Goal: Task Accomplishment & Management: Manage account settings

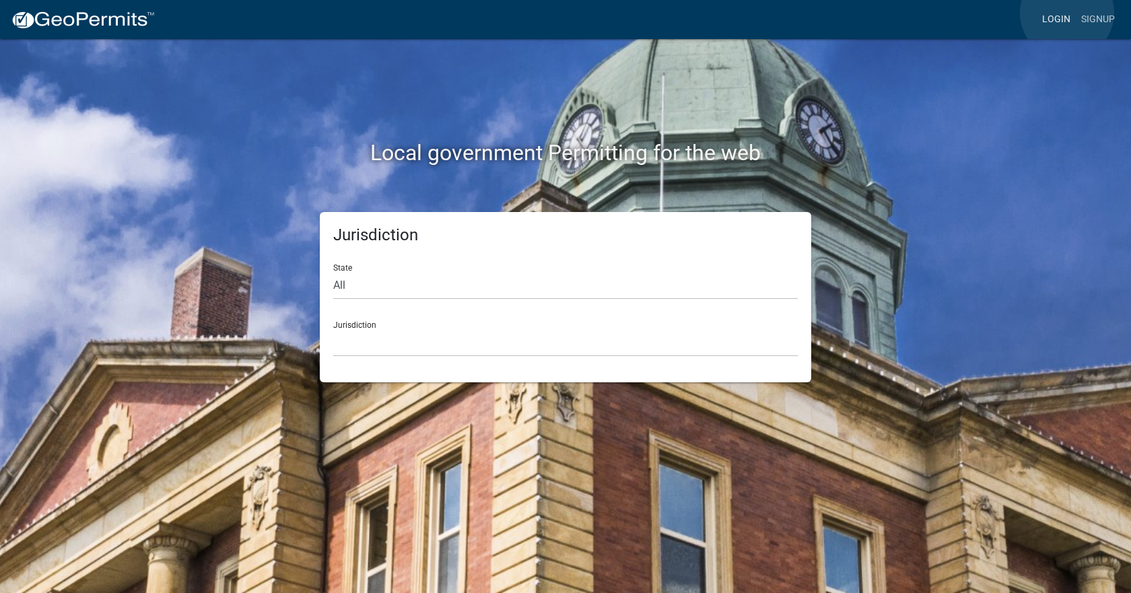
click at [1067, 13] on link "Login" at bounding box center [1056, 20] width 39 height 26
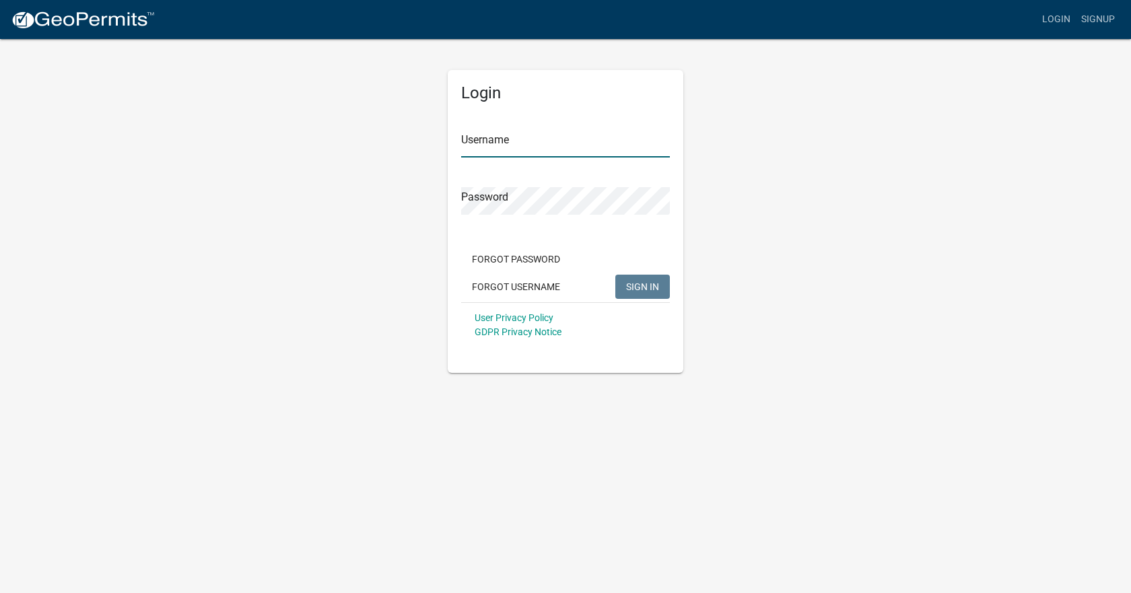
type input "[EMAIL_ADDRESS][DOMAIN_NAME]"
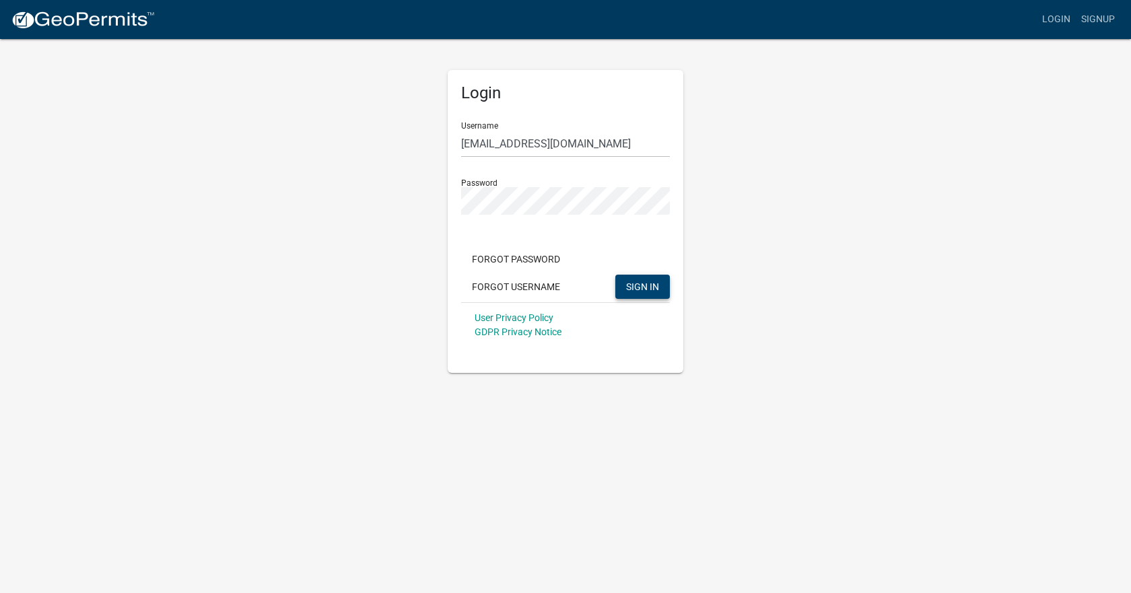
click at [654, 288] on span "SIGN IN" at bounding box center [642, 286] width 33 height 11
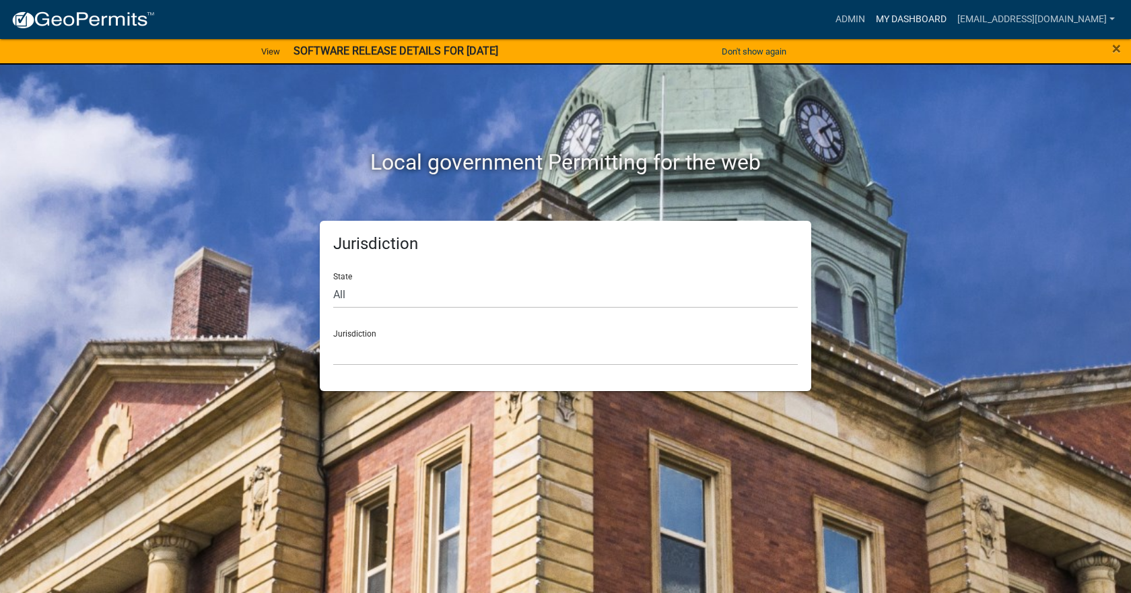
click at [905, 21] on link "My Dashboard" at bounding box center [911, 20] width 81 height 26
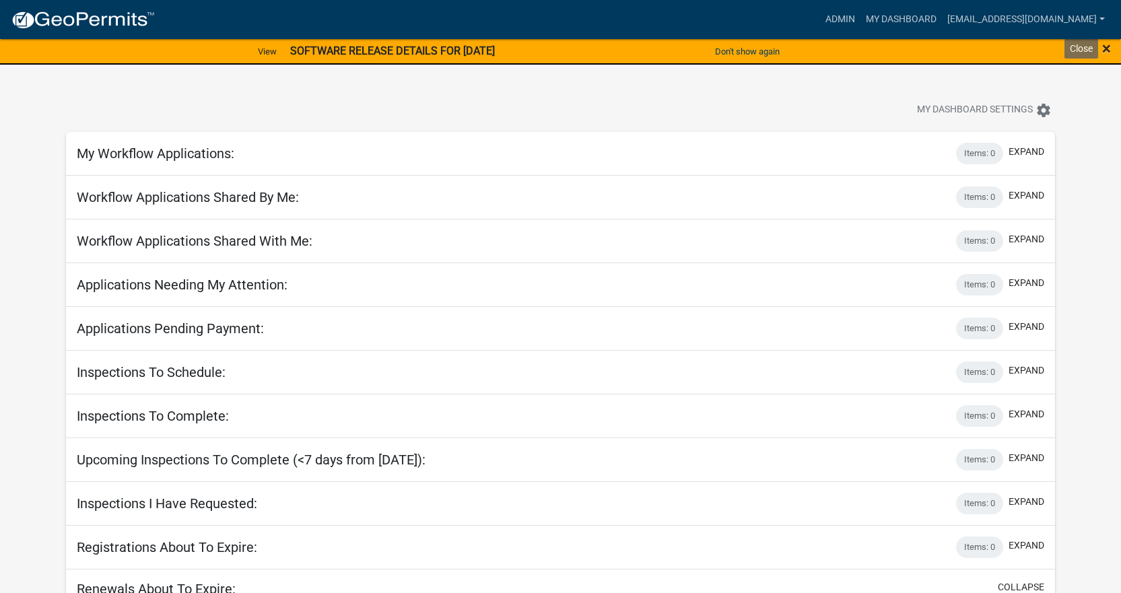
click at [1104, 44] on span "×" at bounding box center [1106, 48] width 9 height 19
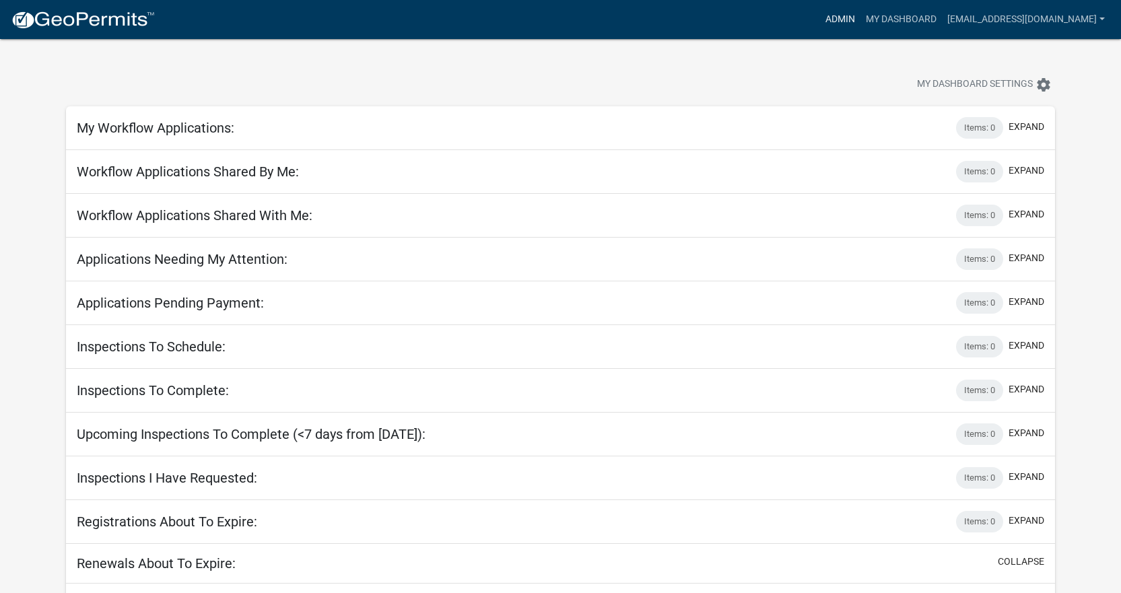
click at [820, 22] on link "Admin" at bounding box center [840, 20] width 40 height 26
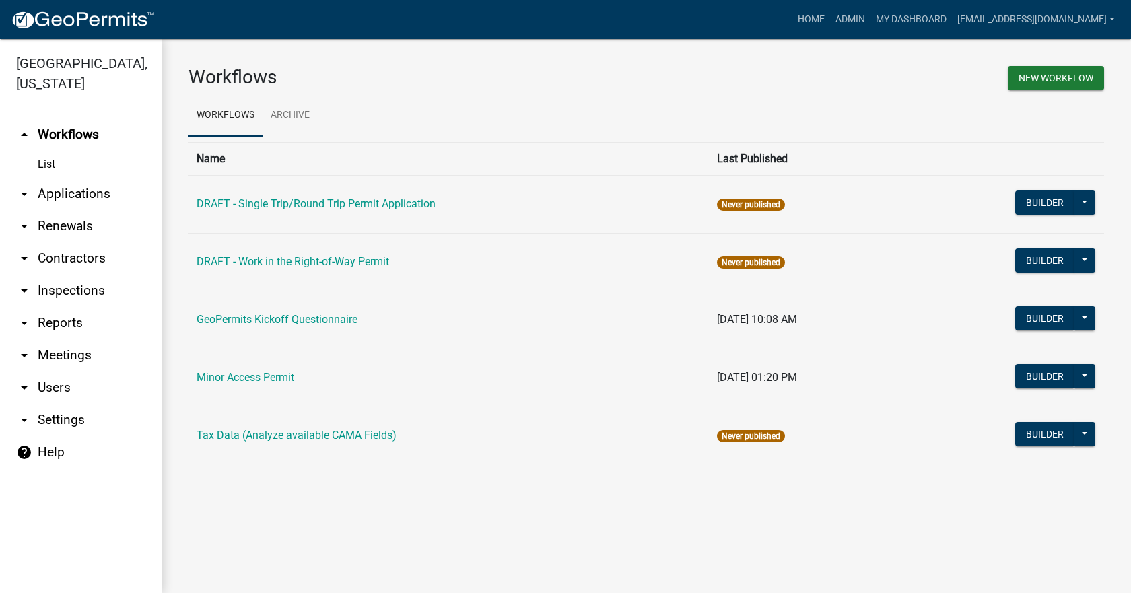
click at [57, 179] on link "arrow_drop_down Applications" at bounding box center [81, 194] width 162 height 32
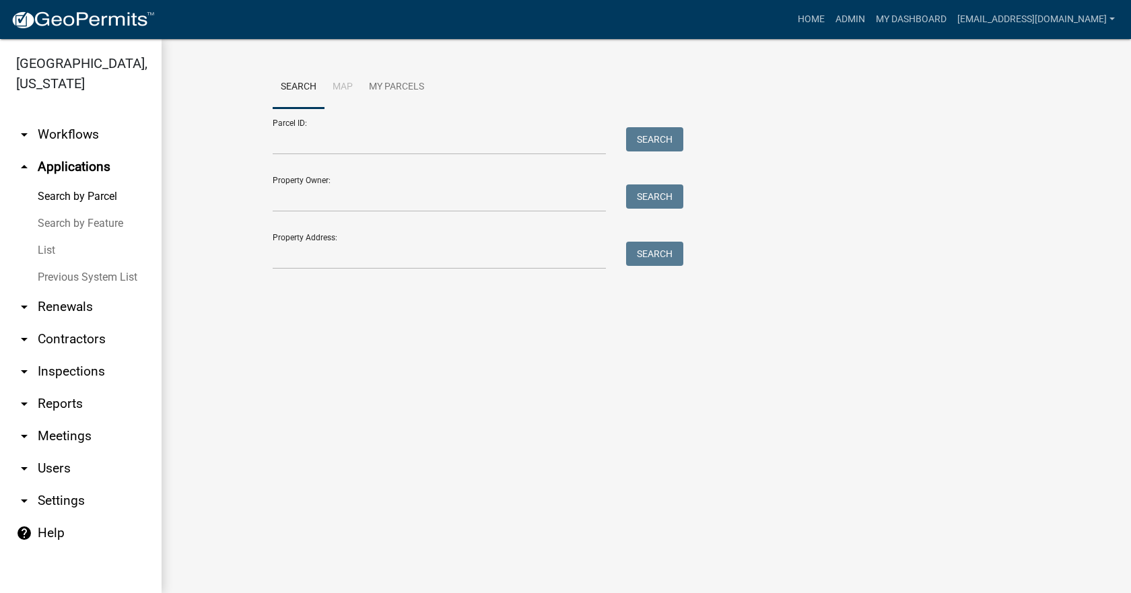
click at [51, 237] on link "List" at bounding box center [81, 250] width 162 height 27
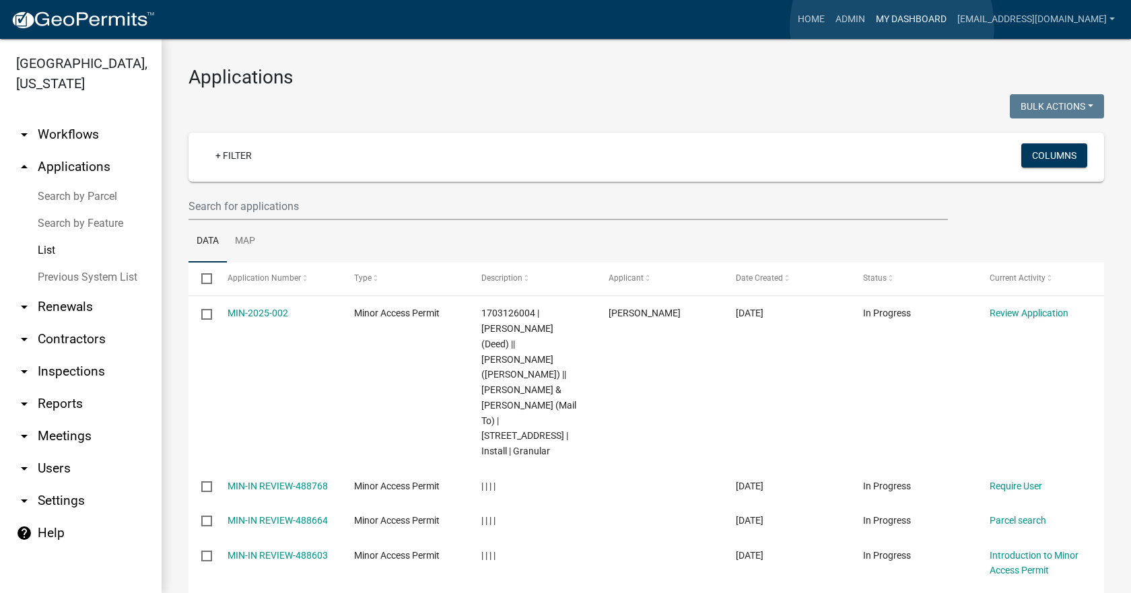
click at [892, 26] on link "My Dashboard" at bounding box center [911, 20] width 81 height 26
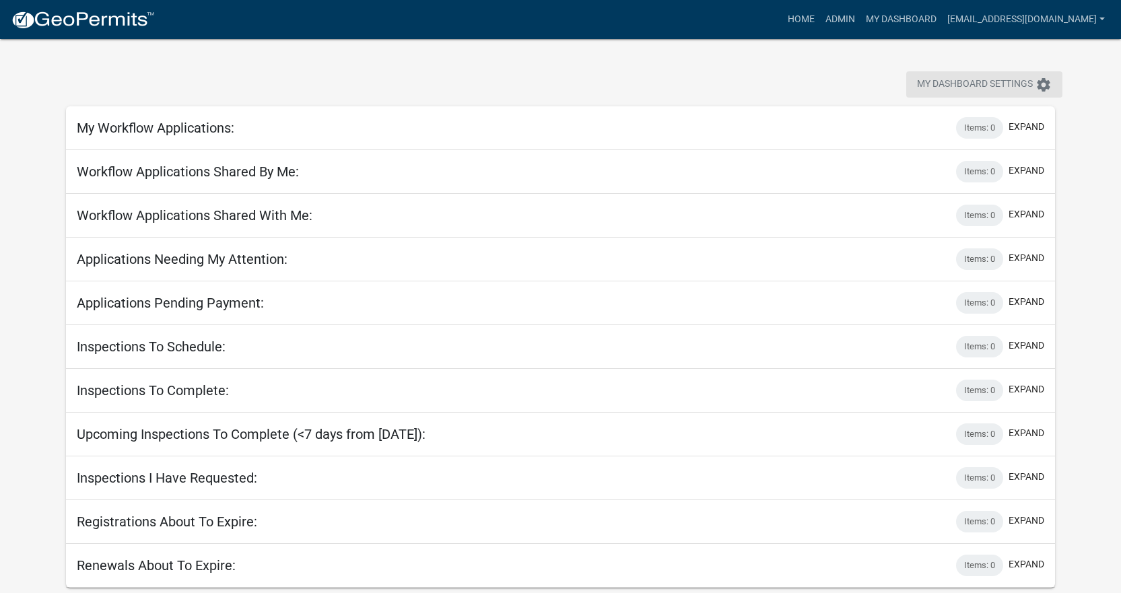
click at [1051, 84] on icon "settings" at bounding box center [1044, 85] width 16 height 16
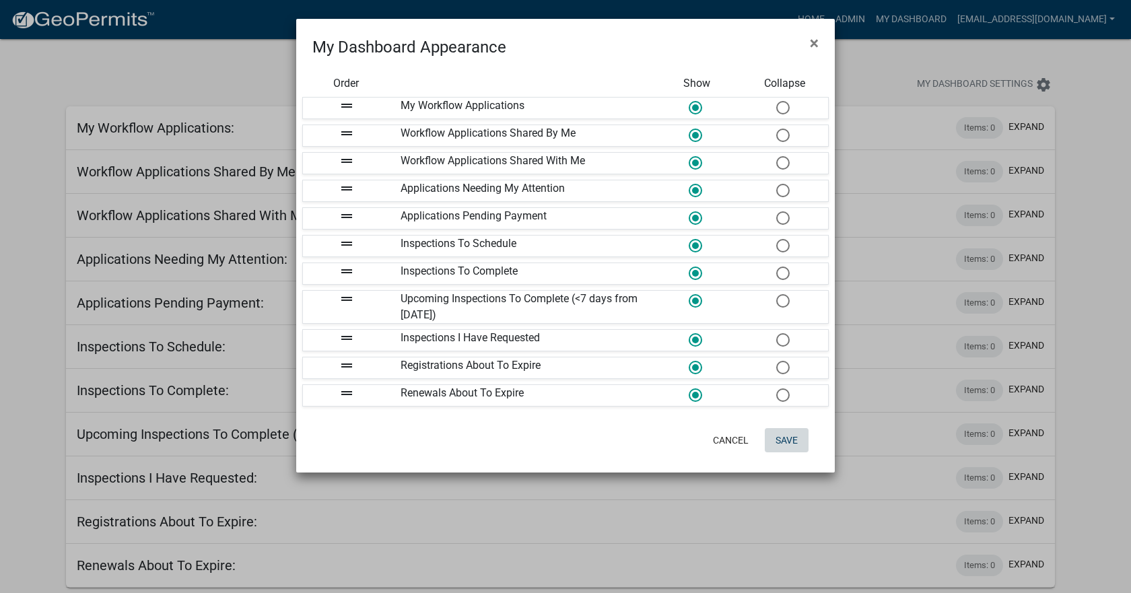
click at [776, 441] on button "Save" at bounding box center [787, 440] width 44 height 24
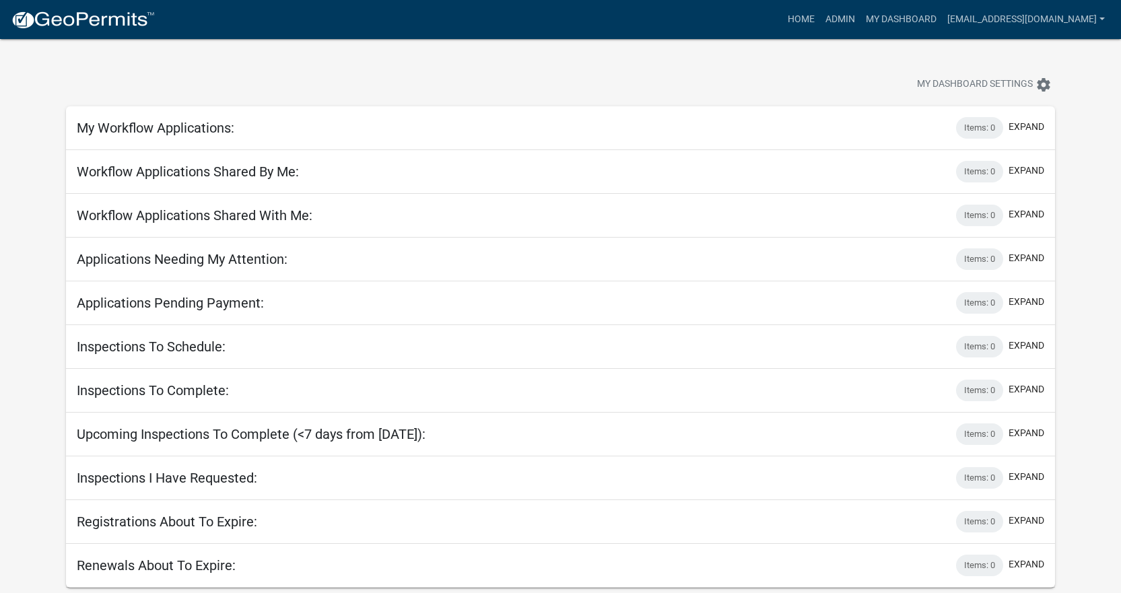
click at [213, 131] on h5 "My Workflow Applications:" at bounding box center [156, 128] width 158 height 16
click at [205, 173] on h5 "Workflow Applications Shared By Me:" at bounding box center [188, 172] width 222 height 16
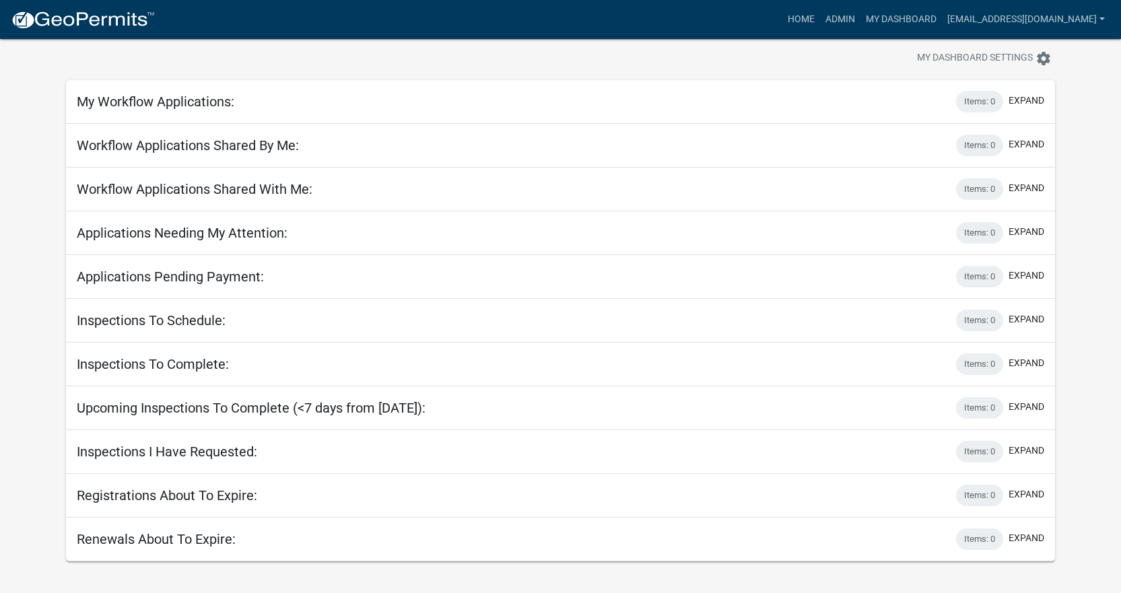
scroll to position [39, 0]
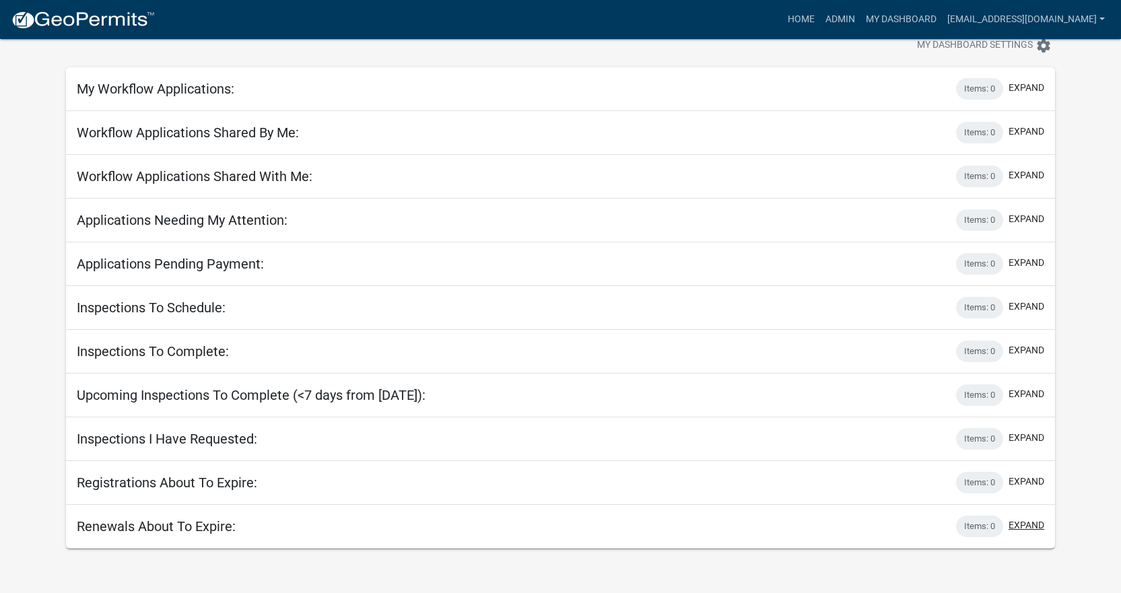
click at [1015, 531] on button "expand" at bounding box center [1027, 526] width 36 height 14
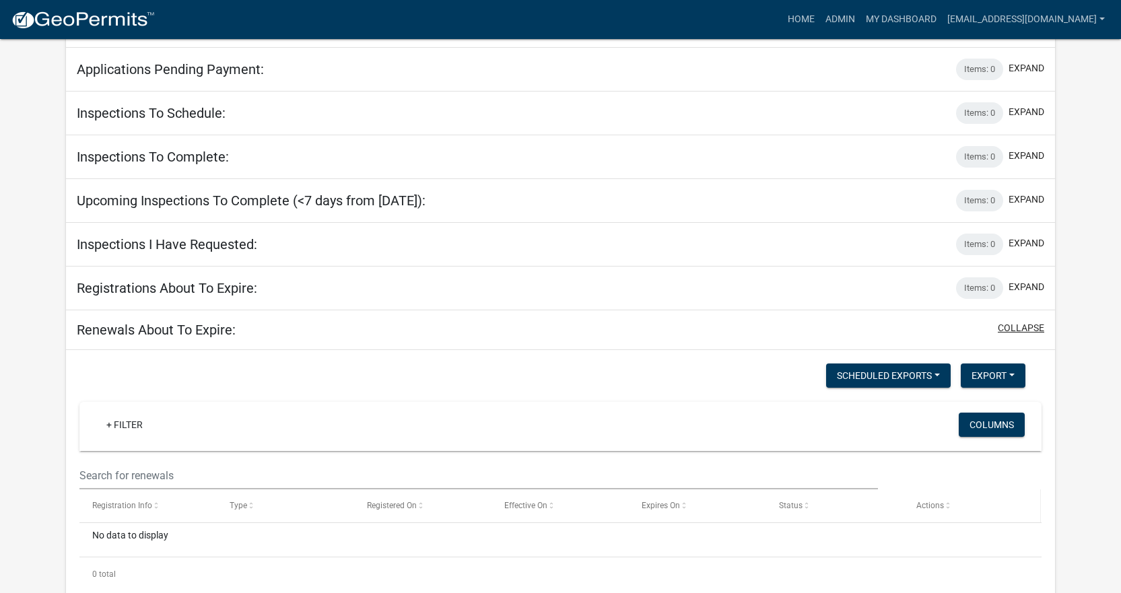
scroll to position [241, 0]
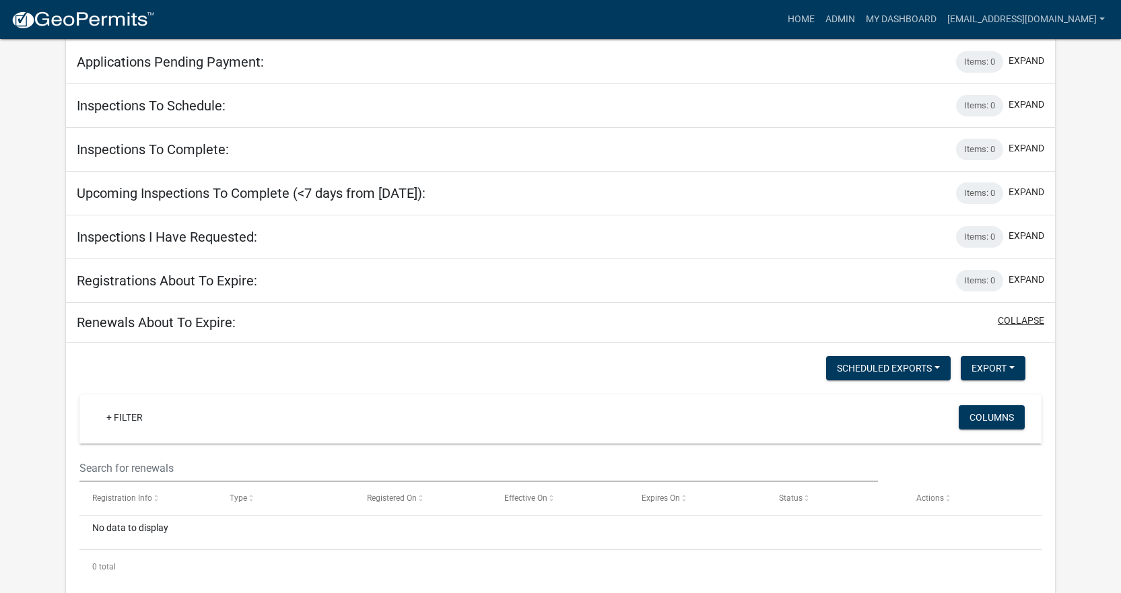
click at [1017, 323] on button "collapse" at bounding box center [1021, 321] width 46 height 14
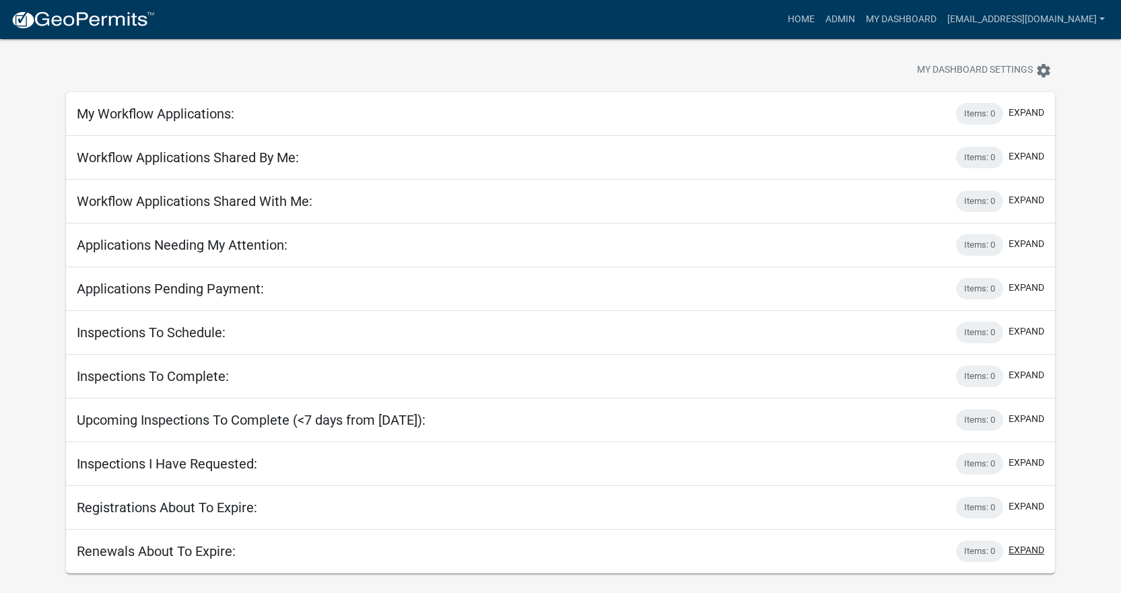
scroll to position [0, 0]
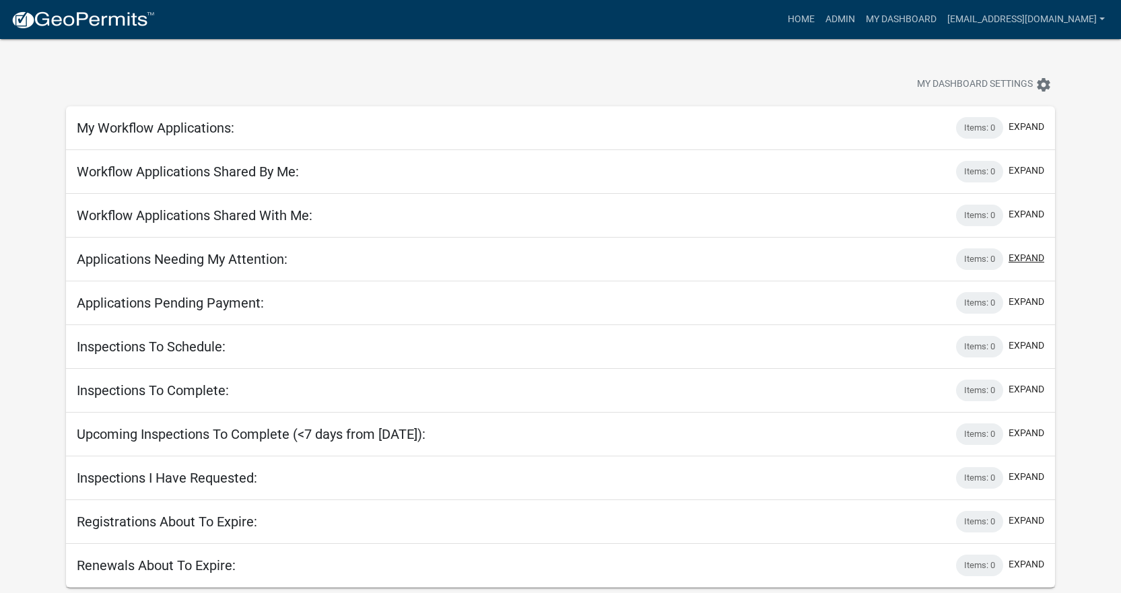
click at [1026, 251] on button "expand" at bounding box center [1027, 258] width 36 height 14
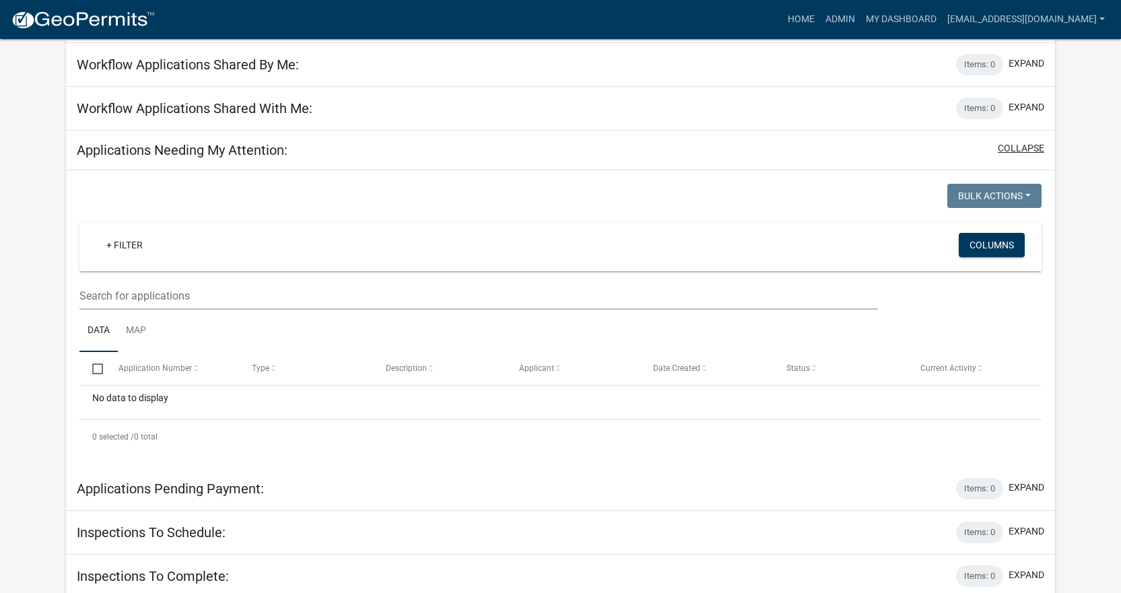
scroll to position [135, 0]
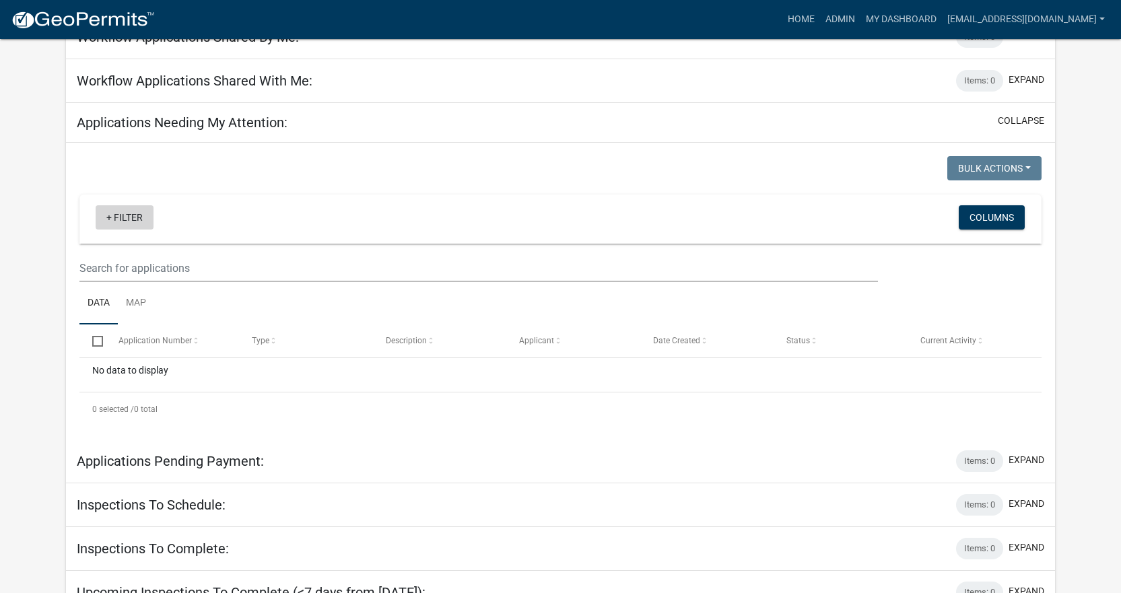
click at [111, 216] on link "+ Filter" at bounding box center [125, 217] width 58 height 24
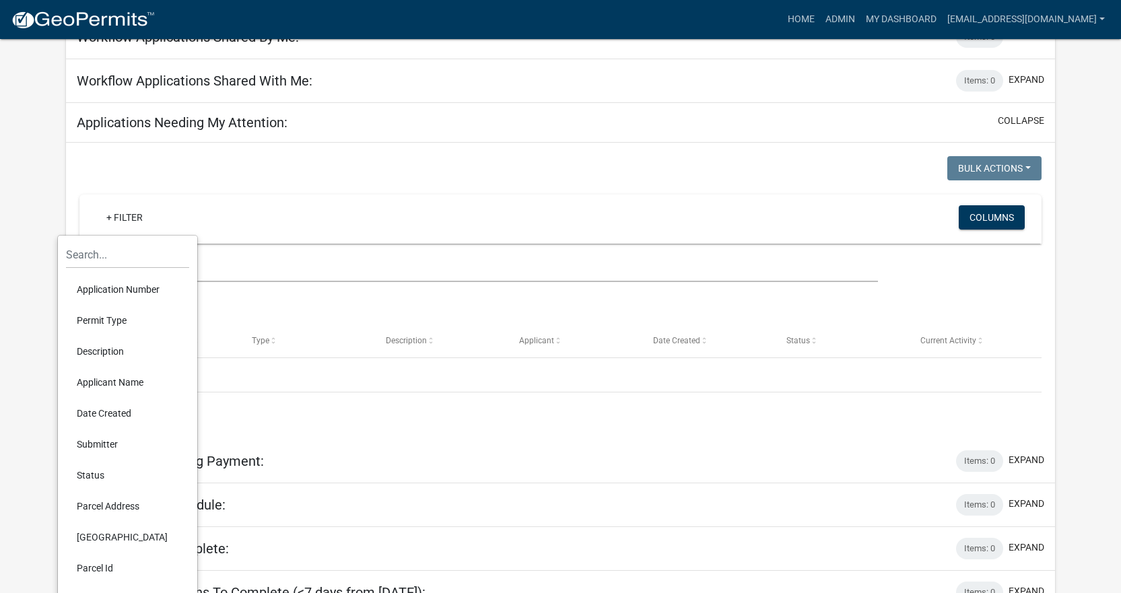
click at [418, 170] on div at bounding box center [314, 170] width 491 height 28
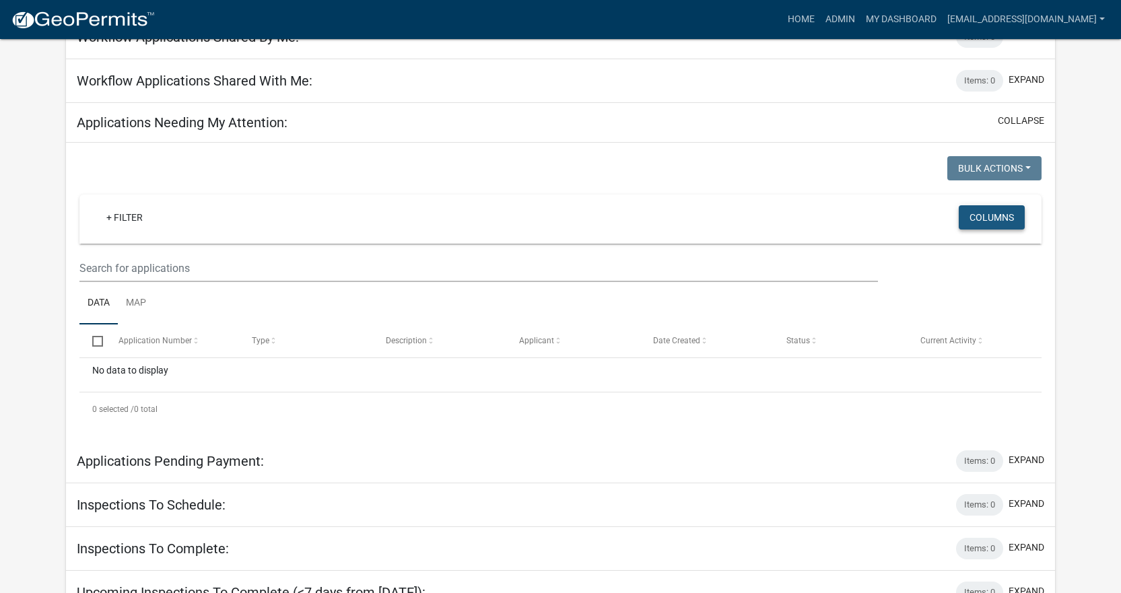
click at [985, 207] on button "Columns" at bounding box center [992, 217] width 66 height 24
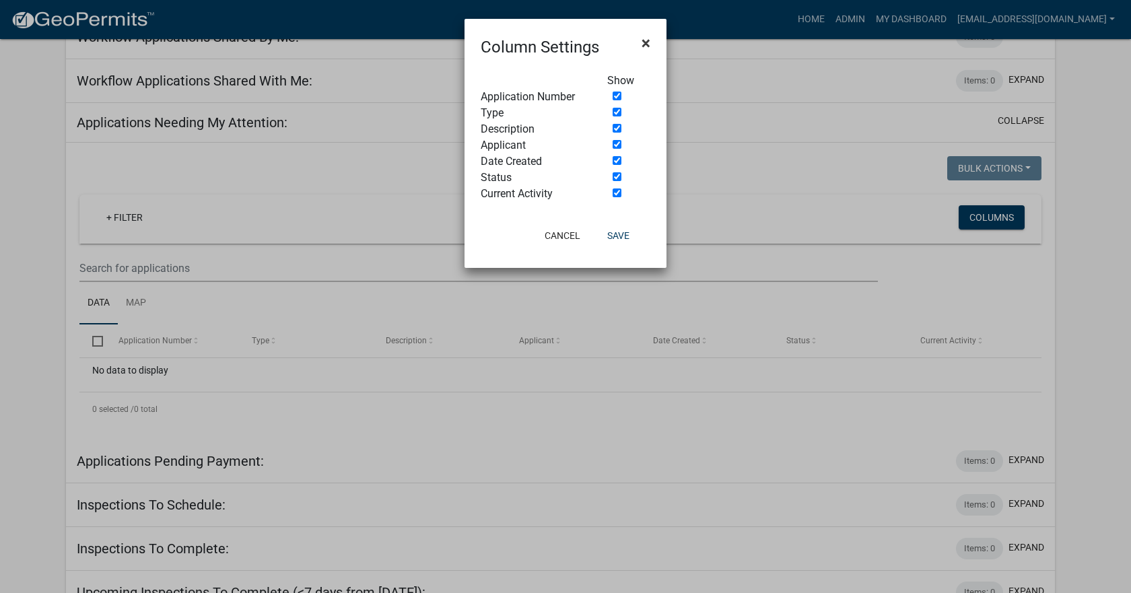
click at [649, 44] on span "×" at bounding box center [646, 43] width 9 height 19
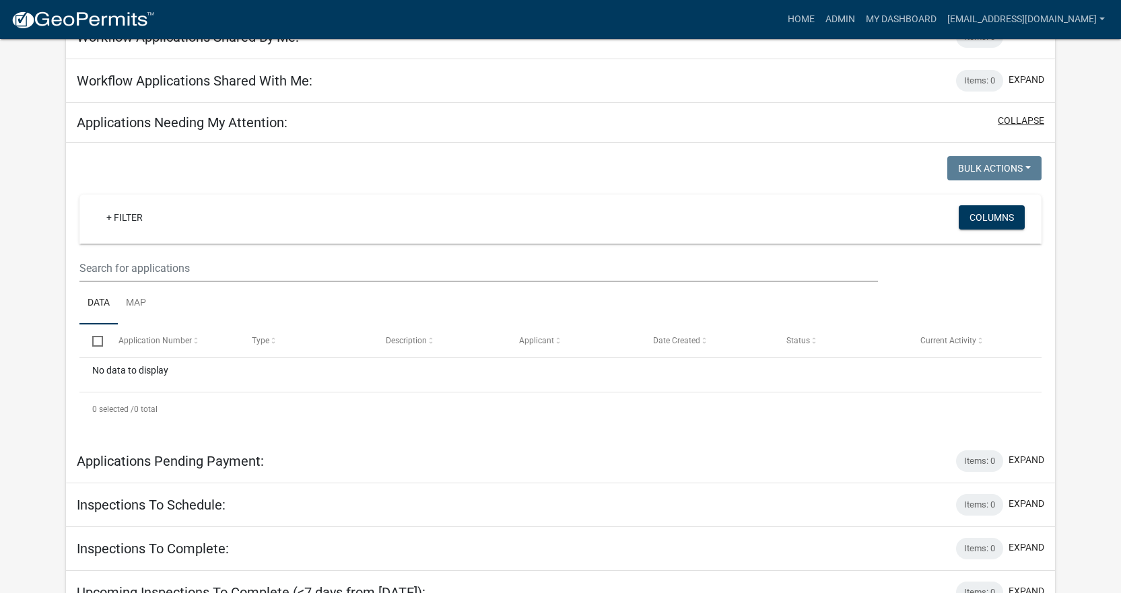
click at [1006, 119] on button "collapse" at bounding box center [1021, 121] width 46 height 14
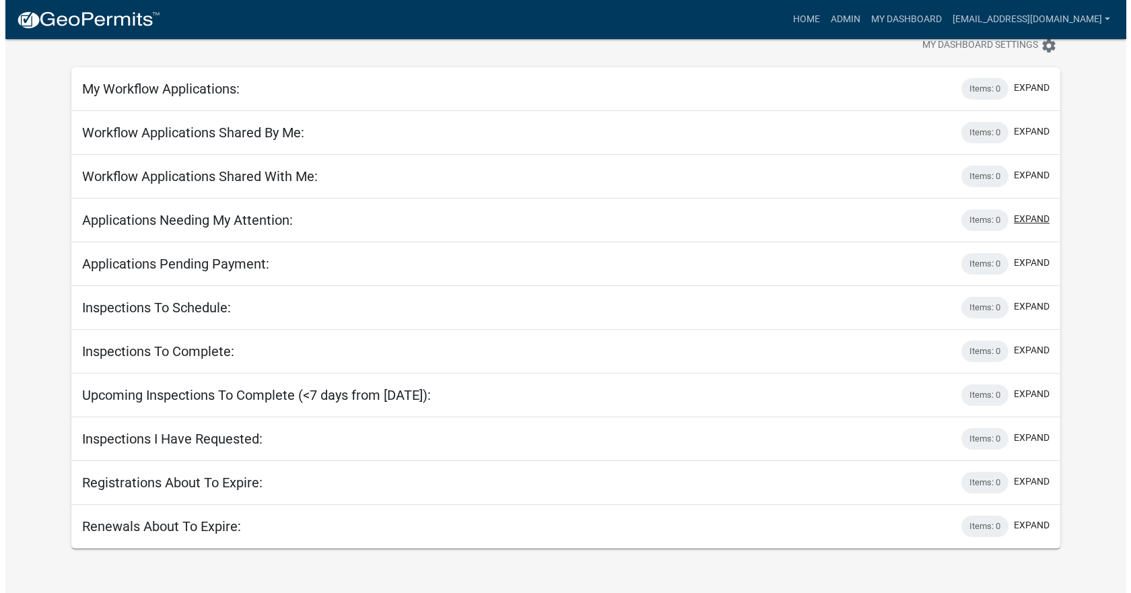
scroll to position [0, 0]
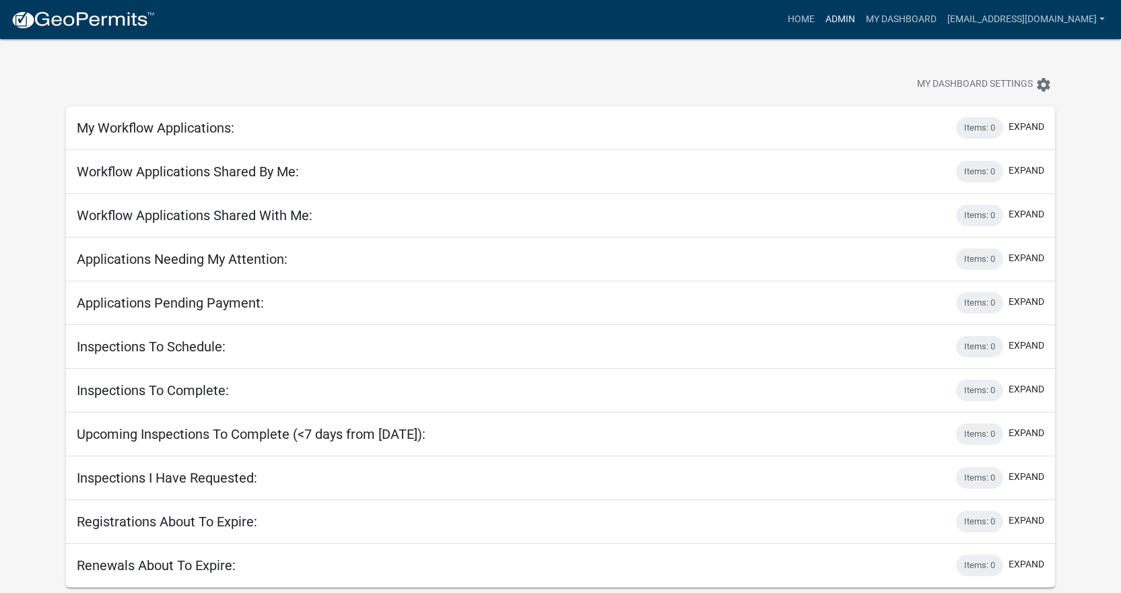
click at [820, 24] on link "Admin" at bounding box center [840, 20] width 40 height 26
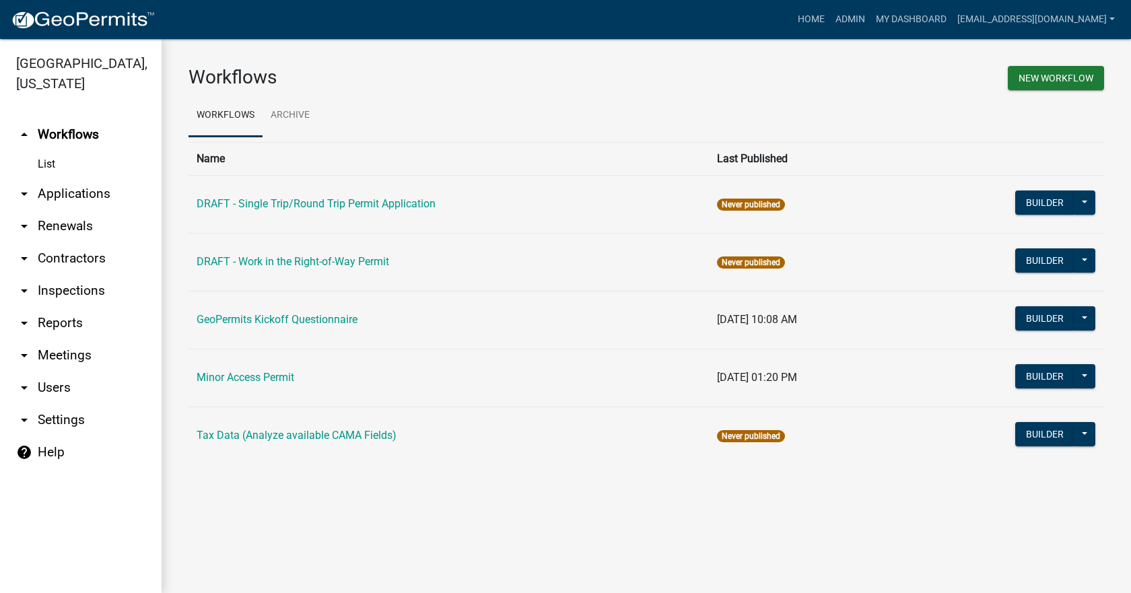
click at [29, 186] on icon "arrow_drop_down" at bounding box center [24, 194] width 16 height 16
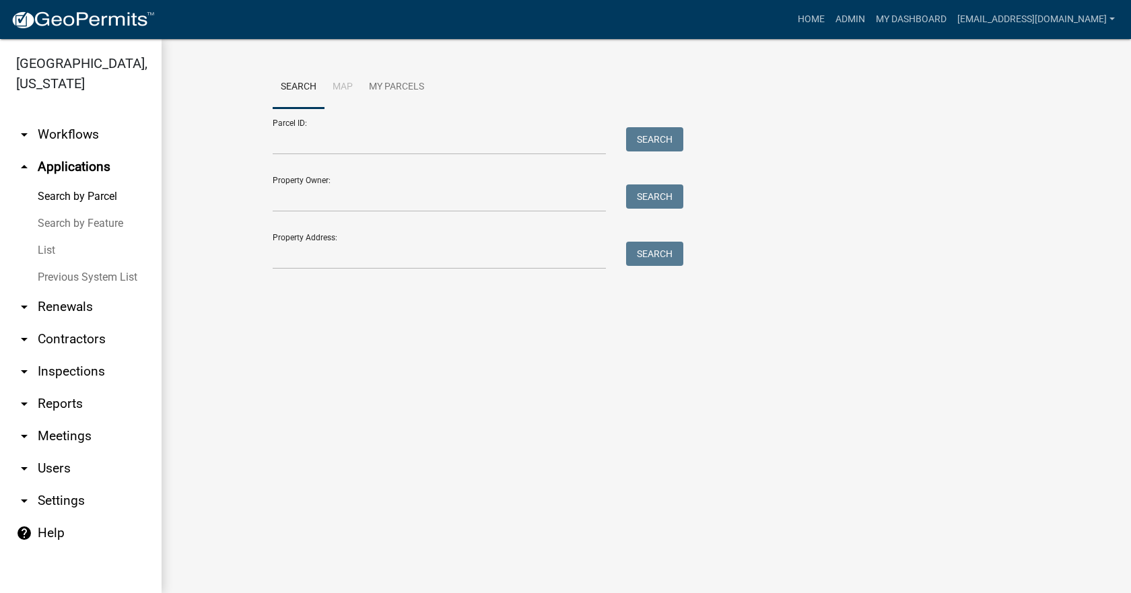
click at [53, 237] on link "List" at bounding box center [81, 250] width 162 height 27
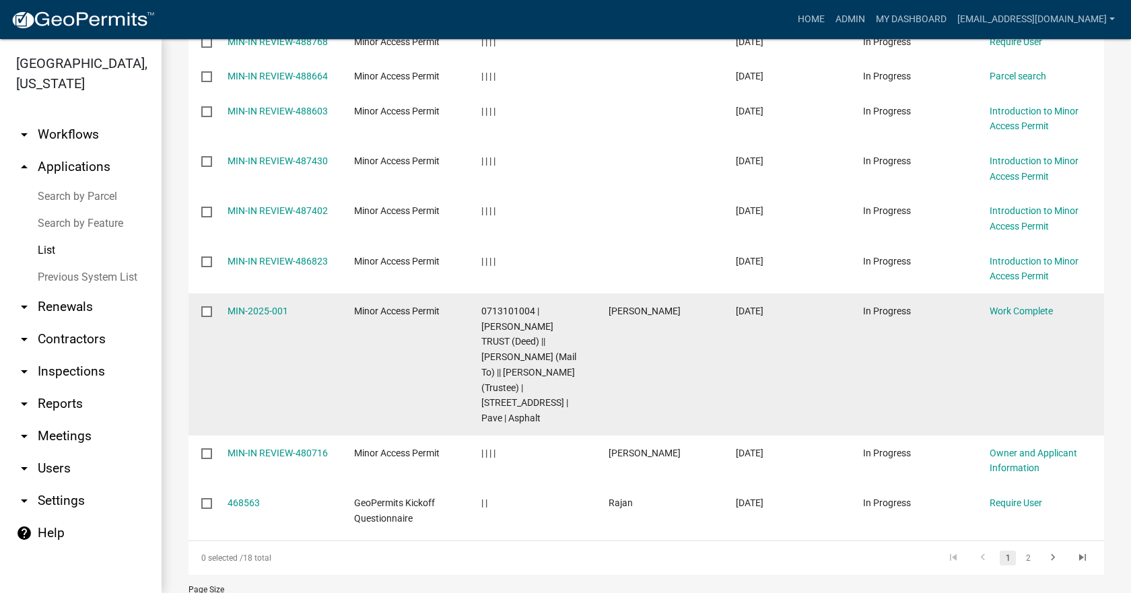
scroll to position [464, 0]
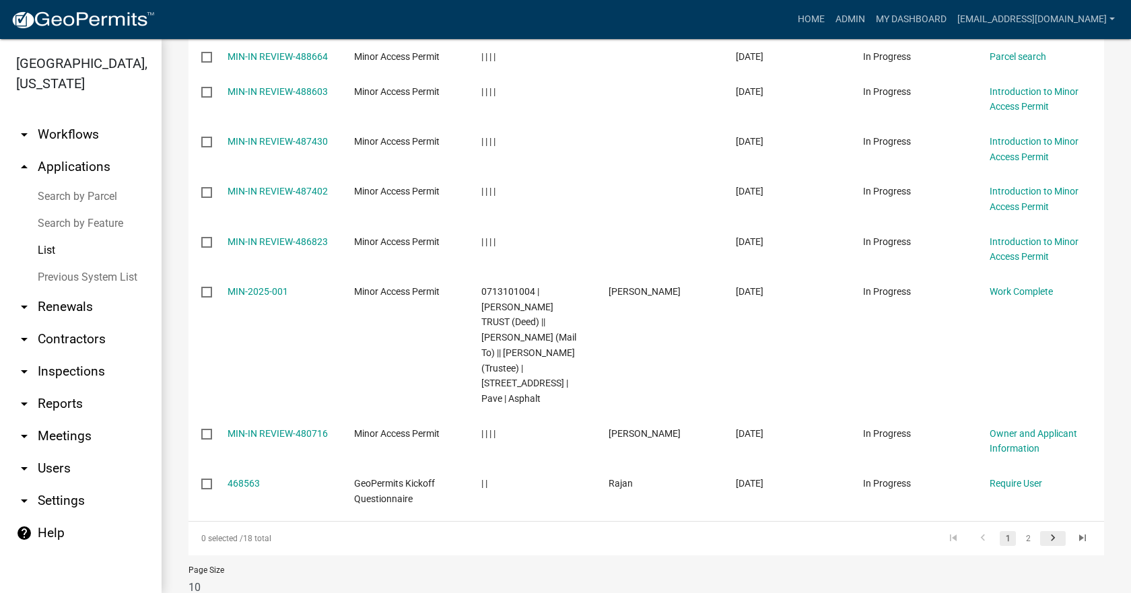
click at [1047, 532] on icon "go to next page" at bounding box center [1054, 540] width 18 height 16
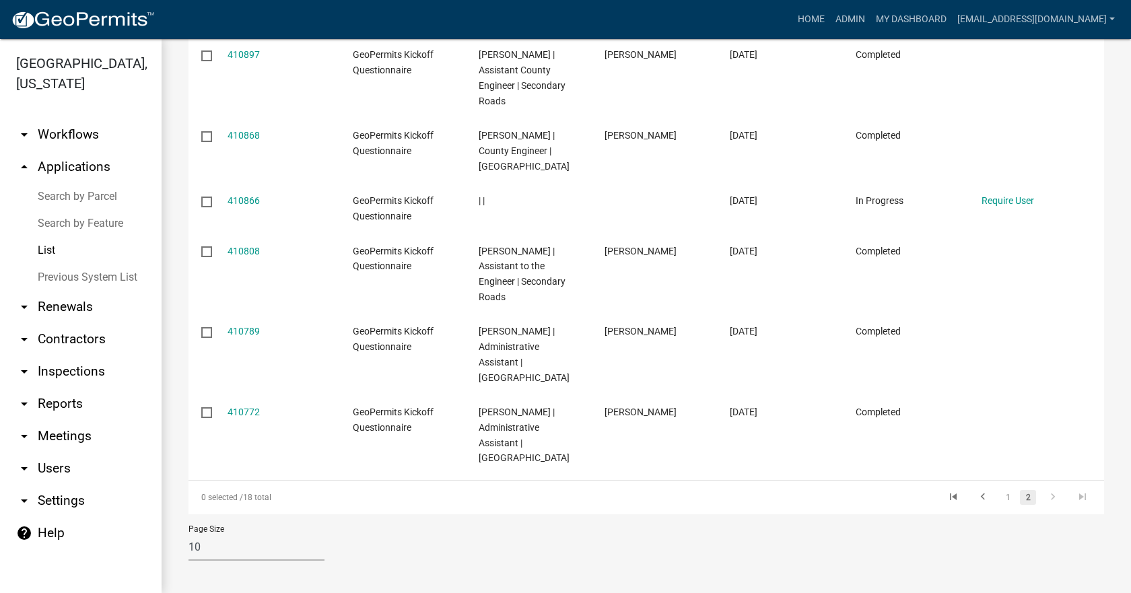
scroll to position [410, 0]
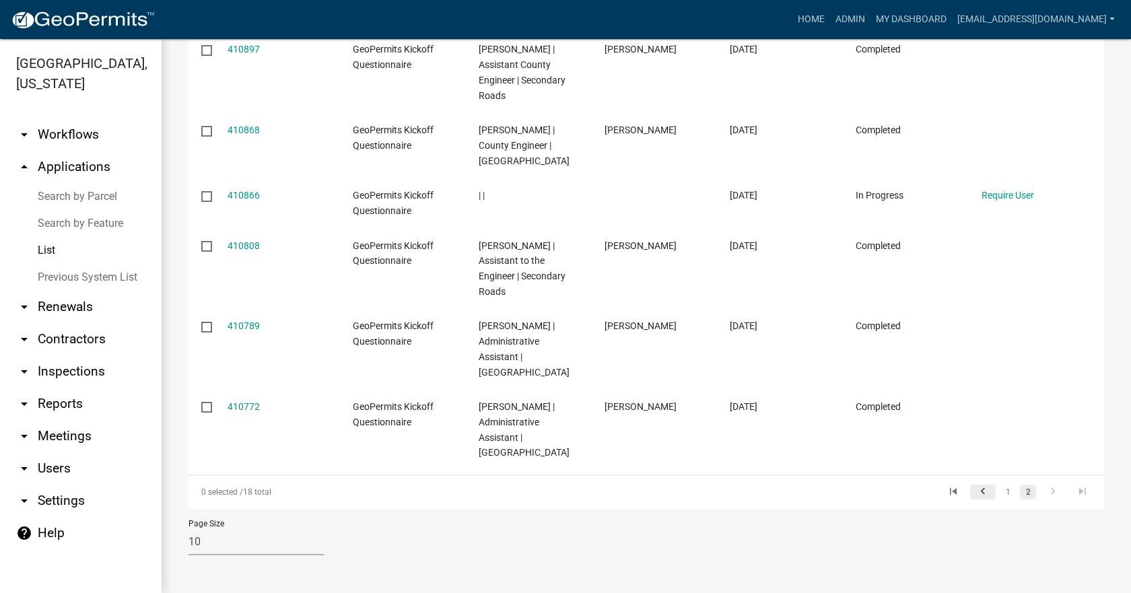
click at [976, 490] on icon "go to previous page" at bounding box center [984, 494] width 18 height 16
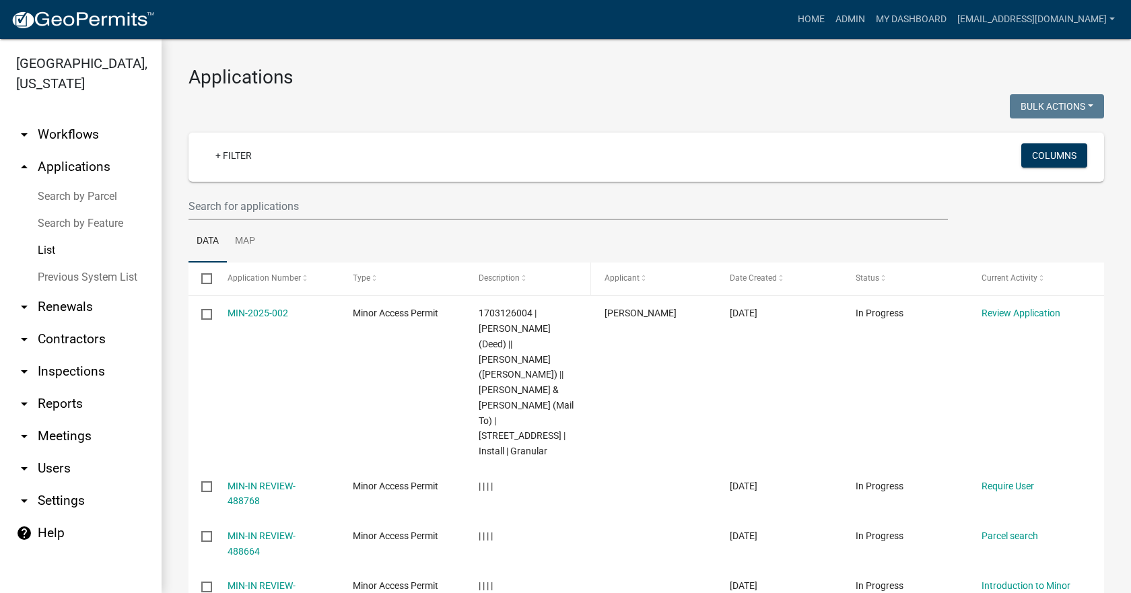
scroll to position [67, 0]
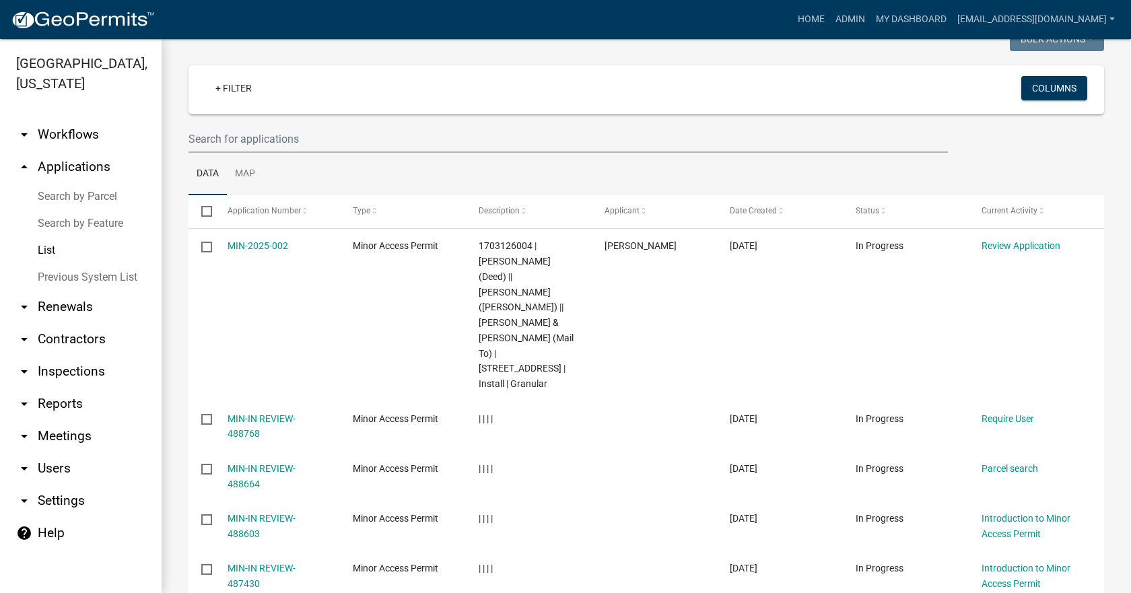
click at [23, 127] on icon "arrow_drop_down" at bounding box center [24, 135] width 16 height 16
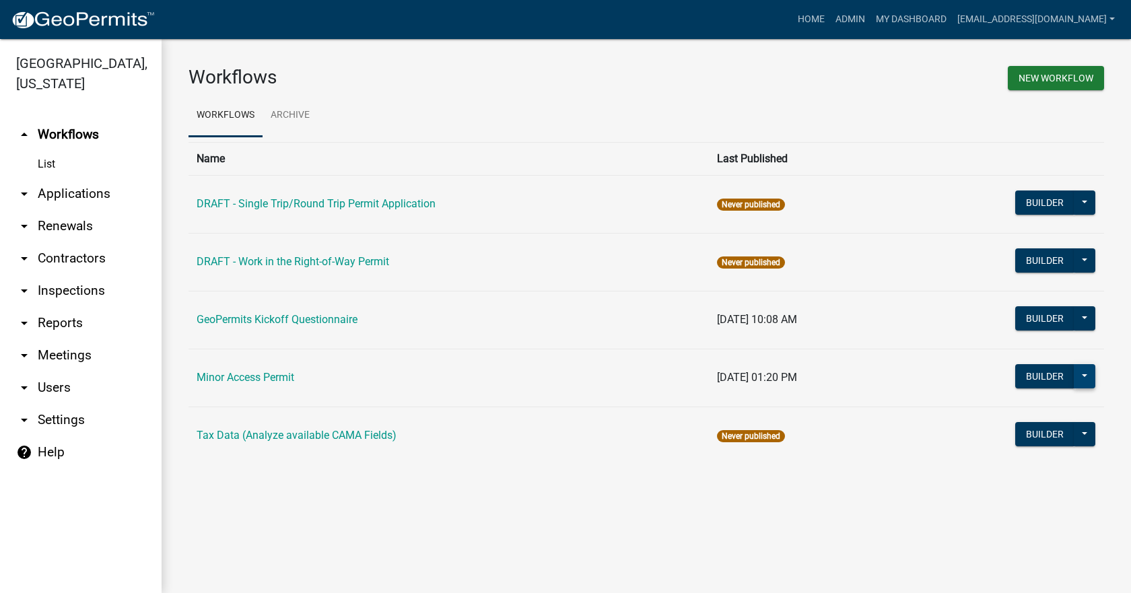
click at [1088, 383] on button at bounding box center [1085, 376] width 22 height 24
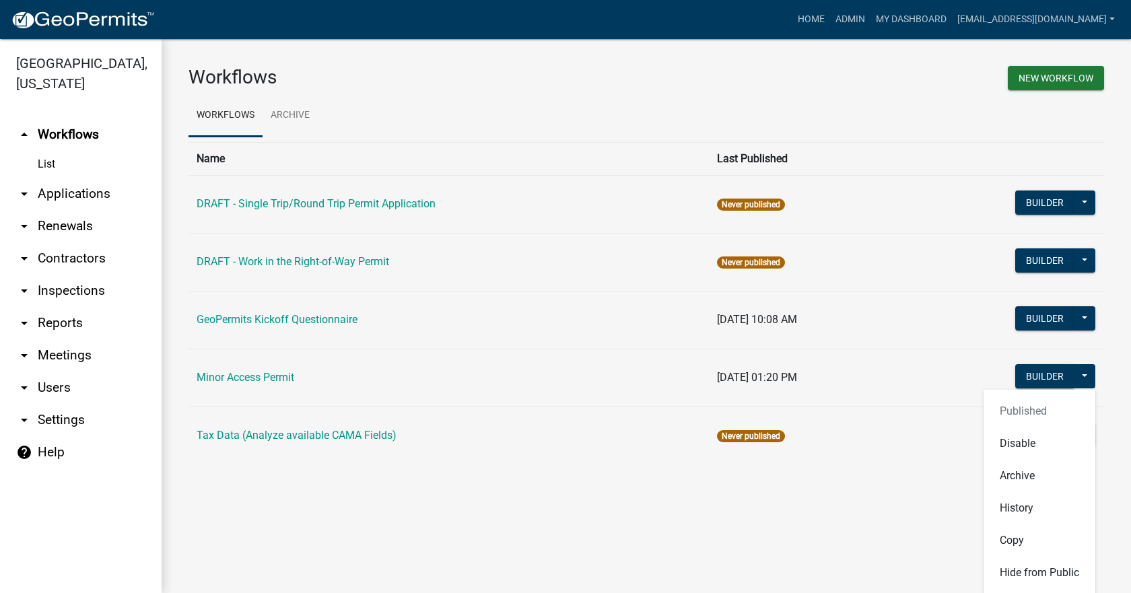
click at [284, 385] on td "Minor Access Permit" at bounding box center [449, 378] width 521 height 58
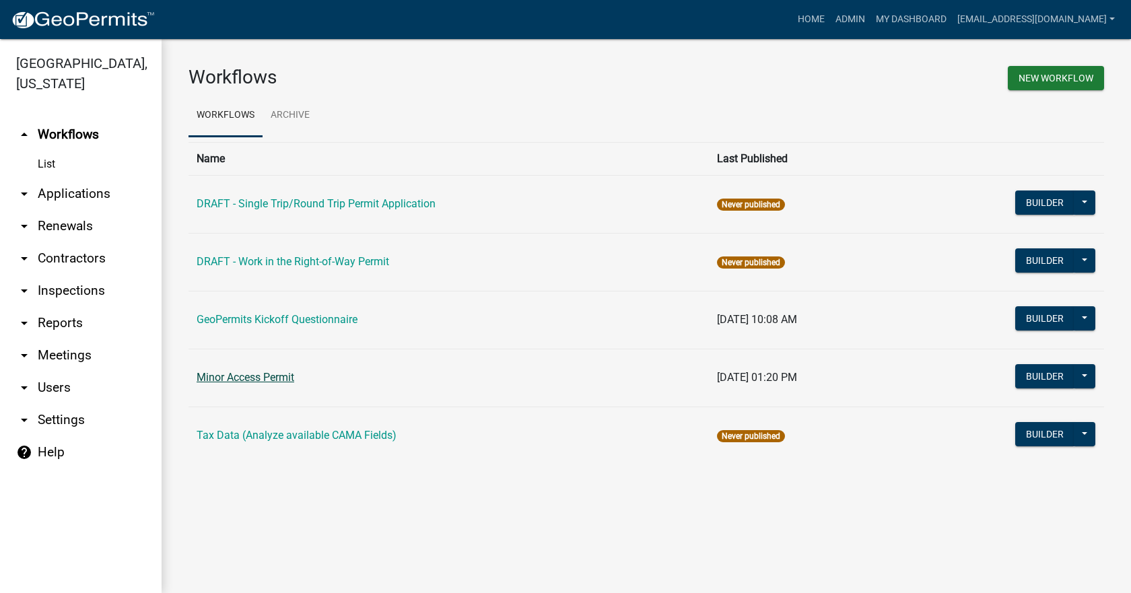
click at [284, 382] on link "Minor Access Permit" at bounding box center [246, 377] width 98 height 13
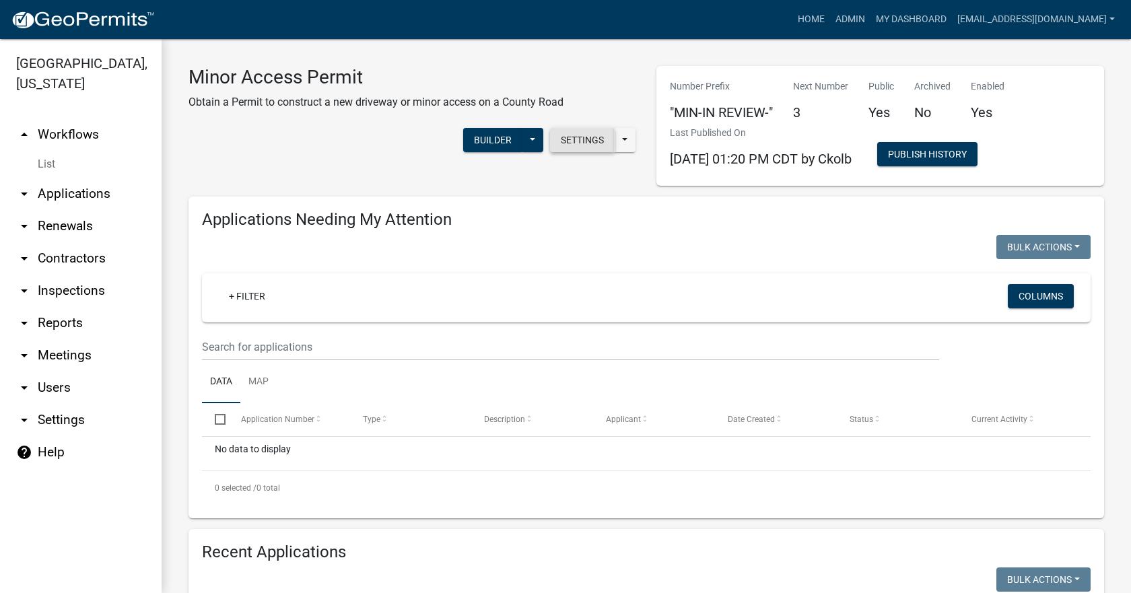
click at [564, 143] on button "Settings" at bounding box center [582, 140] width 65 height 24
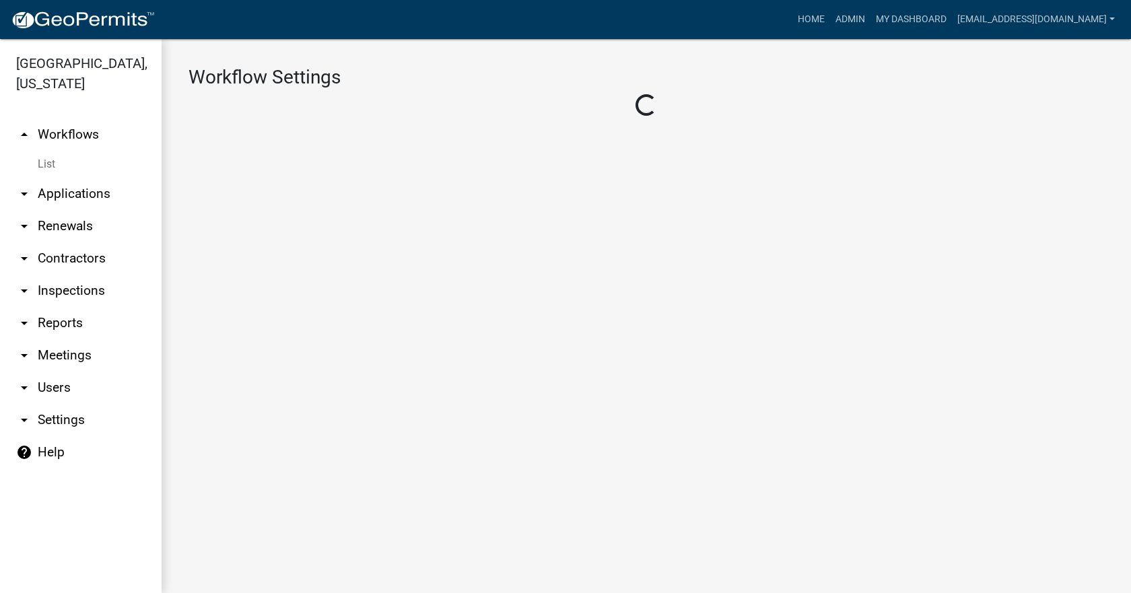
select select "1"
select select "e73e78e4-2bca-416c-a1a1-789630736ce4"
select select "1e243e51-3806-4b66-bde9-c99f20955423"
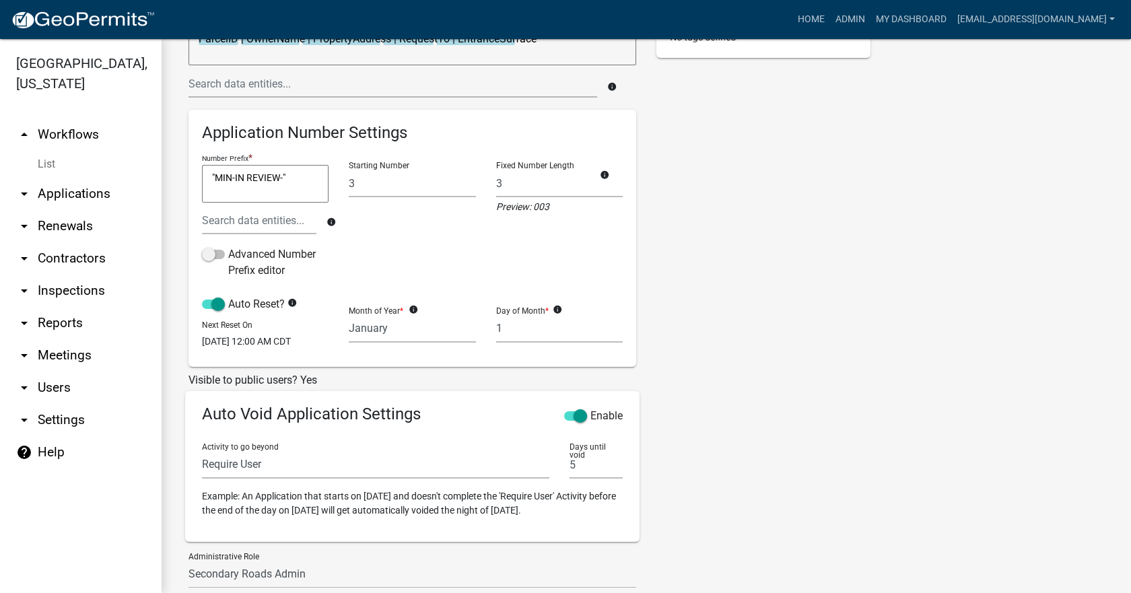
scroll to position [269, 0]
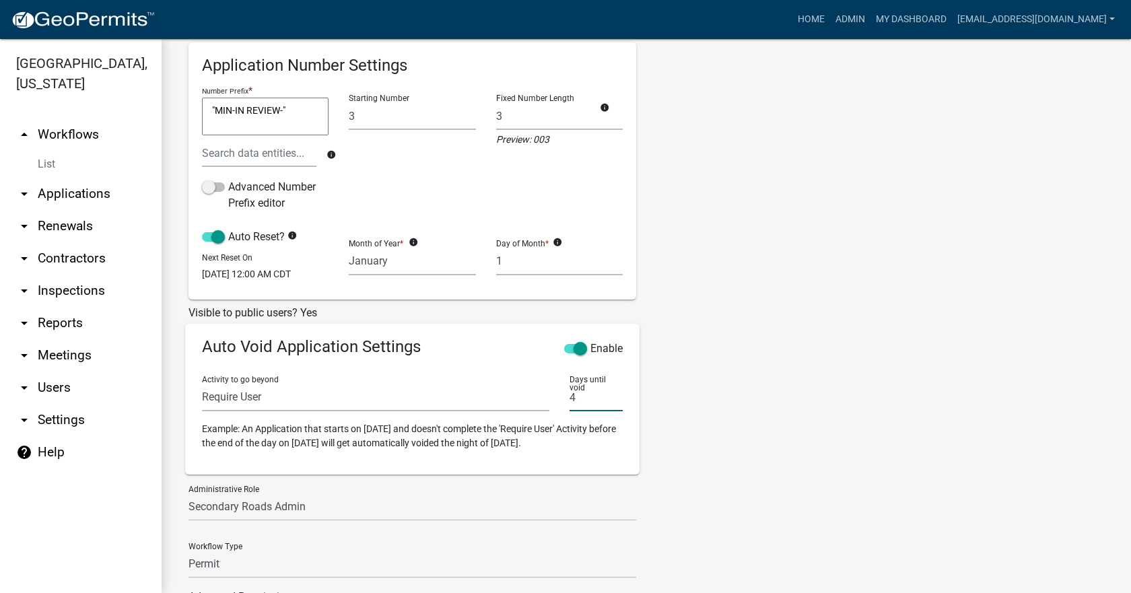
click at [610, 411] on input "4" at bounding box center [596, 398] width 53 height 28
type input "3"
click at [610, 411] on input "3" at bounding box center [596, 398] width 53 height 28
click at [668, 368] on div "Tags New Tag * Add No tags defined" at bounding box center [764, 226] width 234 height 802
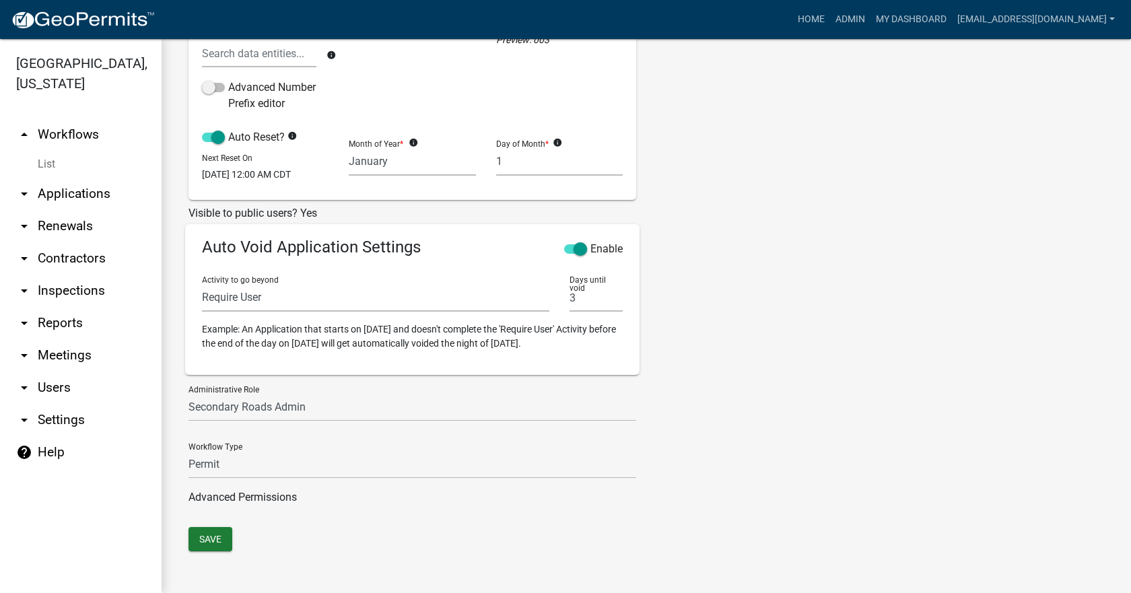
scroll to position [378, 0]
click at [220, 550] on button "Save" at bounding box center [211, 539] width 44 height 24
click at [70, 119] on link "arrow_drop_up Workflows" at bounding box center [81, 135] width 162 height 32
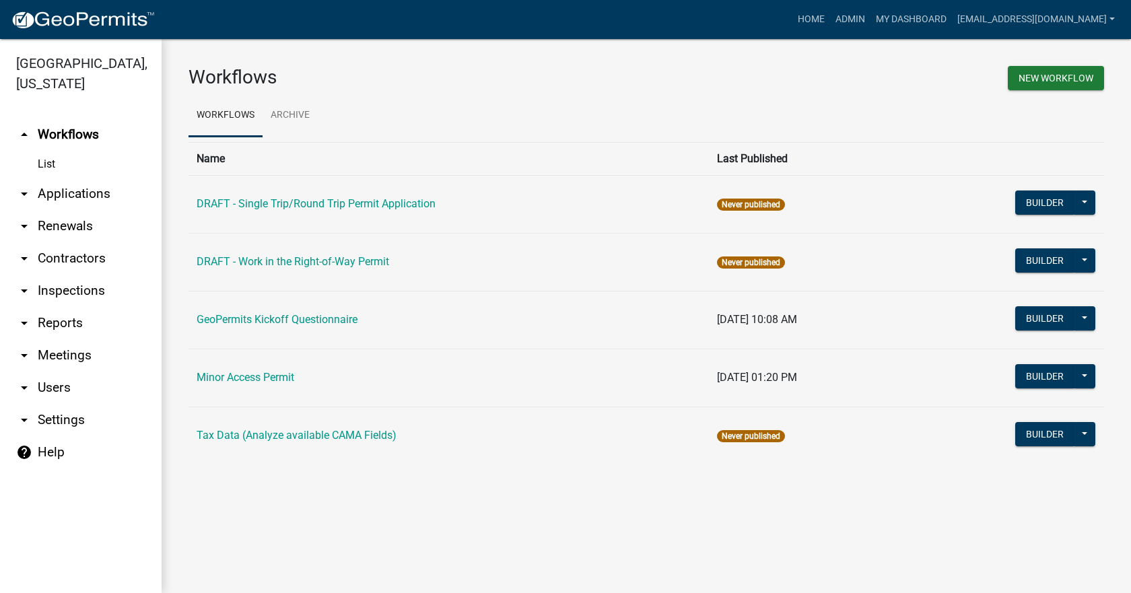
click at [53, 179] on link "arrow_drop_down Applications" at bounding box center [81, 194] width 162 height 32
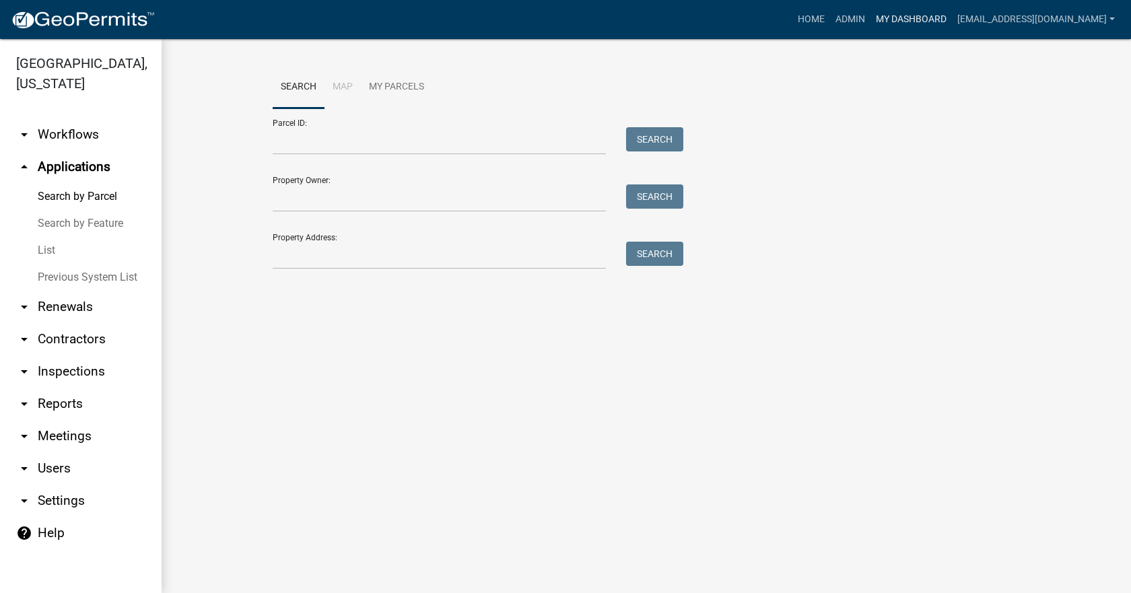
click at [905, 22] on link "My Dashboard" at bounding box center [911, 20] width 81 height 26
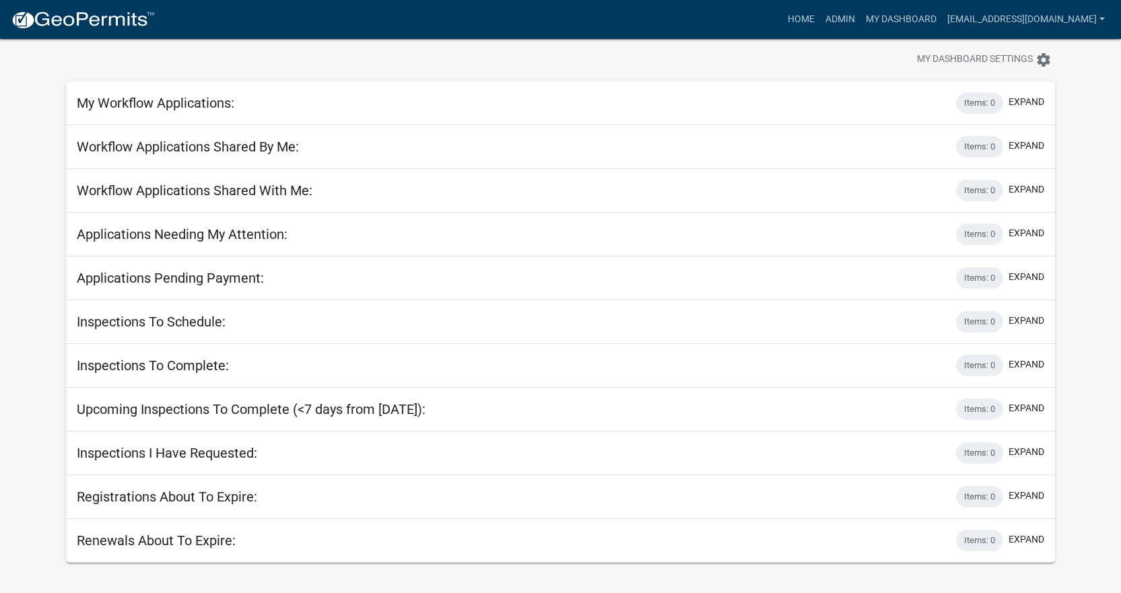
scroll to position [39, 0]
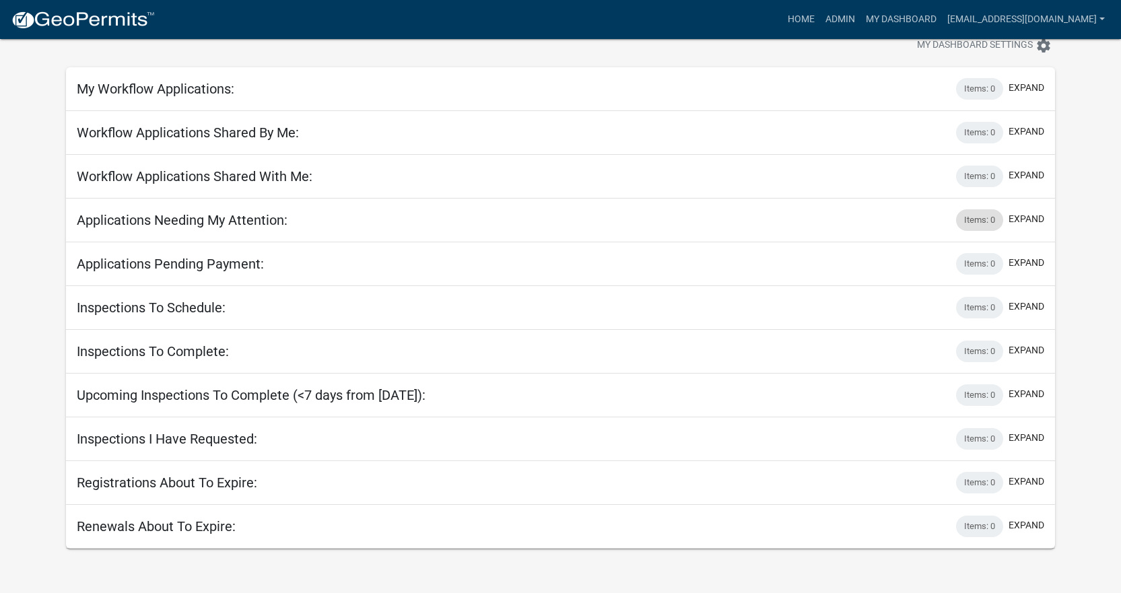
click at [977, 218] on div "Items: 0" at bounding box center [979, 220] width 47 height 22
click at [1041, 221] on button "expand" at bounding box center [1027, 219] width 36 height 14
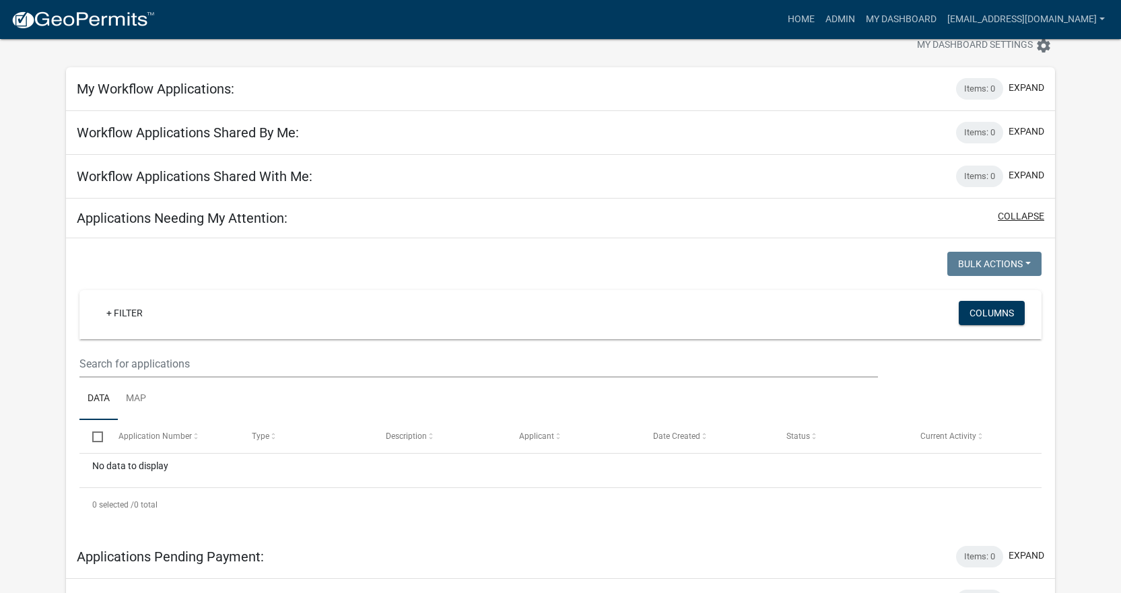
click at [1020, 223] on button "collapse" at bounding box center [1021, 216] width 46 height 14
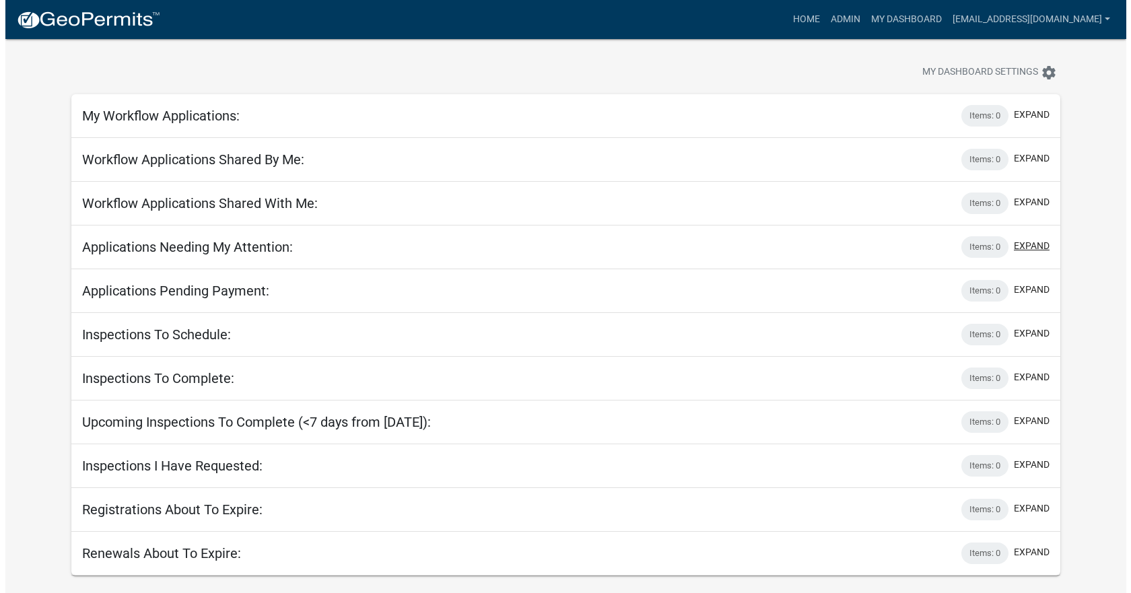
scroll to position [0, 0]
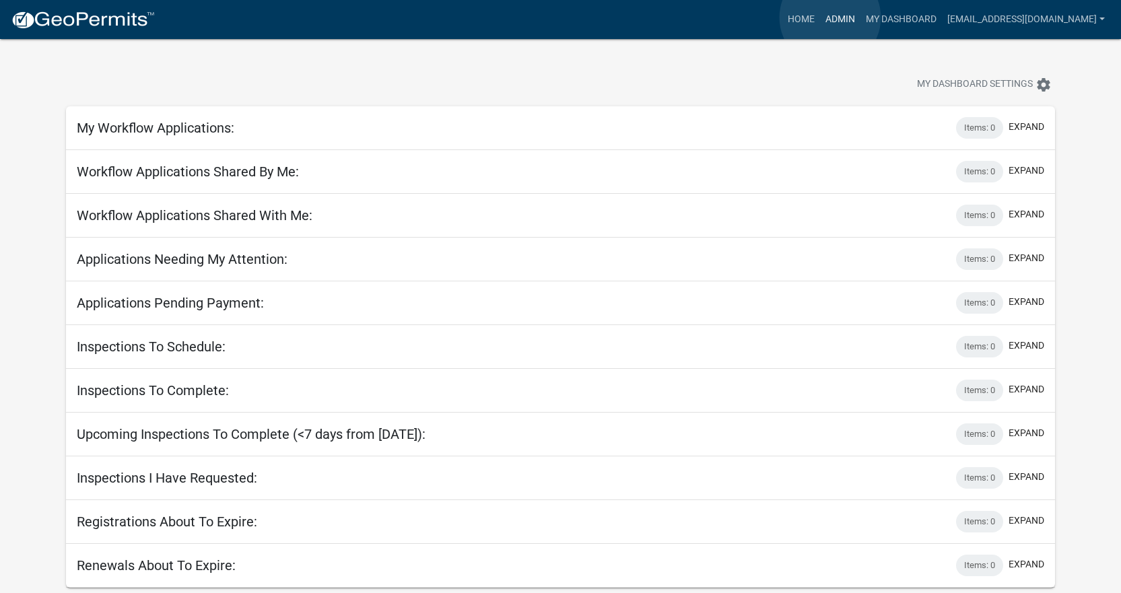
click at [830, 18] on link "Admin" at bounding box center [840, 20] width 40 height 26
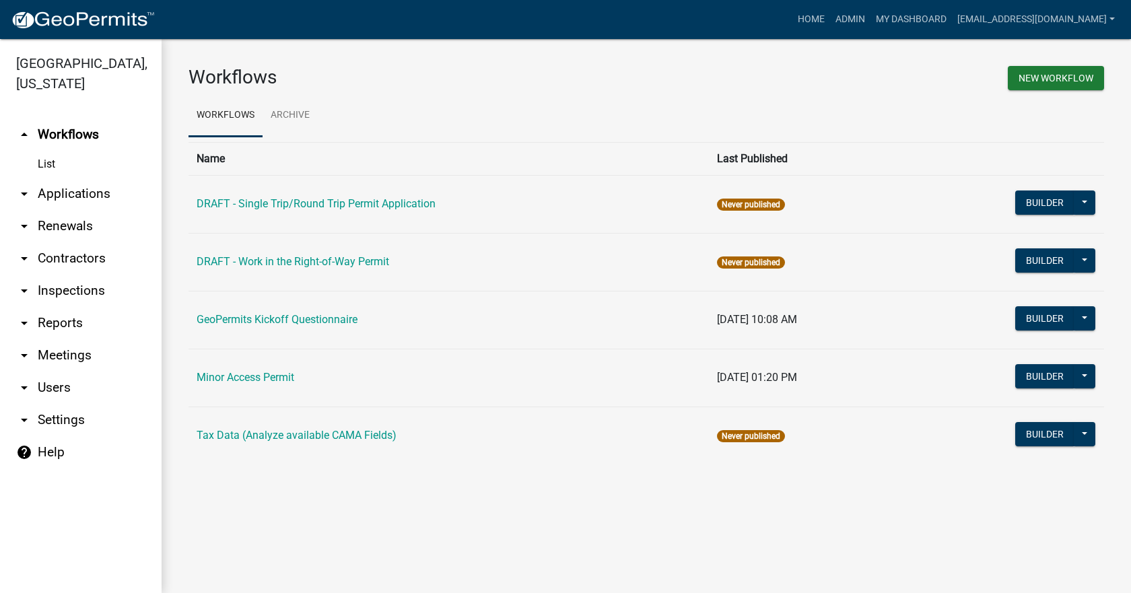
click at [86, 178] on link "arrow_drop_down Applications" at bounding box center [81, 194] width 162 height 32
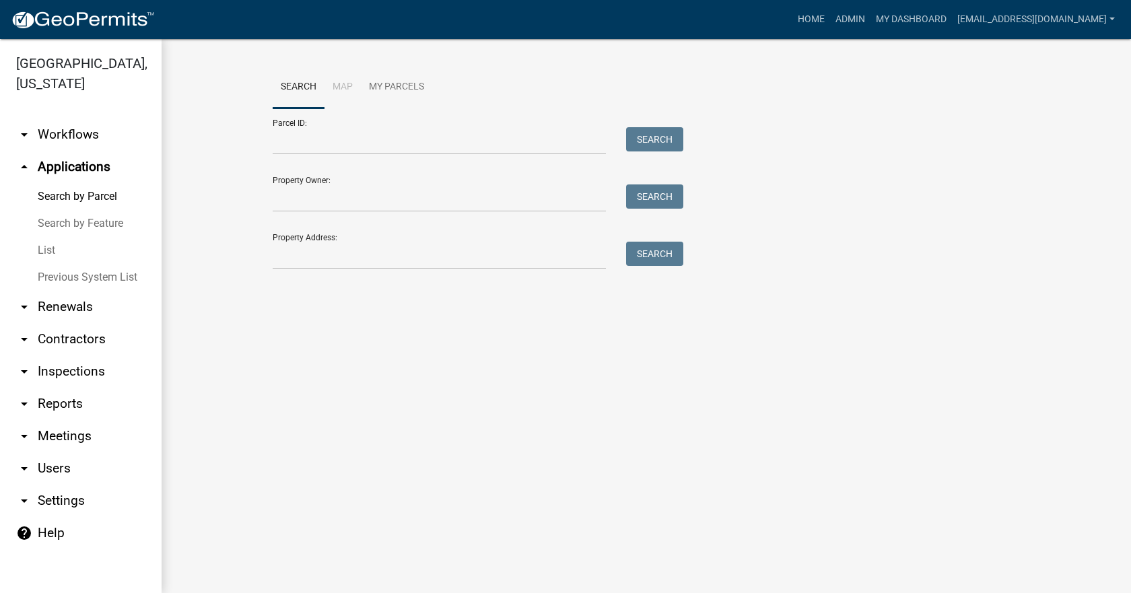
click at [51, 237] on link "List" at bounding box center [81, 250] width 162 height 27
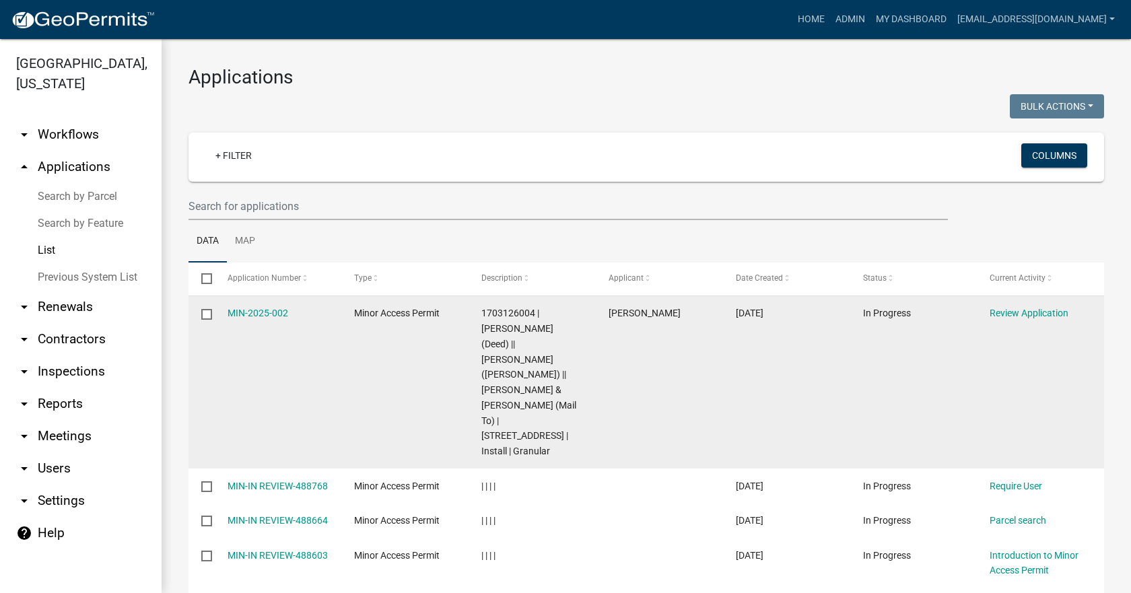
scroll to position [67, 0]
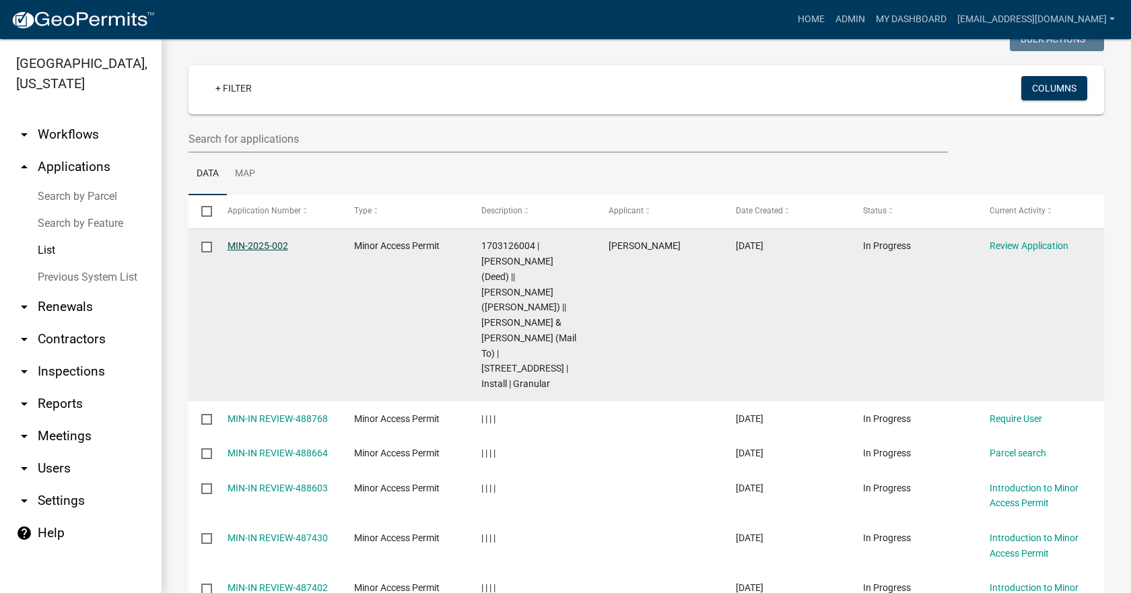
click at [267, 251] on link "MIN-2025-002" at bounding box center [258, 245] width 61 height 11
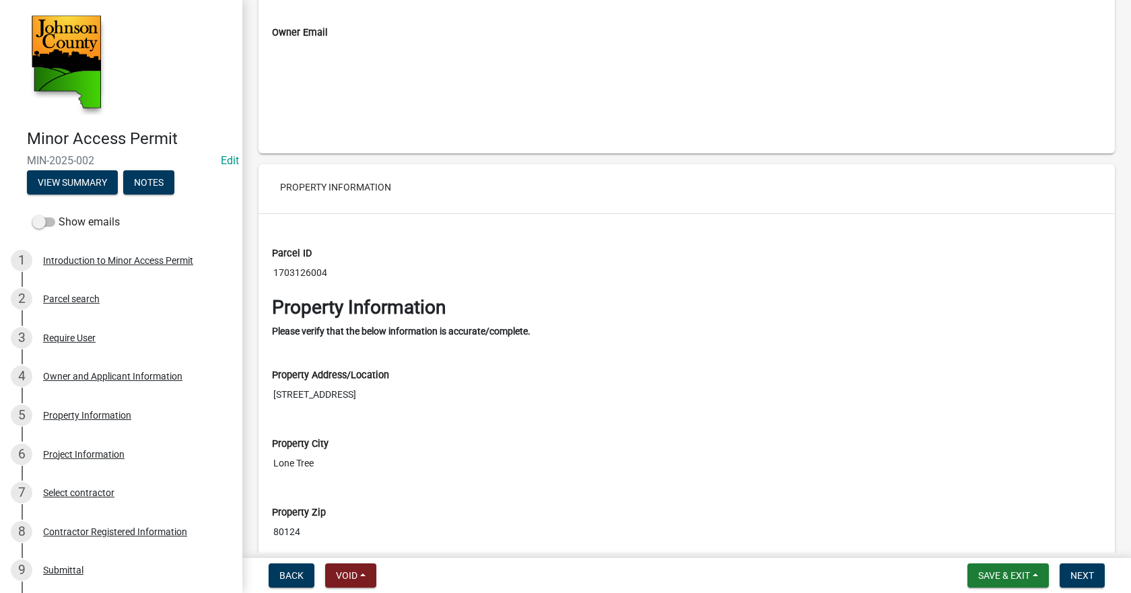
scroll to position [2559, 0]
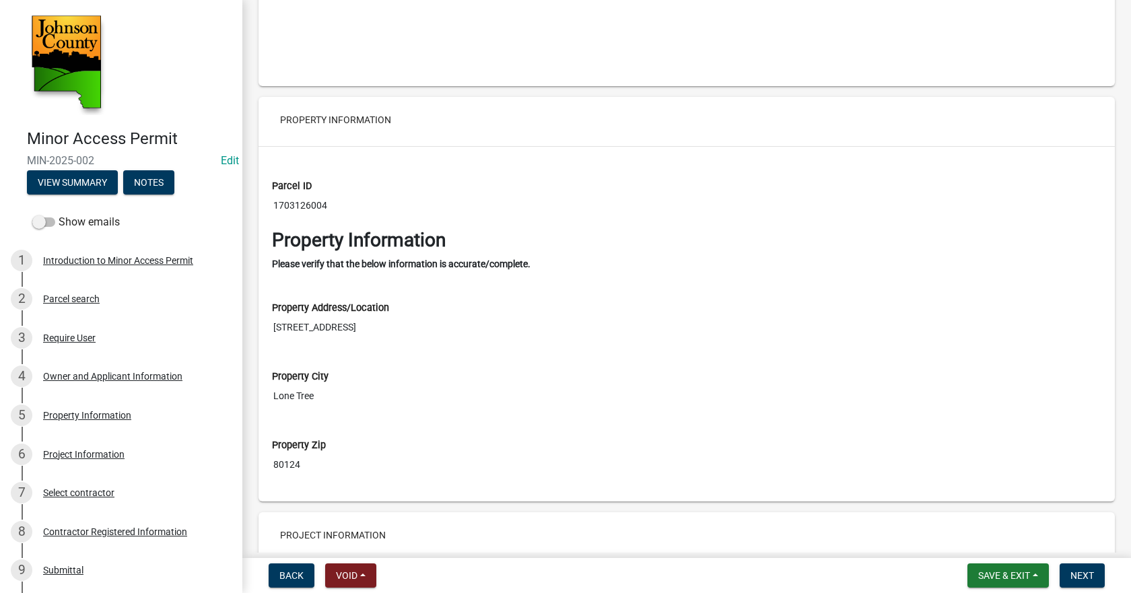
drag, startPoint x: 367, startPoint y: 325, endPoint x: 274, endPoint y: 325, distance: 92.9
click at [274, 325] on input "[STREET_ADDRESS]" at bounding box center [687, 327] width 830 height 25
click at [410, 341] on div "Property Address/Location [STREET_ADDRESS]" at bounding box center [687, 316] width 850 height 69
drag, startPoint x: 366, startPoint y: 320, endPoint x: 275, endPoint y: 320, distance: 90.9
click at [275, 320] on input "[STREET_ADDRESS]" at bounding box center [687, 327] width 830 height 25
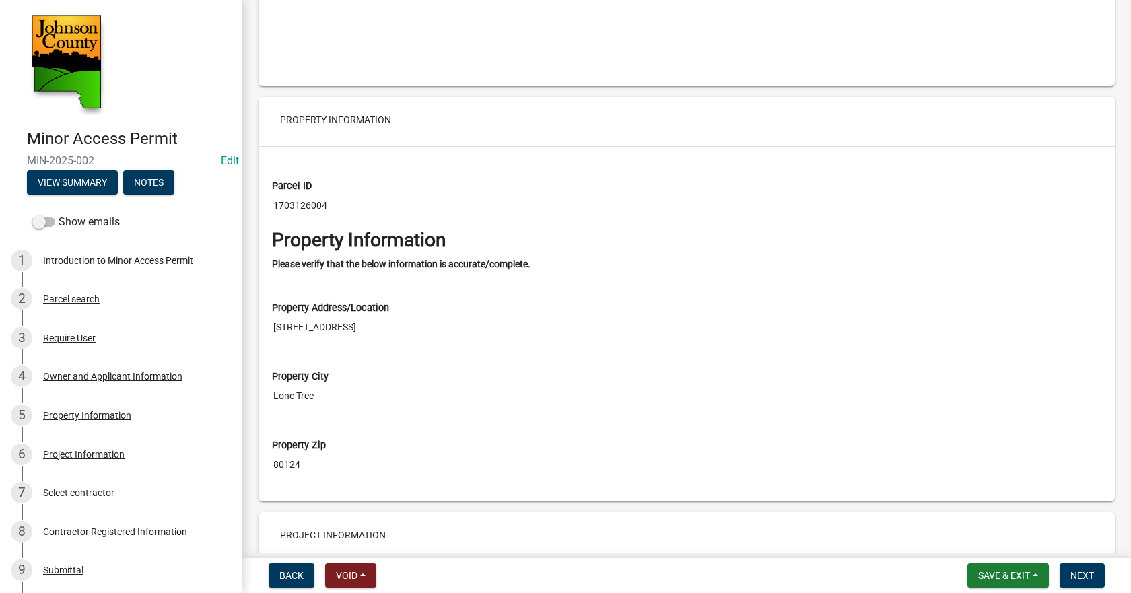
click at [307, 358] on div "Property City [GEOGRAPHIC_DATA]" at bounding box center [687, 380] width 830 height 58
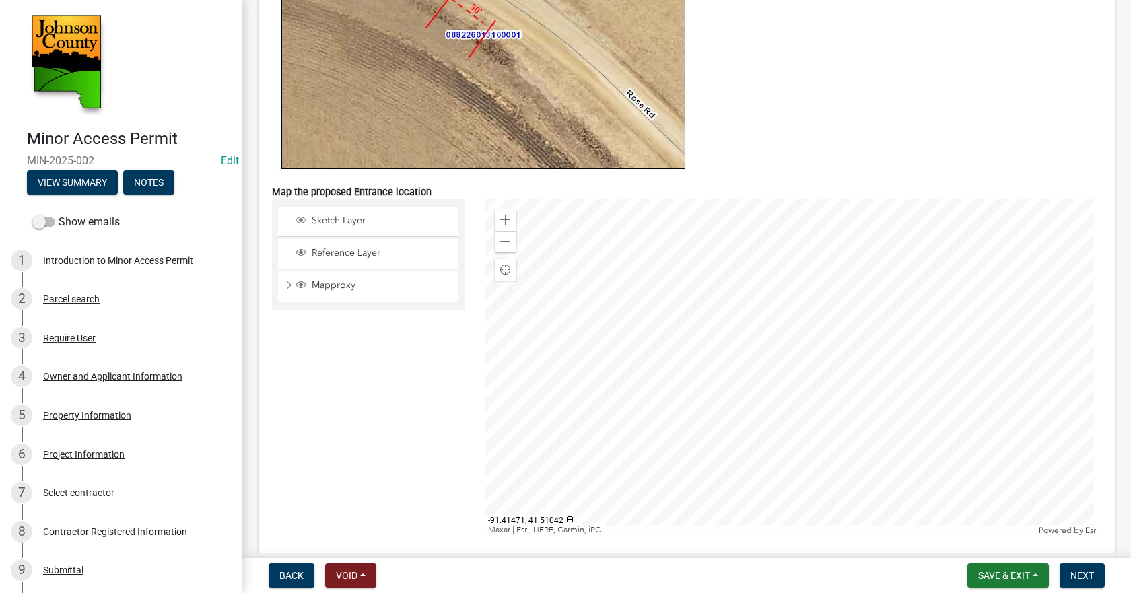
scroll to position [4041, 0]
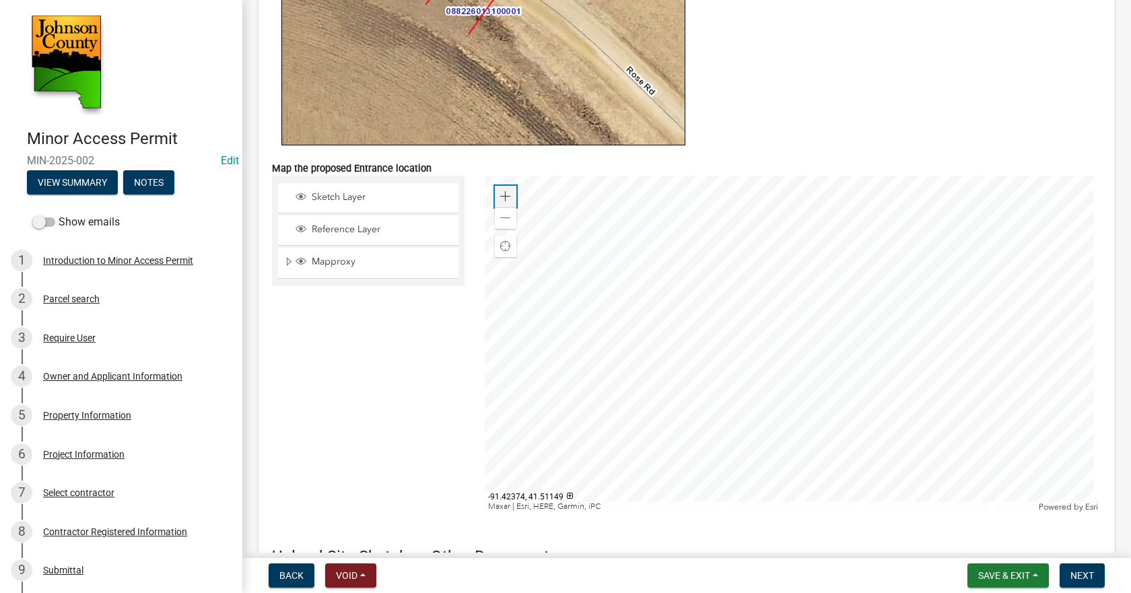
click at [504, 199] on span at bounding box center [505, 196] width 11 height 11
click at [746, 366] on div at bounding box center [794, 344] width 618 height 337
click at [648, 314] on div at bounding box center [794, 344] width 618 height 337
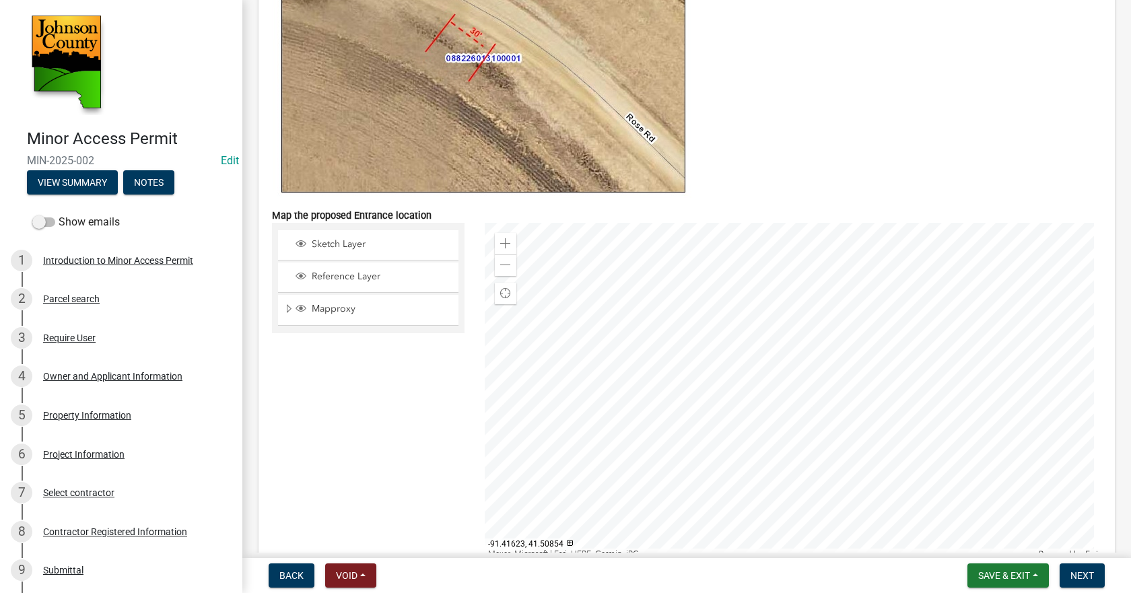
scroll to position [3992, 0]
click at [787, 368] on div at bounding box center [794, 393] width 618 height 337
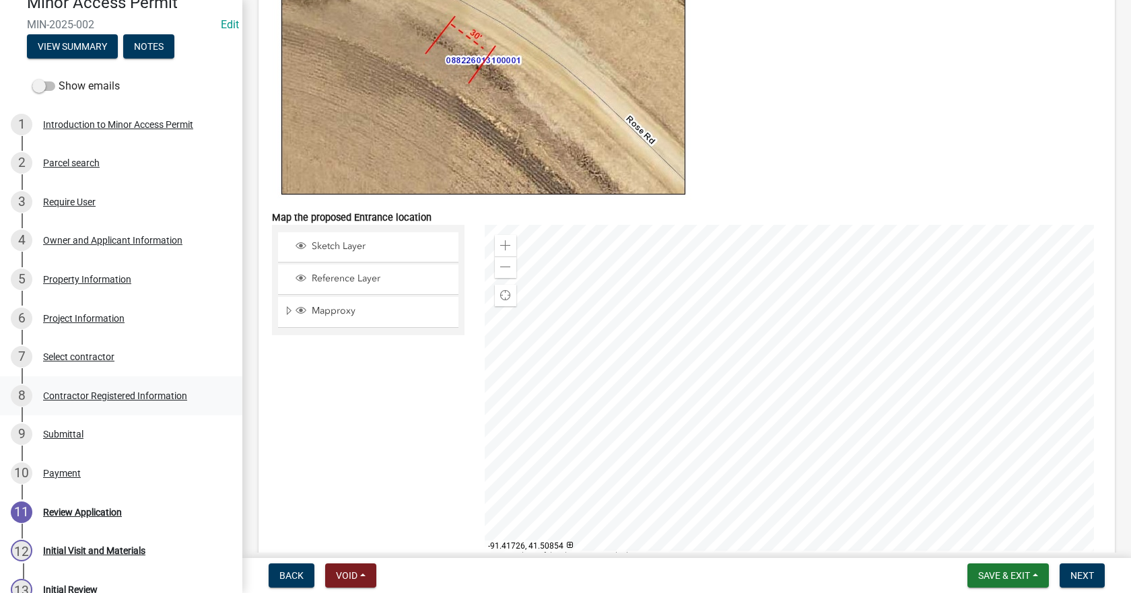
scroll to position [202, 0]
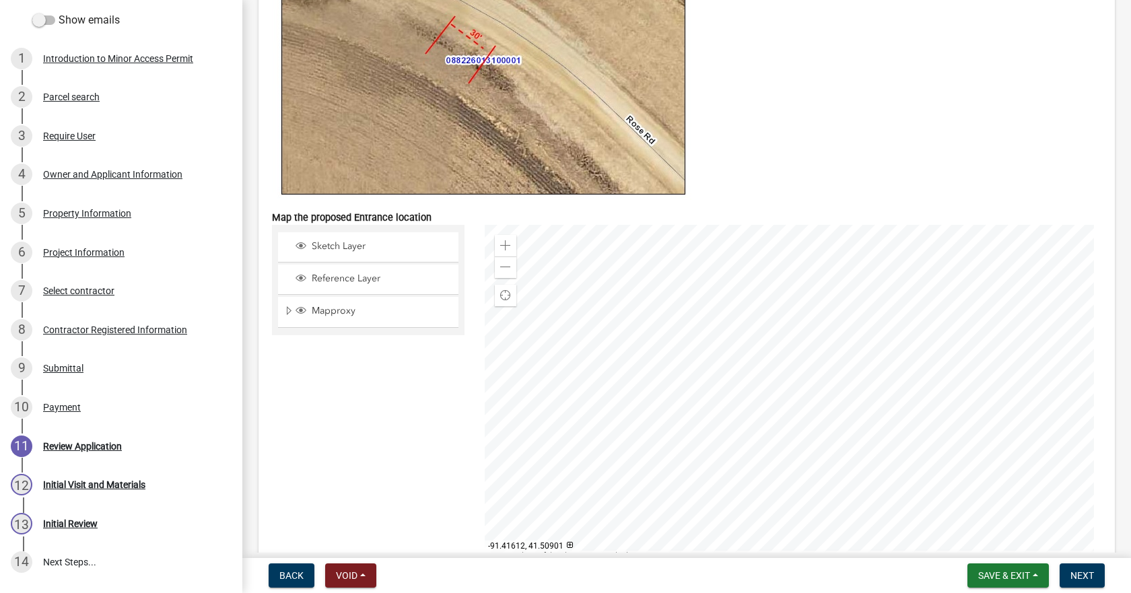
click at [663, 364] on div at bounding box center [794, 393] width 618 height 337
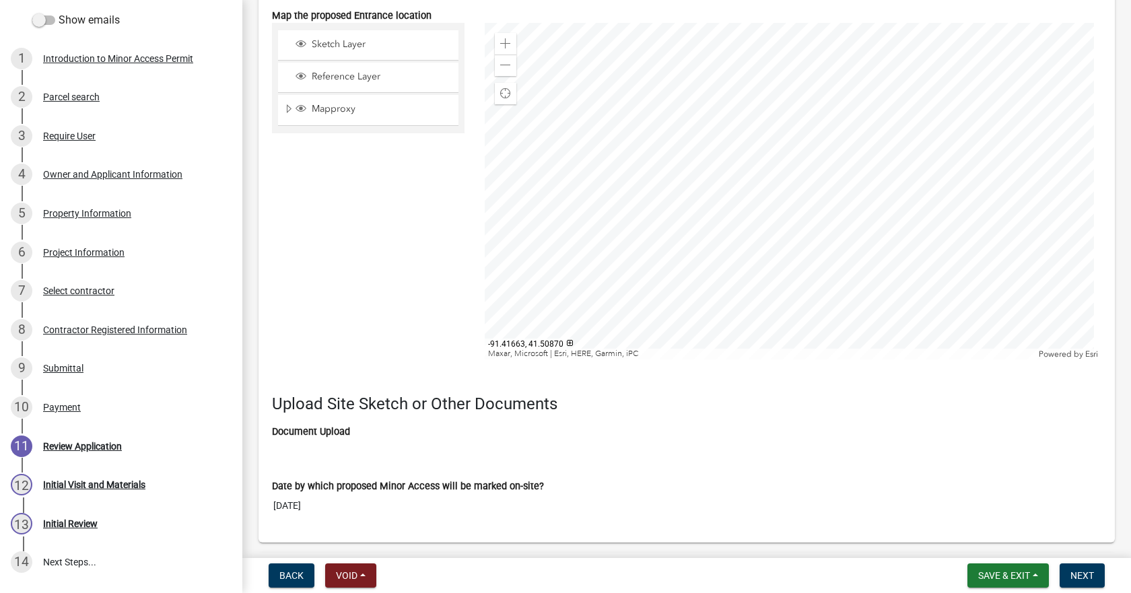
scroll to position [3992, 0]
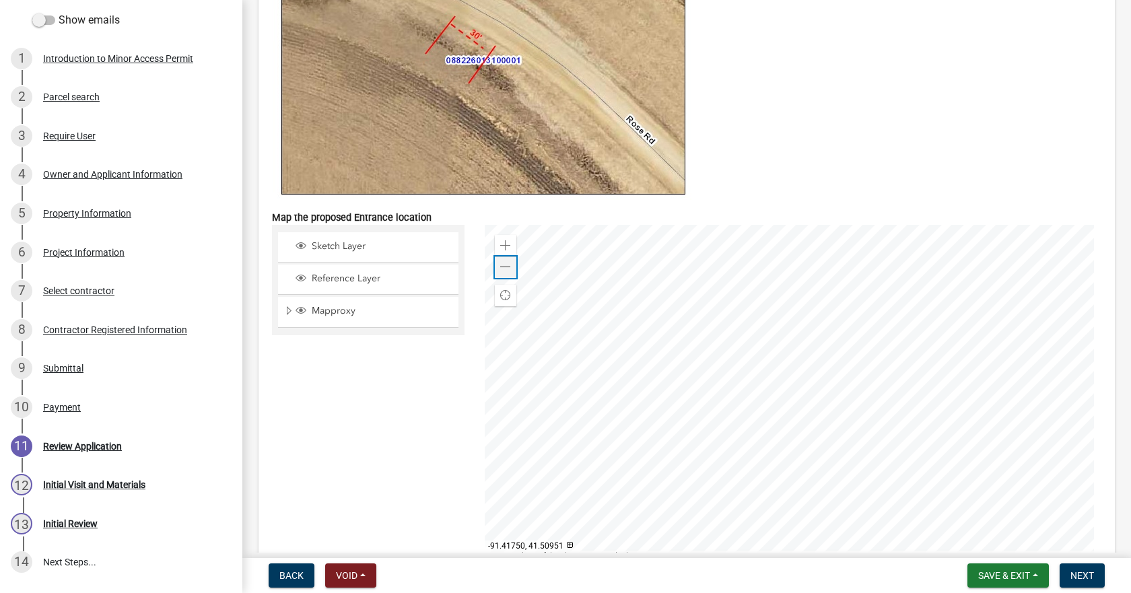
click at [510, 267] on div "Zoom out" at bounding box center [506, 268] width 22 height 22
click at [594, 367] on div at bounding box center [794, 393] width 618 height 337
click at [485, 243] on div at bounding box center [794, 393] width 618 height 337
click at [495, 240] on div "Zoom in" at bounding box center [506, 246] width 22 height 22
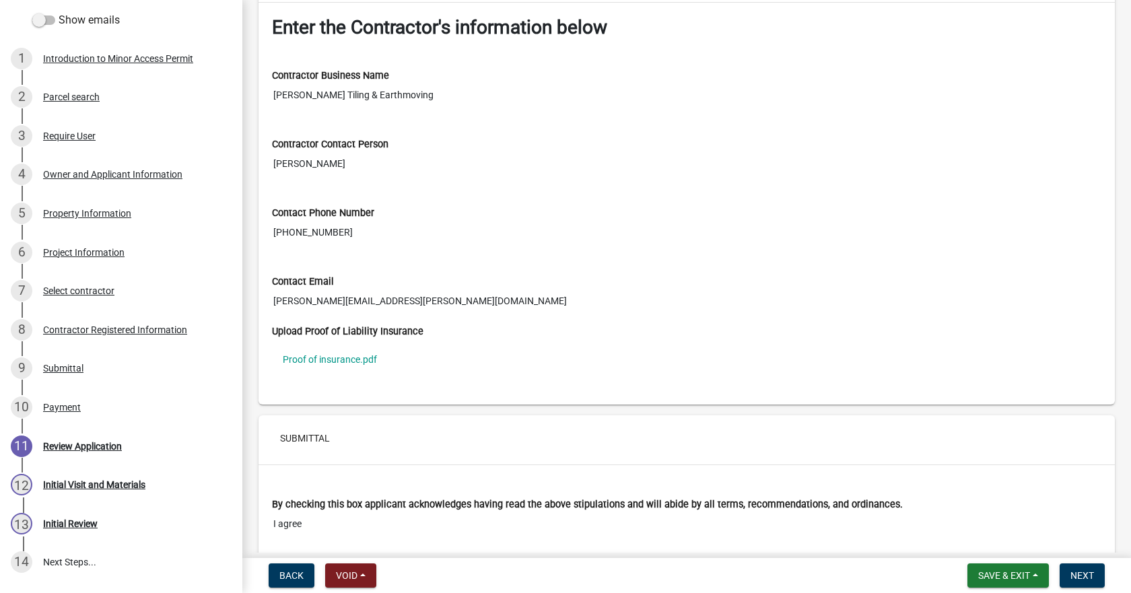
scroll to position [4935, 0]
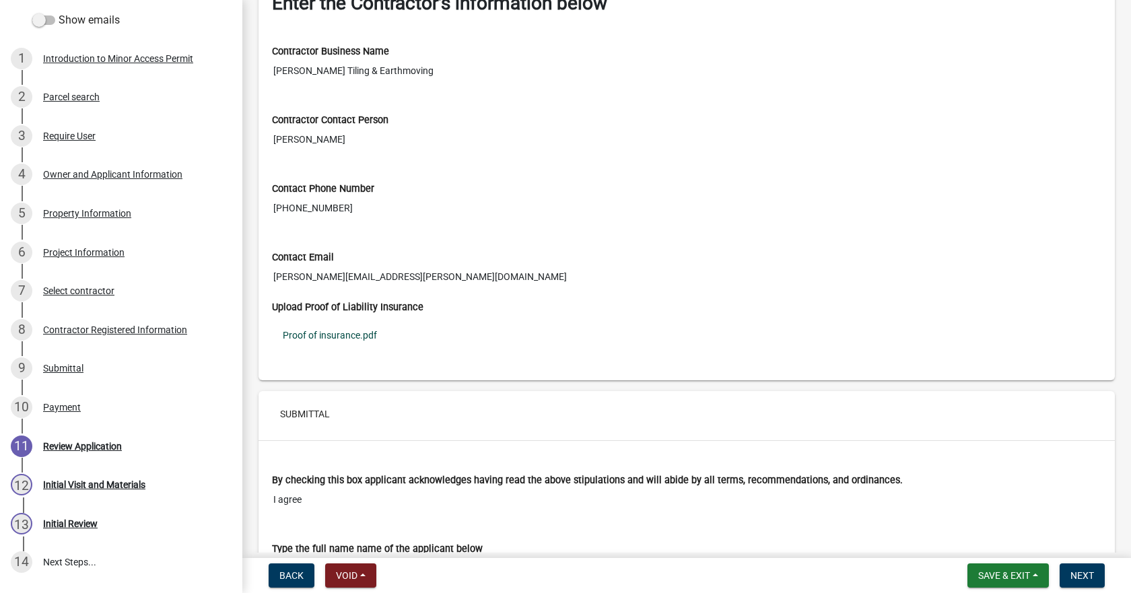
click at [362, 333] on link "Proof of insurance.pdf" at bounding box center [687, 335] width 830 height 31
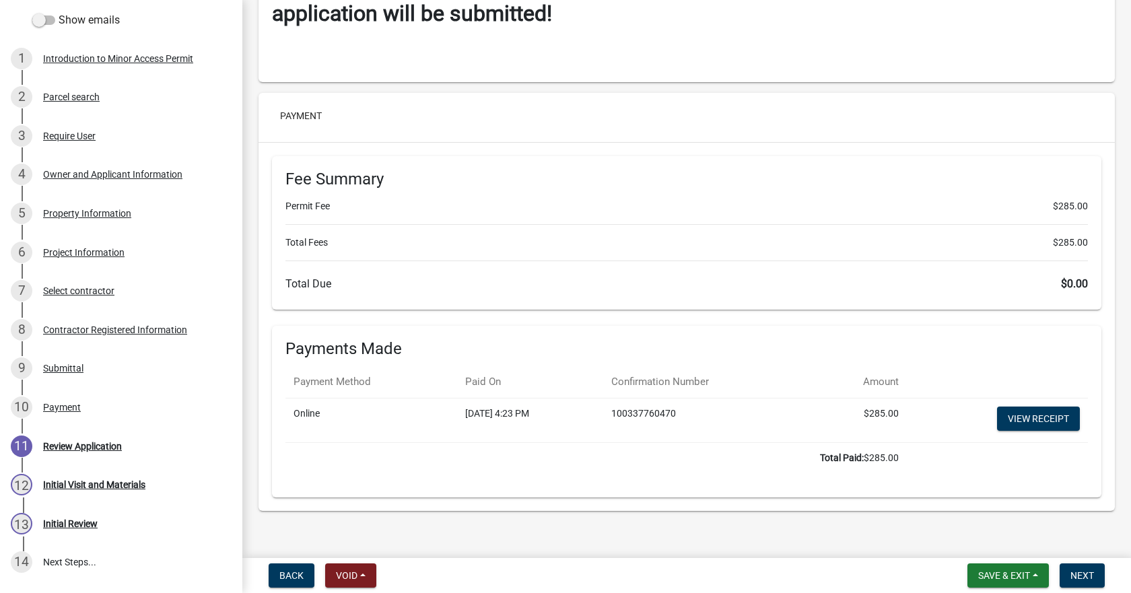
scroll to position [5862, 0]
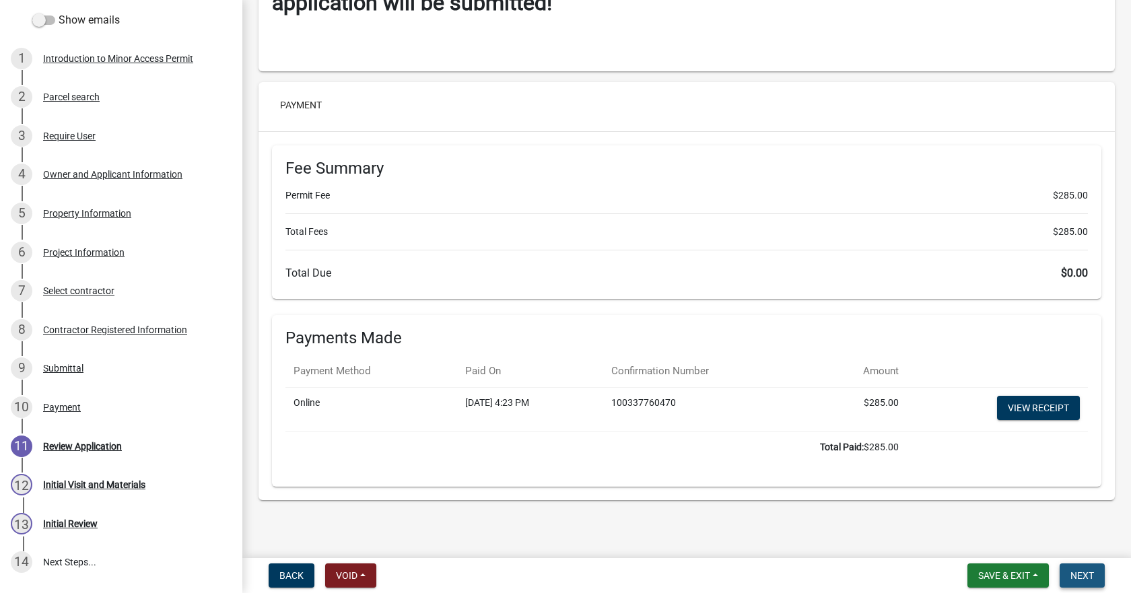
click at [1080, 575] on span "Next" at bounding box center [1083, 575] width 24 height 11
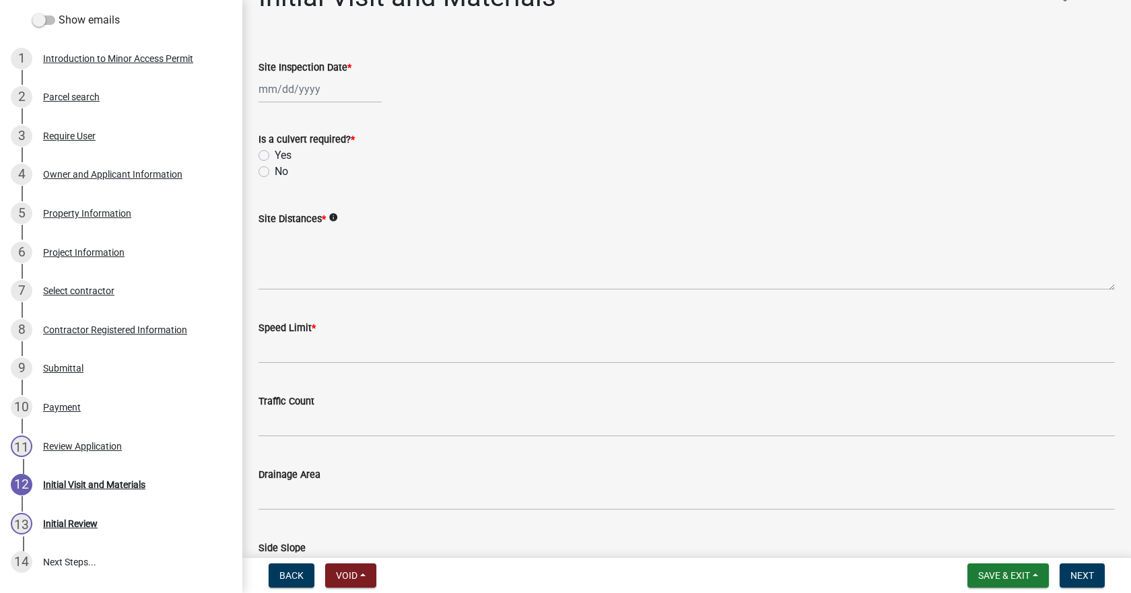
scroll to position [0, 0]
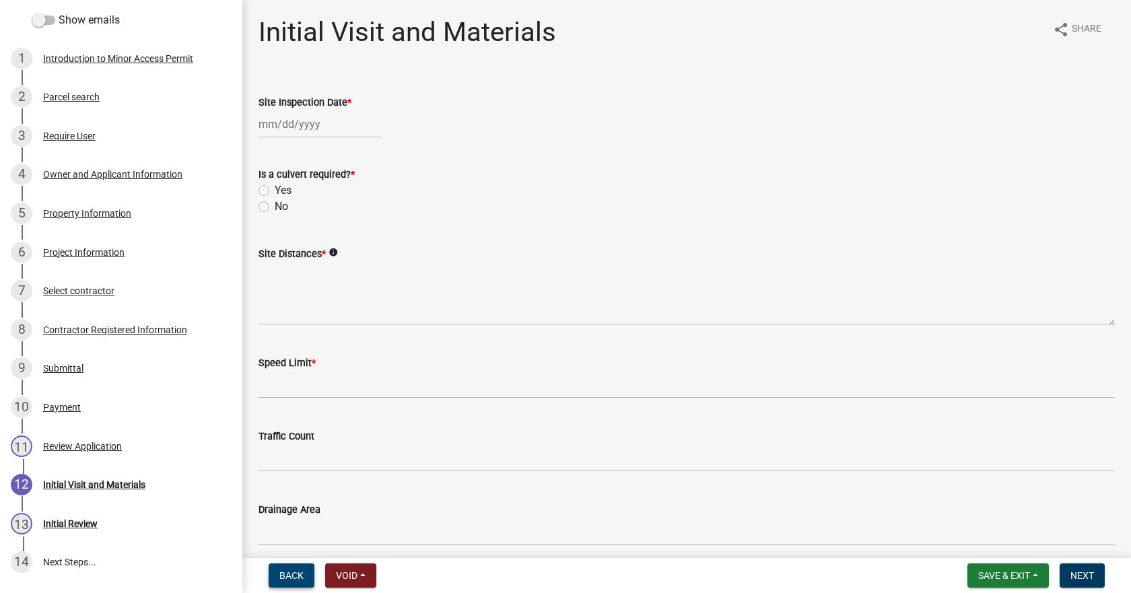
click at [280, 576] on span "Back" at bounding box center [291, 575] width 24 height 11
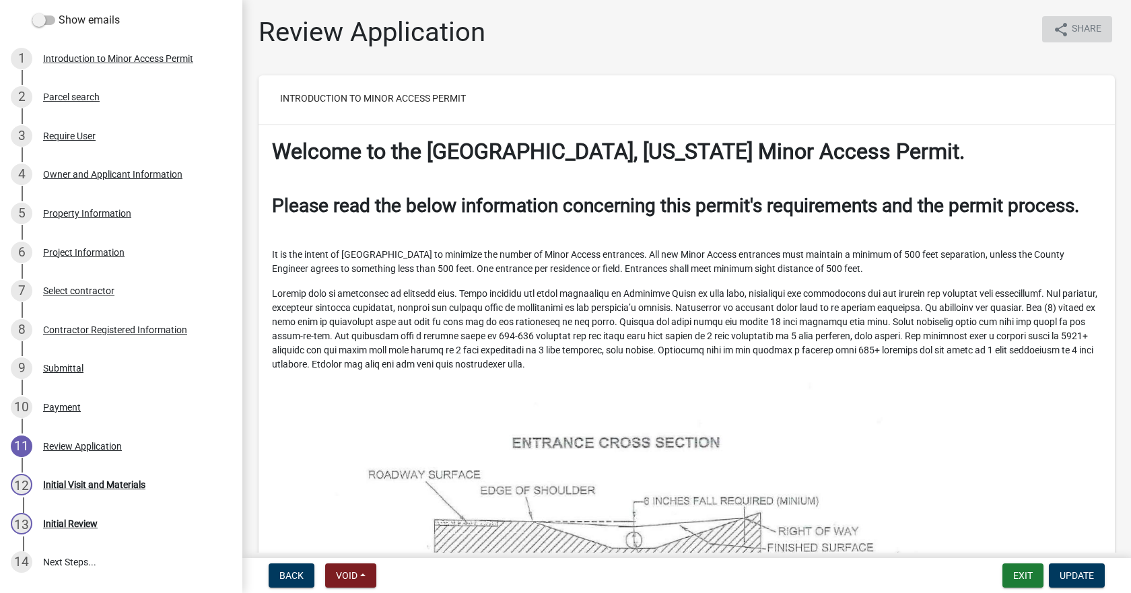
click at [1082, 24] on span "Share" at bounding box center [1087, 30] width 30 height 16
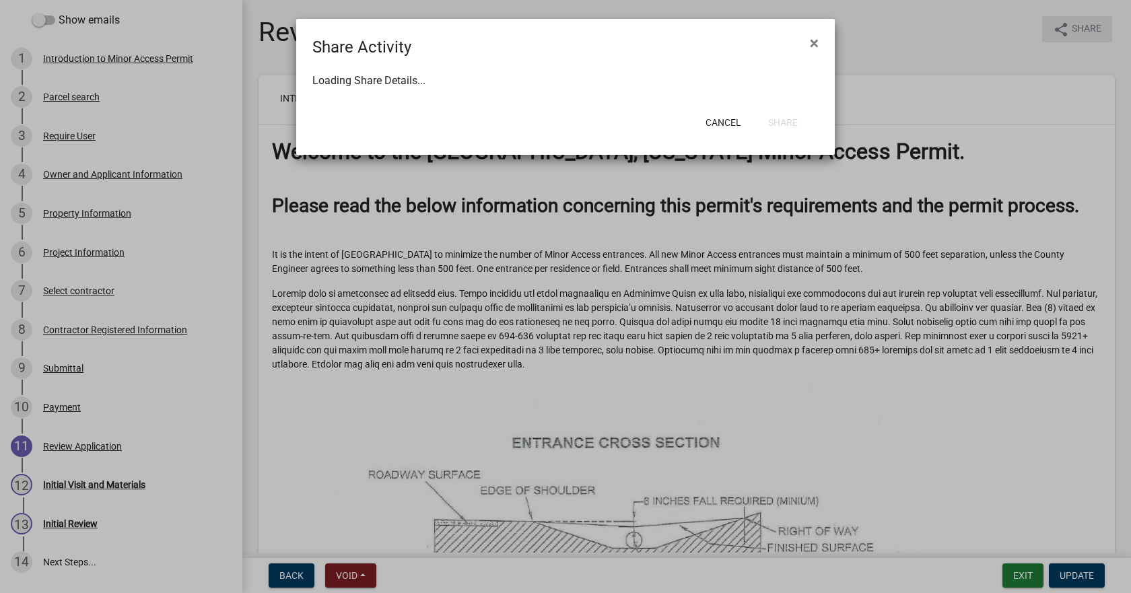
select select "1"
select select "0"
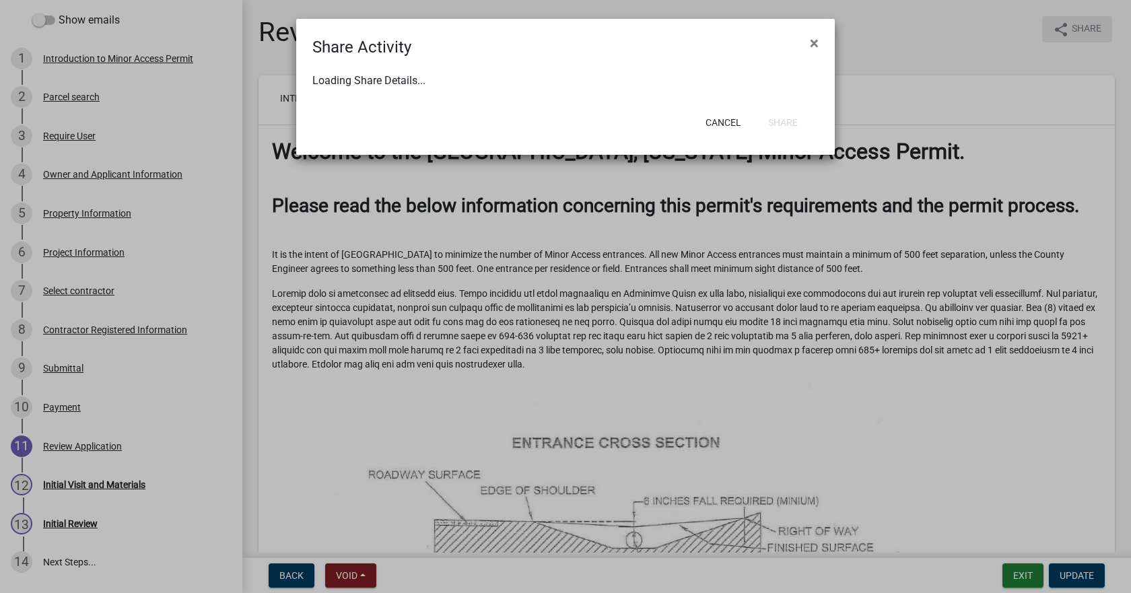
select select "0"
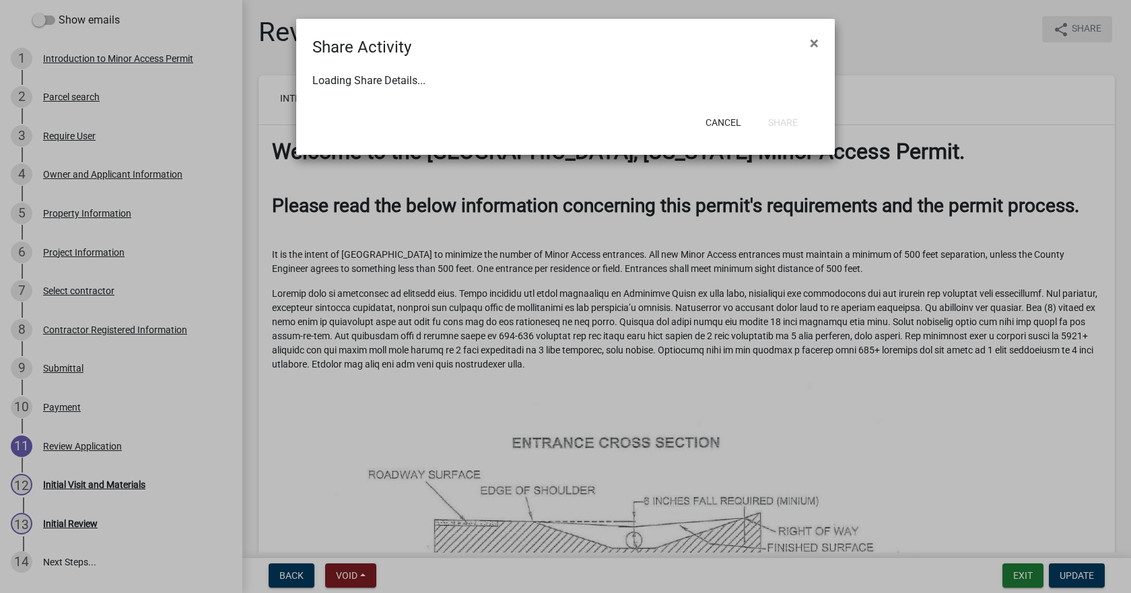
select select "0"
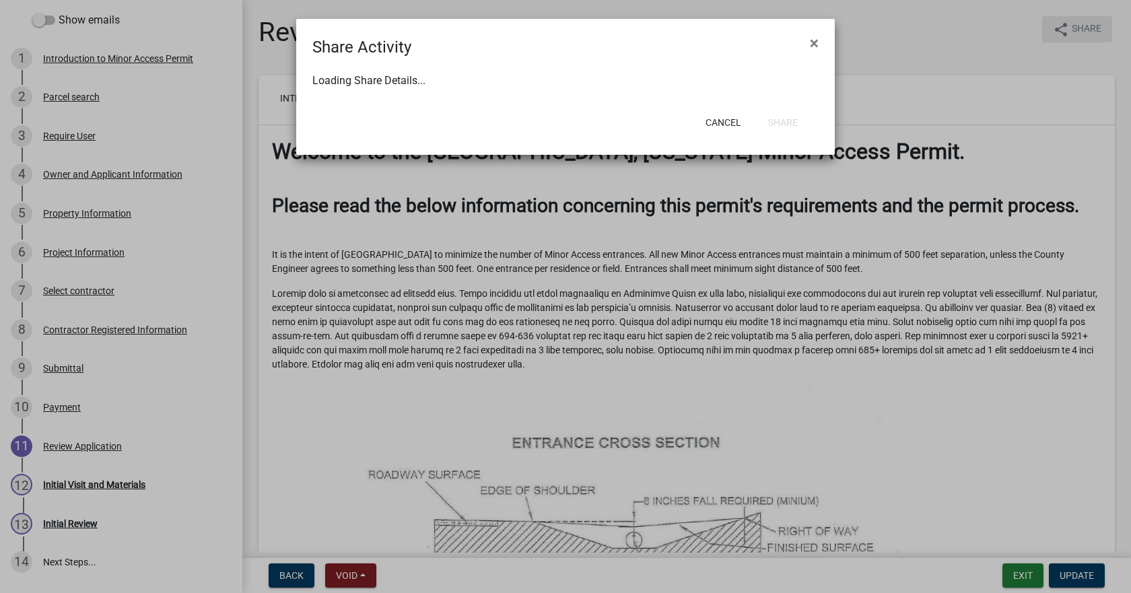
select select "0"
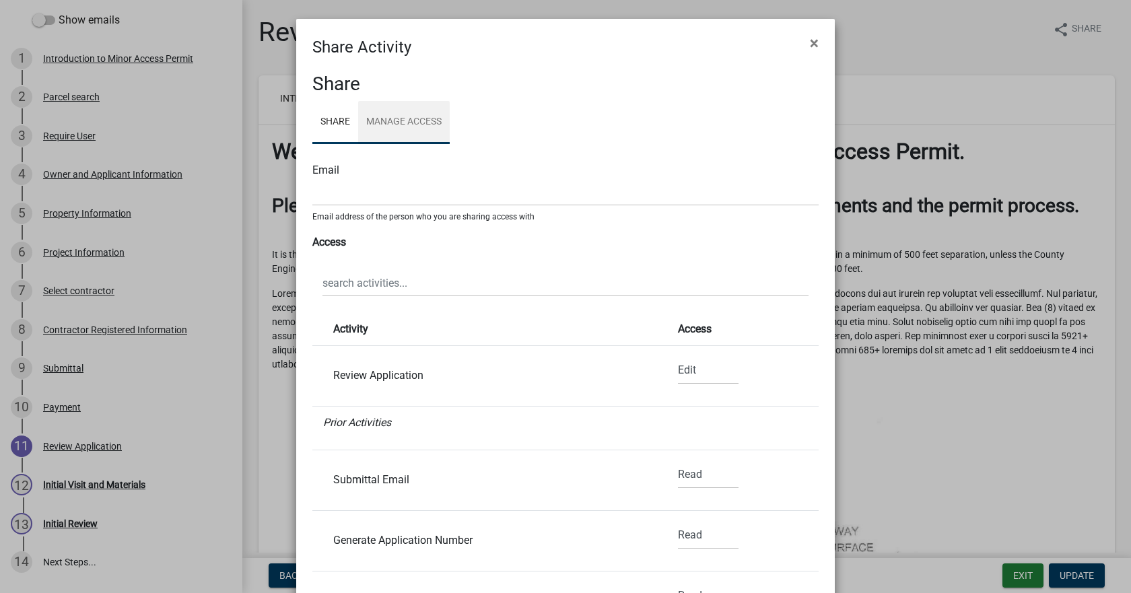
click at [384, 126] on link "Manage Access" at bounding box center [404, 122] width 92 height 43
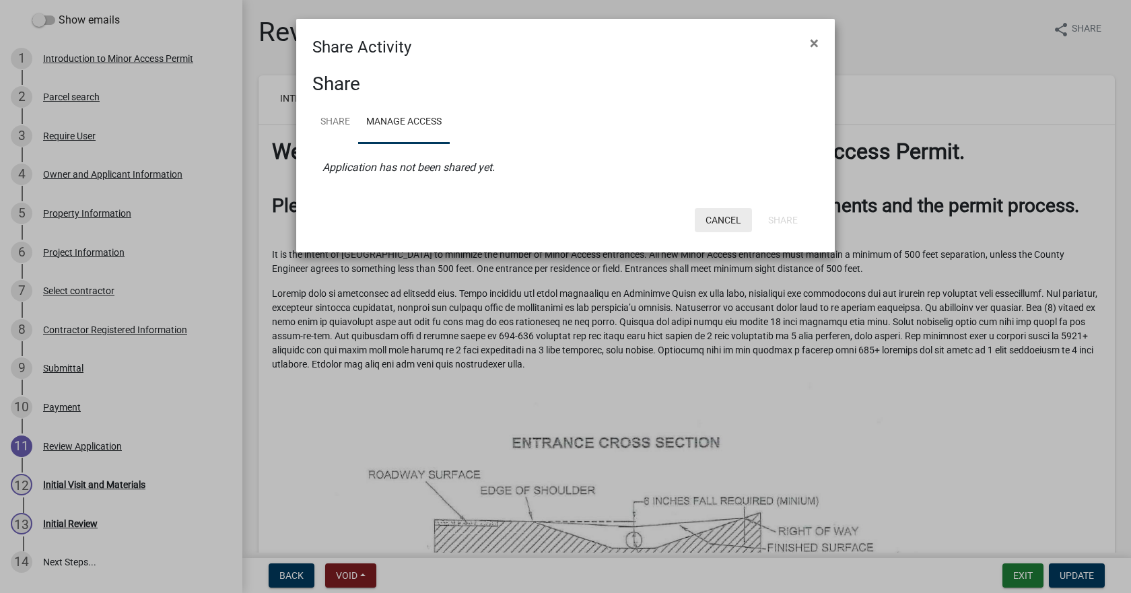
click at [733, 224] on button "Cancel" at bounding box center [723, 220] width 57 height 24
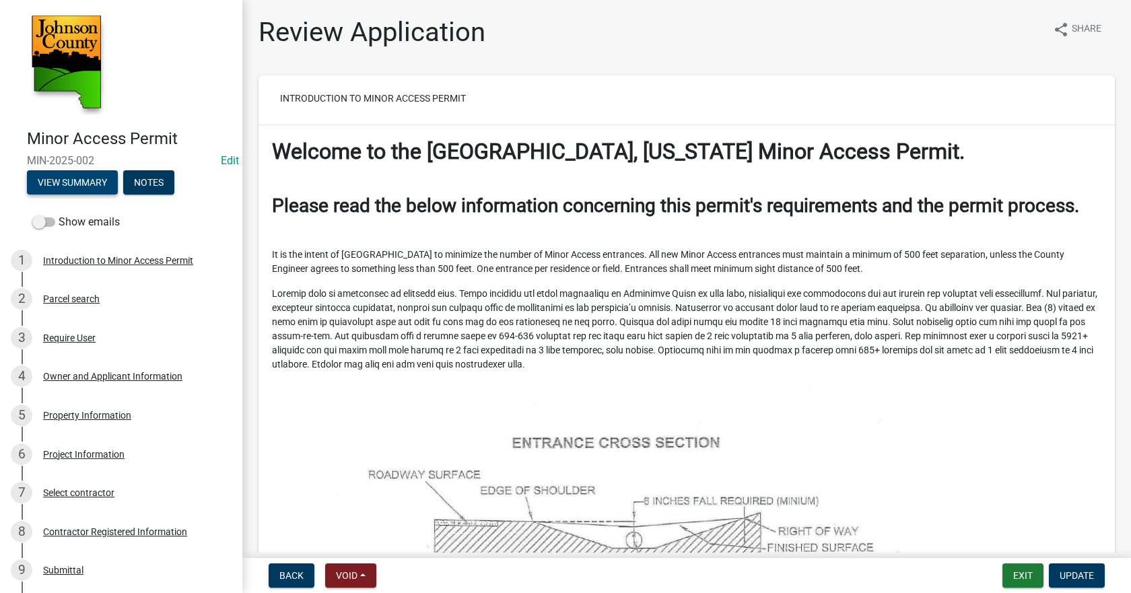
click at [103, 185] on button "View Summary" at bounding box center [72, 182] width 91 height 24
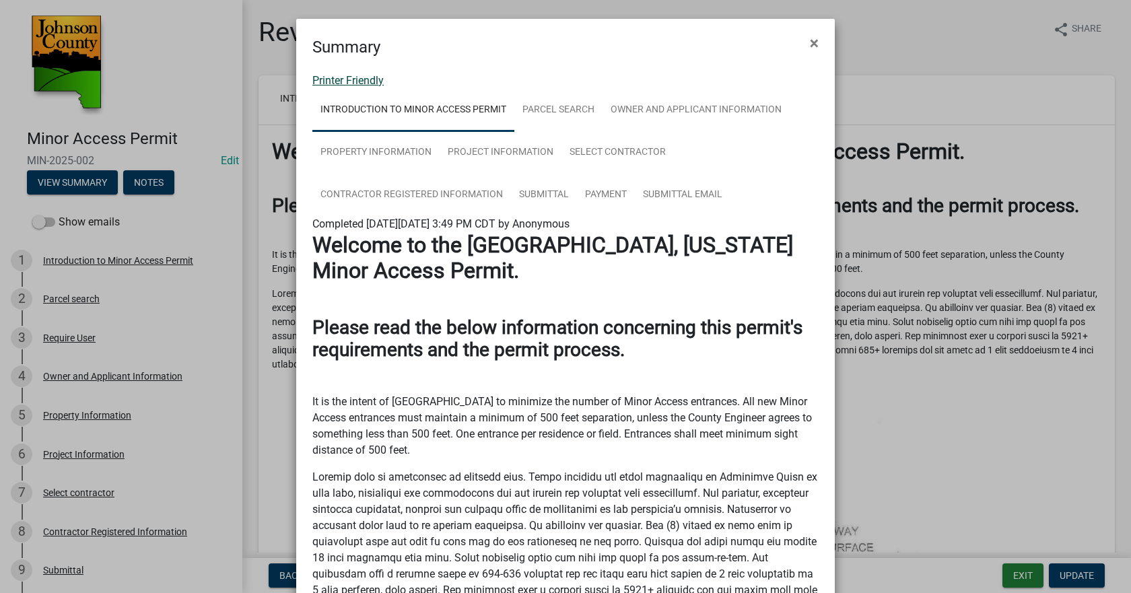
click at [372, 84] on link "Printer Friendly" at bounding box center [347, 80] width 71 height 13
click at [822, 40] on button "×" at bounding box center [814, 43] width 30 height 38
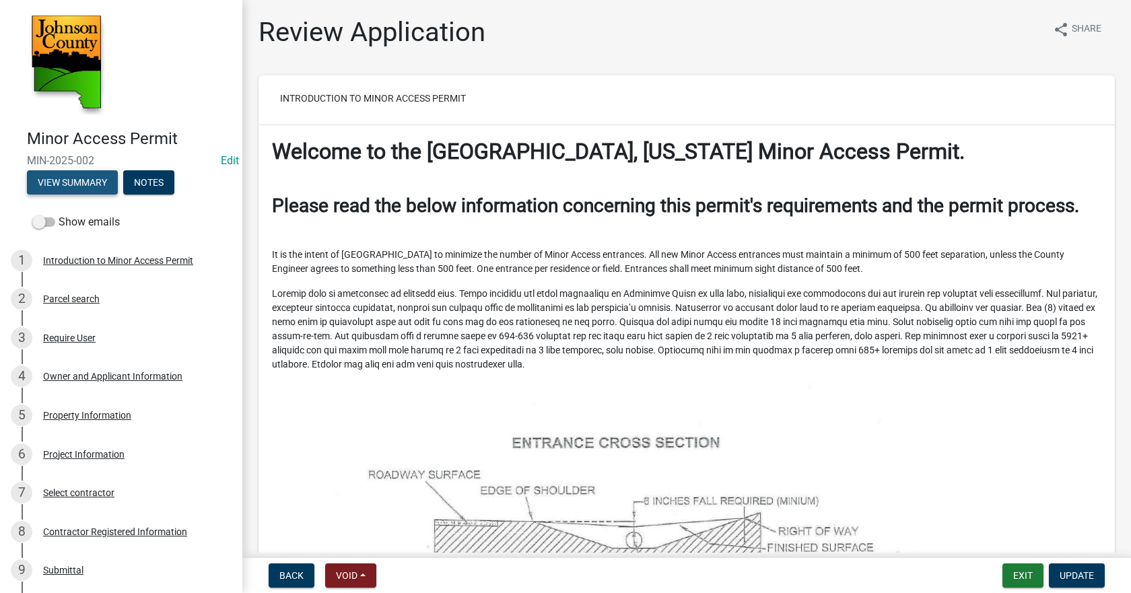
click at [77, 186] on button "View Summary" at bounding box center [72, 182] width 91 height 24
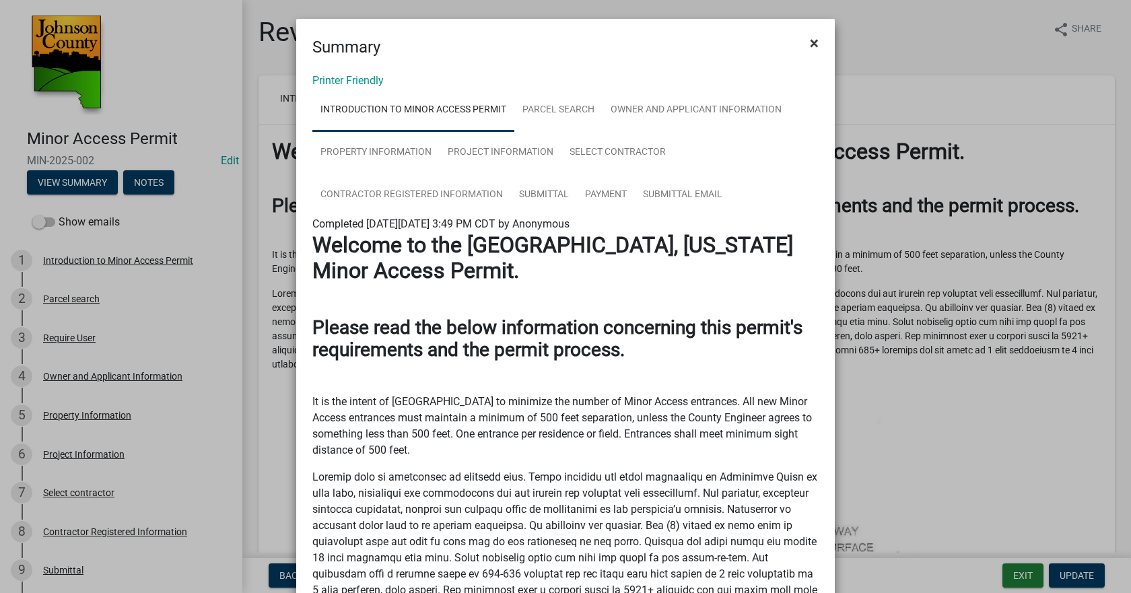
click at [813, 45] on span "×" at bounding box center [814, 43] width 9 height 19
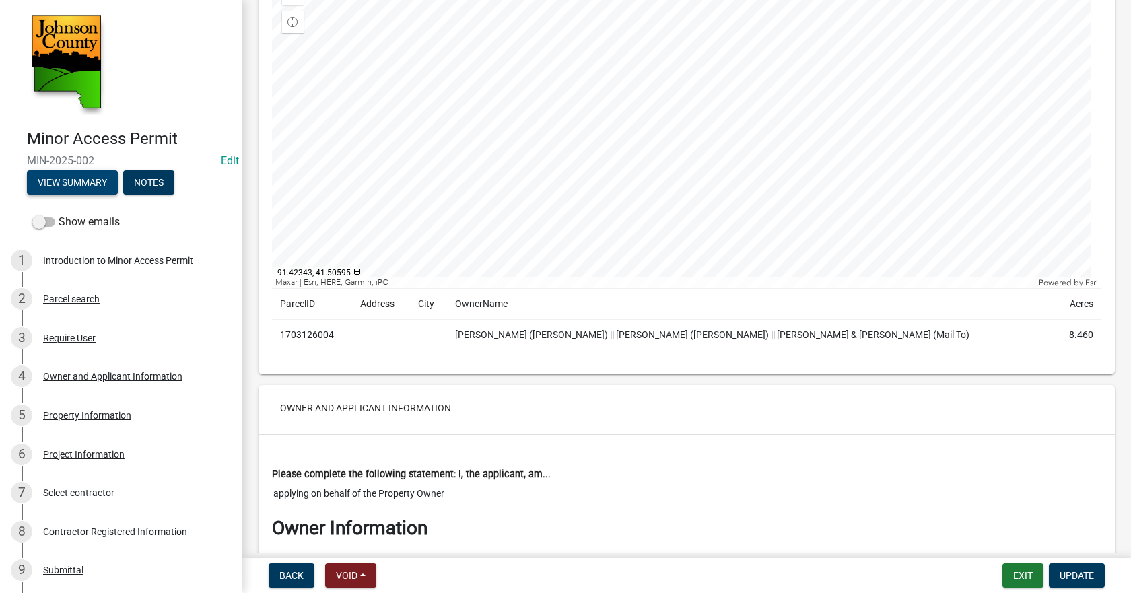
scroll to position [1280, 0]
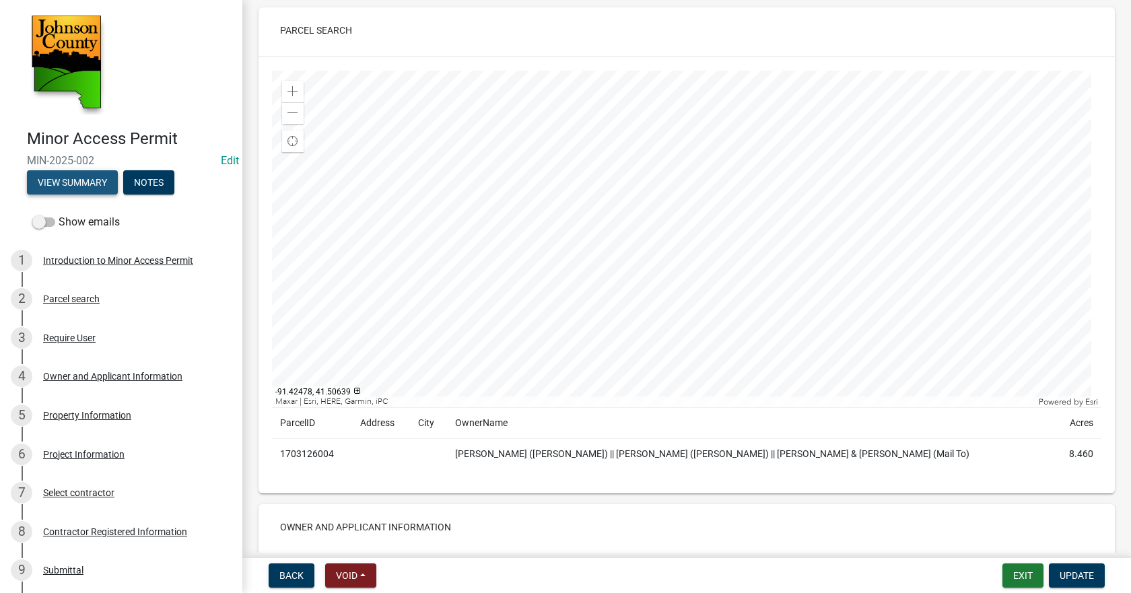
click at [71, 176] on button "View Summary" at bounding box center [72, 182] width 91 height 24
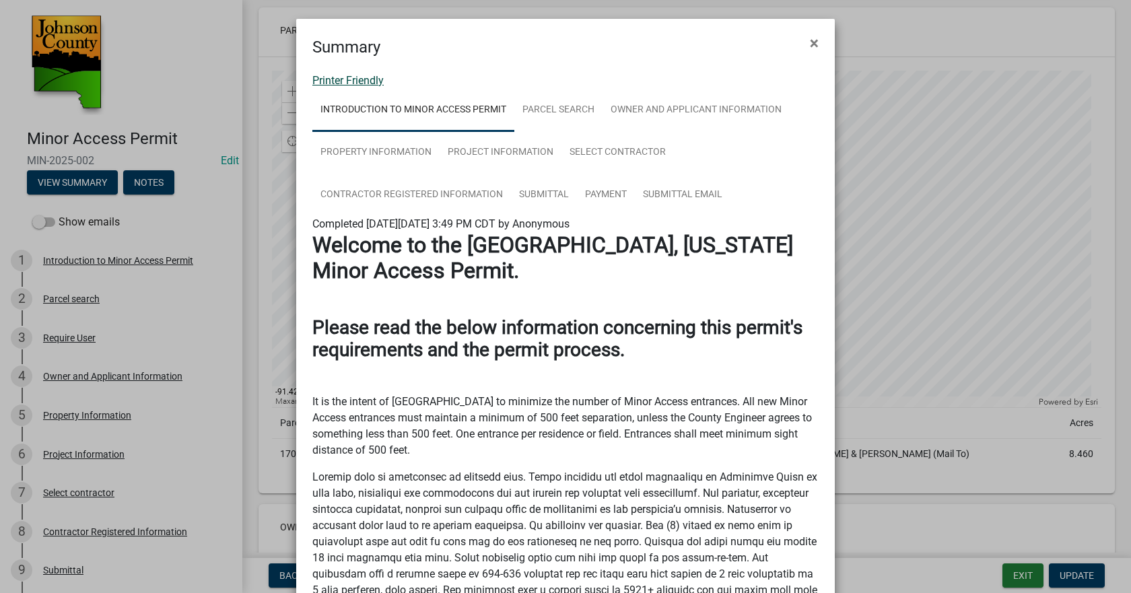
click at [334, 81] on link "Printer Friendly" at bounding box center [347, 80] width 71 height 13
click at [801, 46] on button "×" at bounding box center [814, 43] width 30 height 38
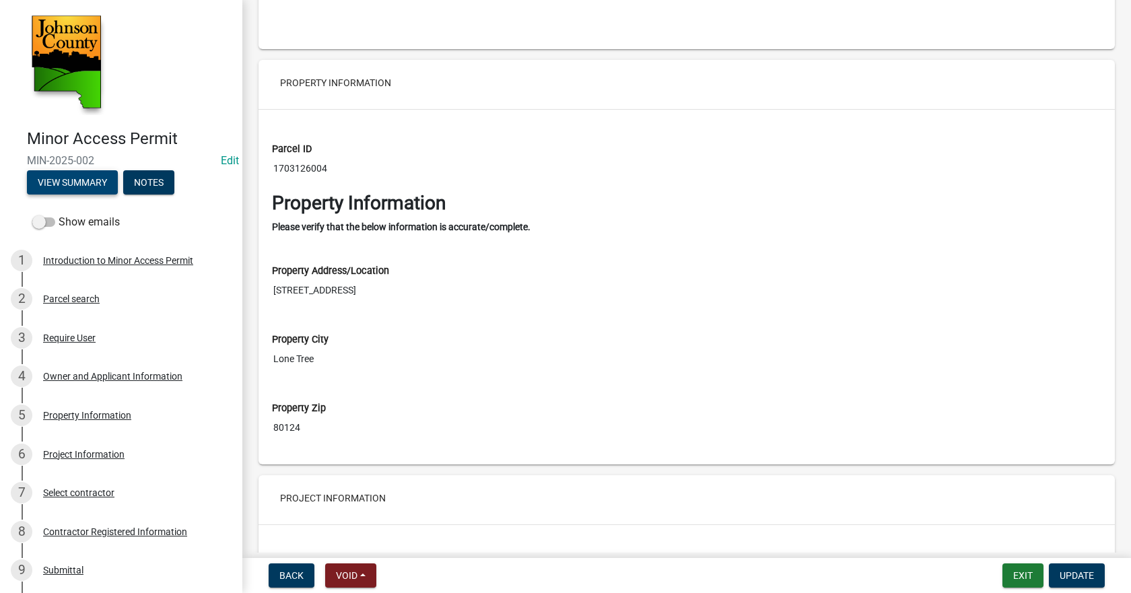
scroll to position [2761, 0]
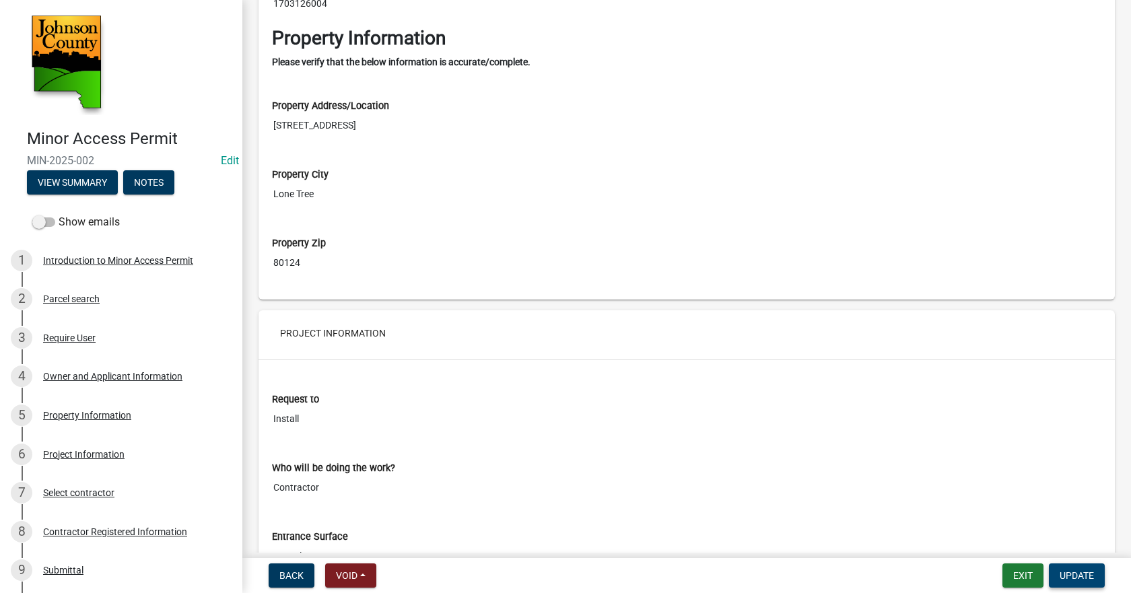
click at [1100, 582] on button "Update" at bounding box center [1077, 576] width 56 height 24
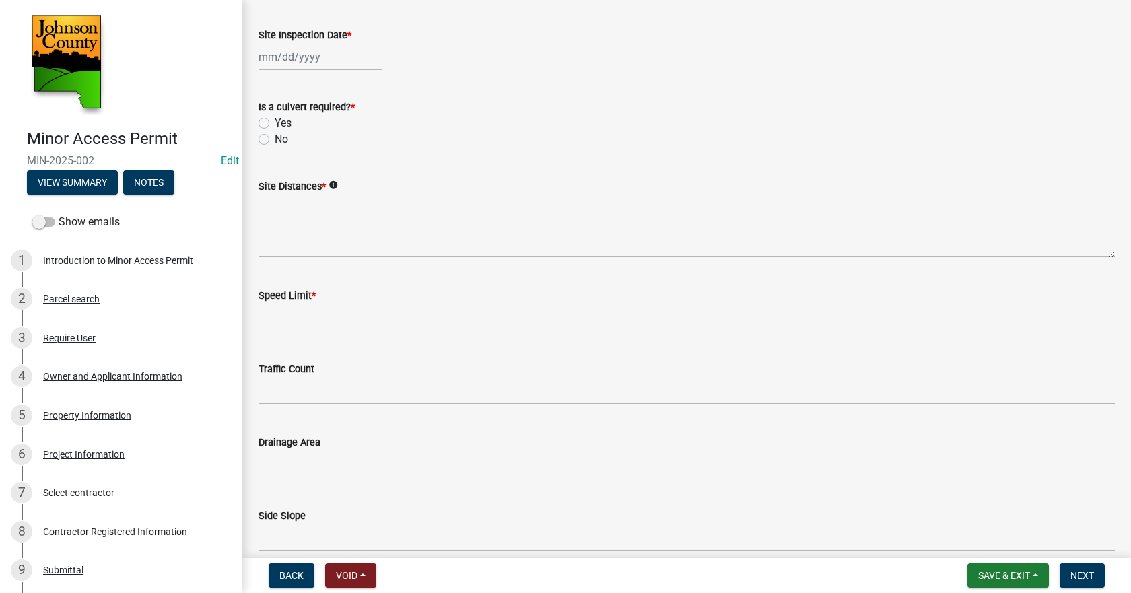
scroll to position [0, 0]
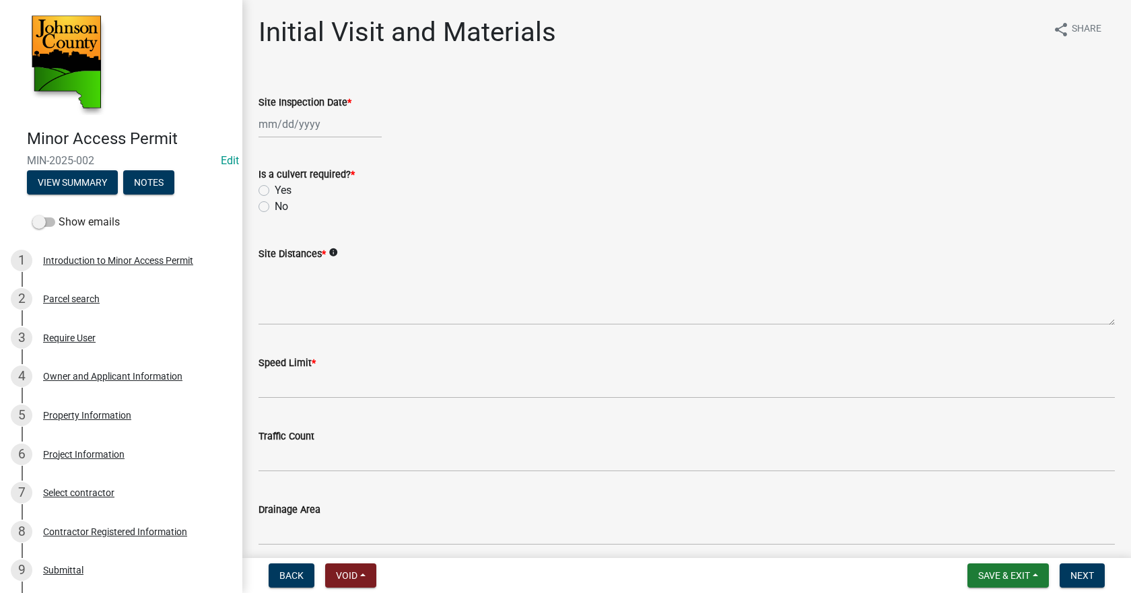
click at [284, 131] on div at bounding box center [320, 124] width 123 height 28
select select "10"
select select "2025"
click at [543, 115] on div "[PERSON_NAME] Feb Mar Apr [PERSON_NAME][DATE] Oct Nov [DATE] 1526 1527 1528 152…" at bounding box center [687, 124] width 857 height 28
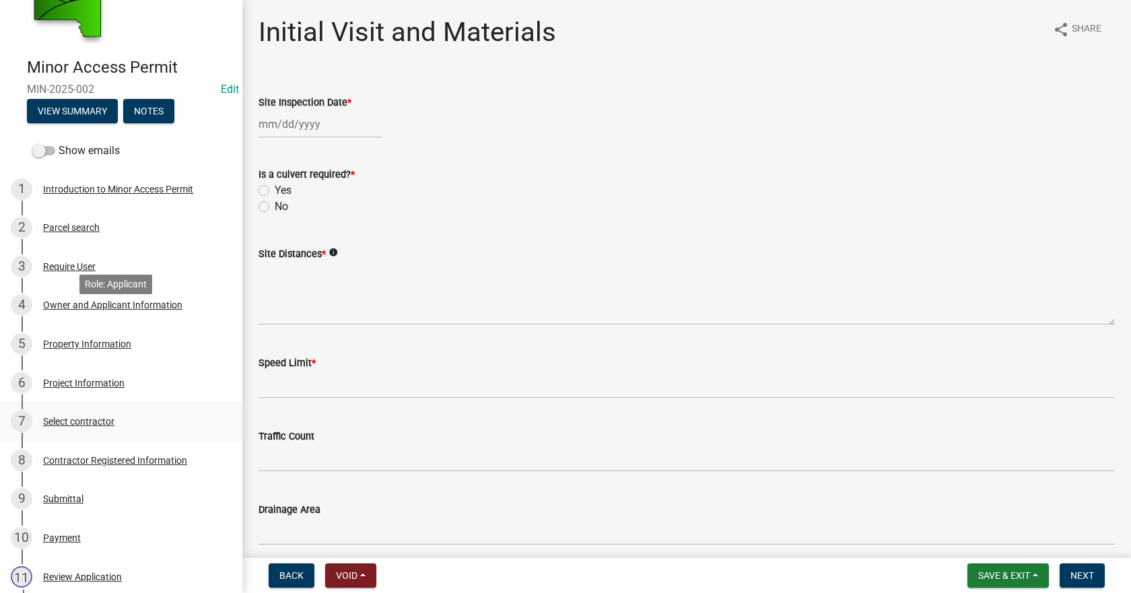
scroll to position [202, 0]
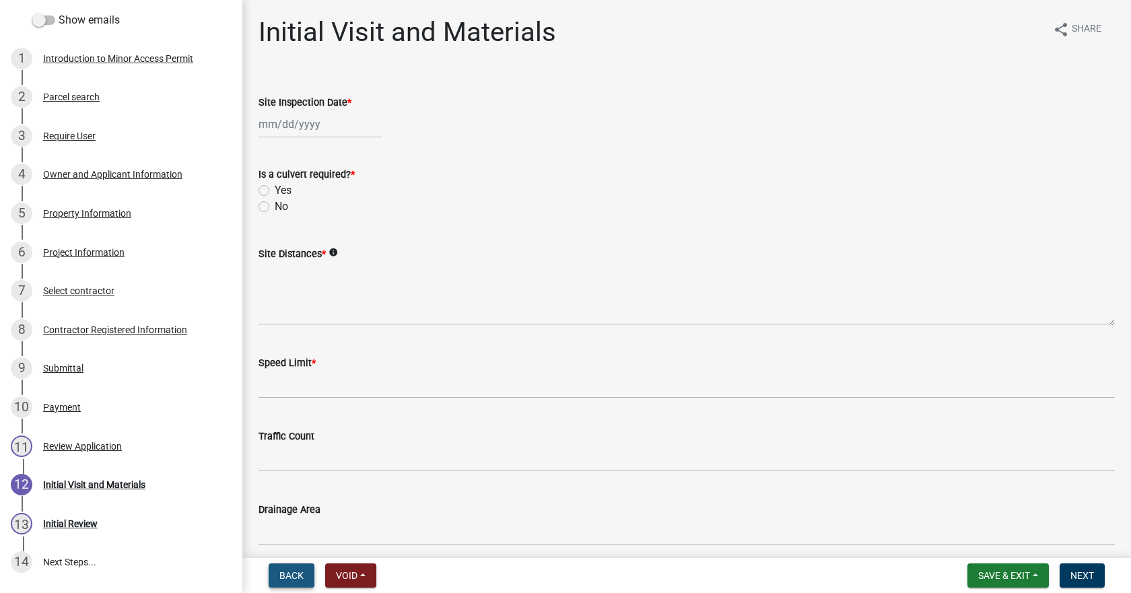
click at [282, 576] on span "Back" at bounding box center [291, 575] width 24 height 11
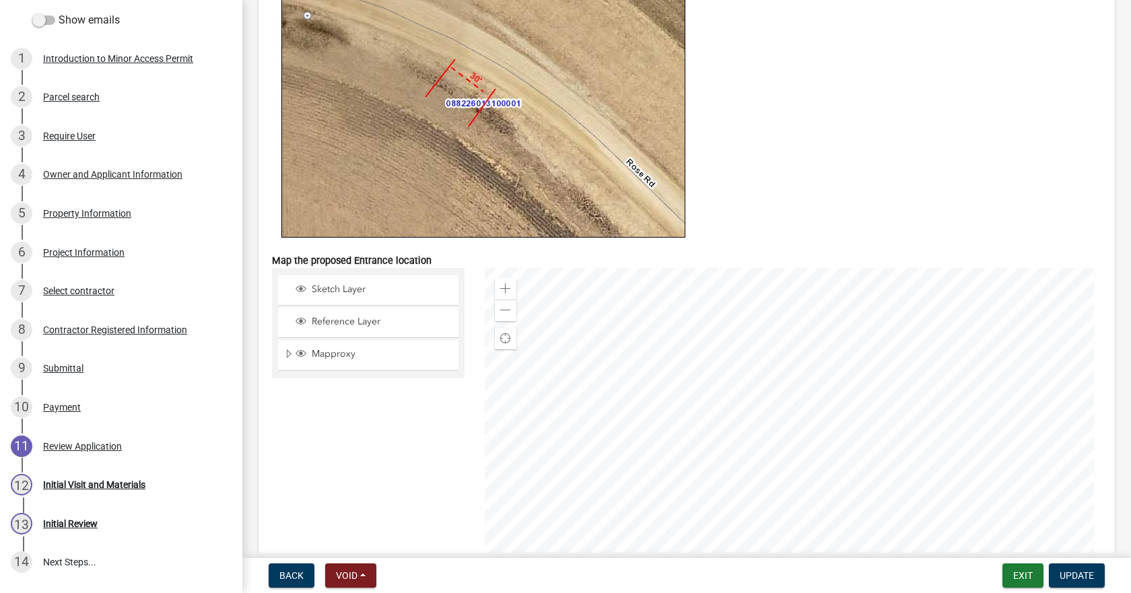
scroll to position [4055, 0]
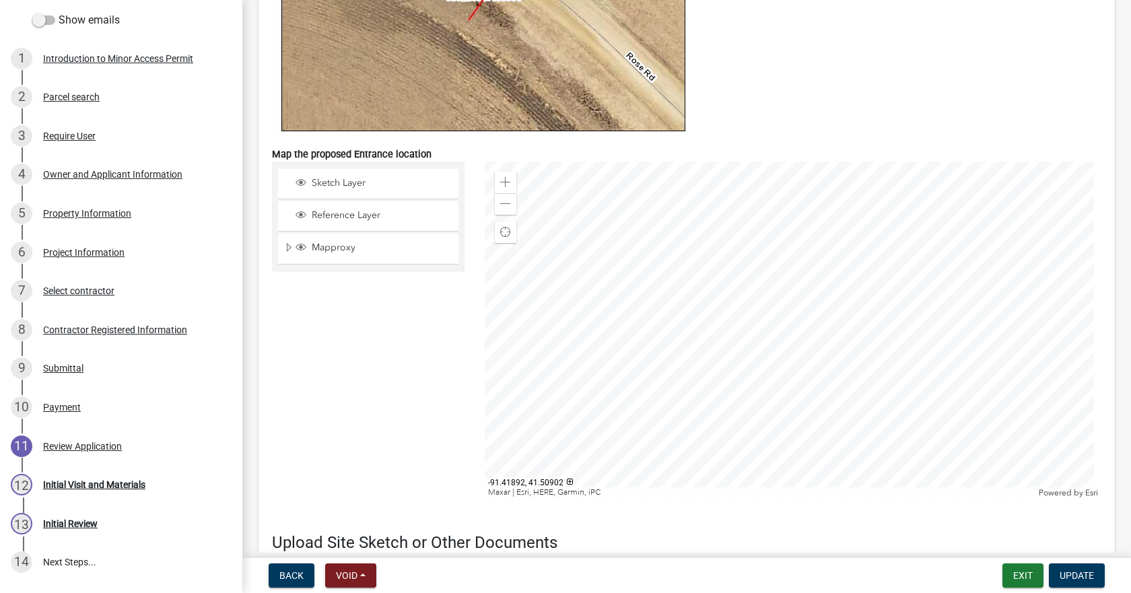
click at [657, 321] on div at bounding box center [794, 330] width 618 height 337
click at [360, 253] on span "Mapproxy" at bounding box center [380, 248] width 145 height 12
click at [352, 251] on span "Mapproxy" at bounding box center [380, 248] width 145 height 12
click at [354, 218] on span "Reference Layer" at bounding box center [380, 215] width 145 height 12
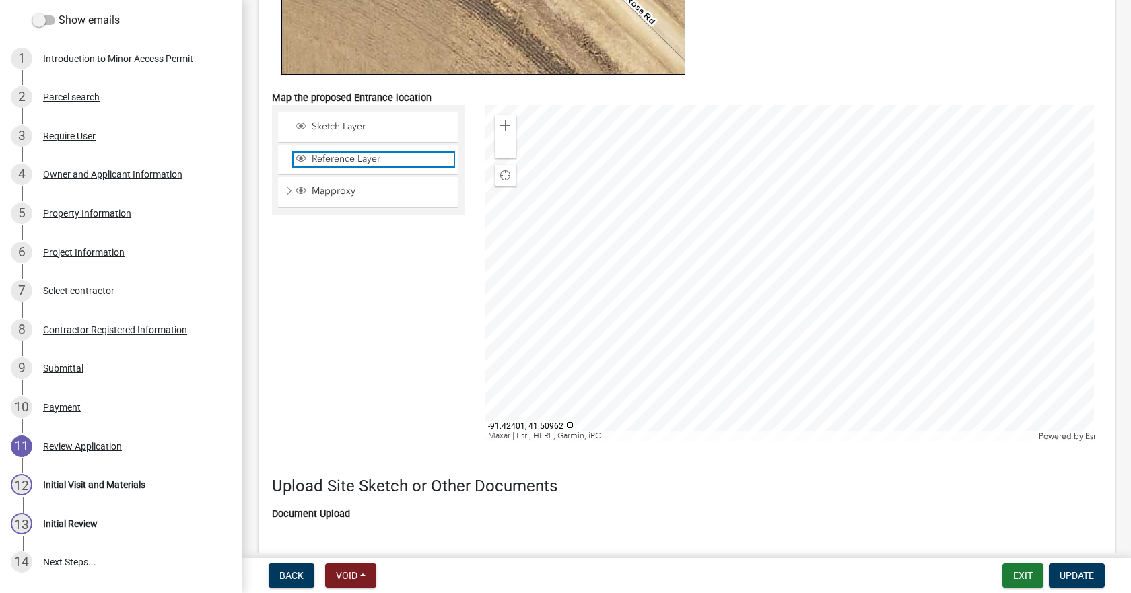
scroll to position [4190, 0]
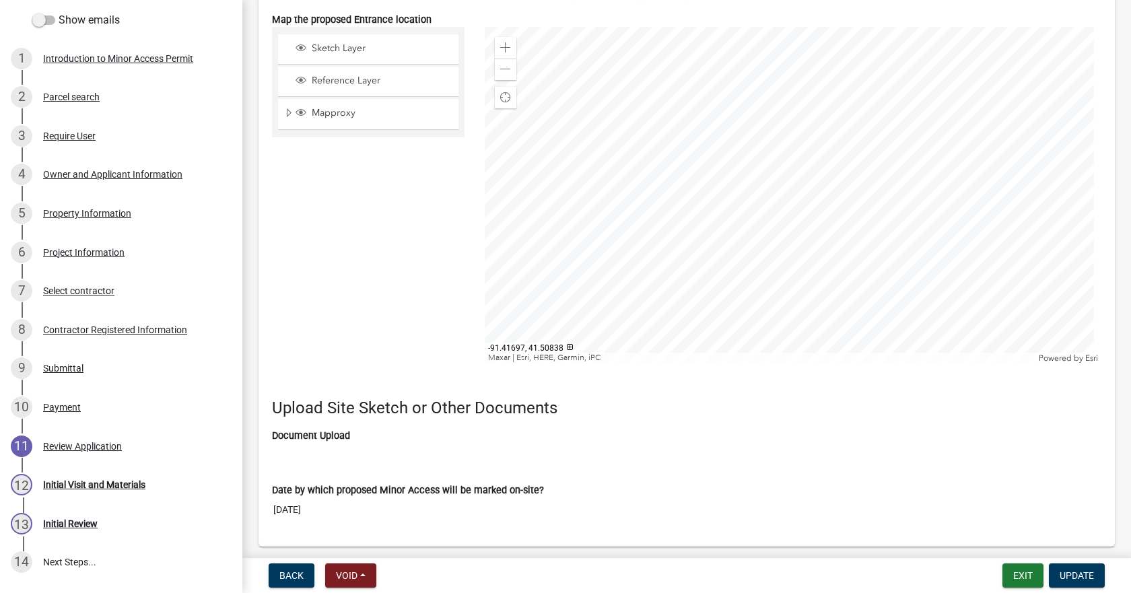
click at [724, 216] on div at bounding box center [794, 195] width 618 height 337
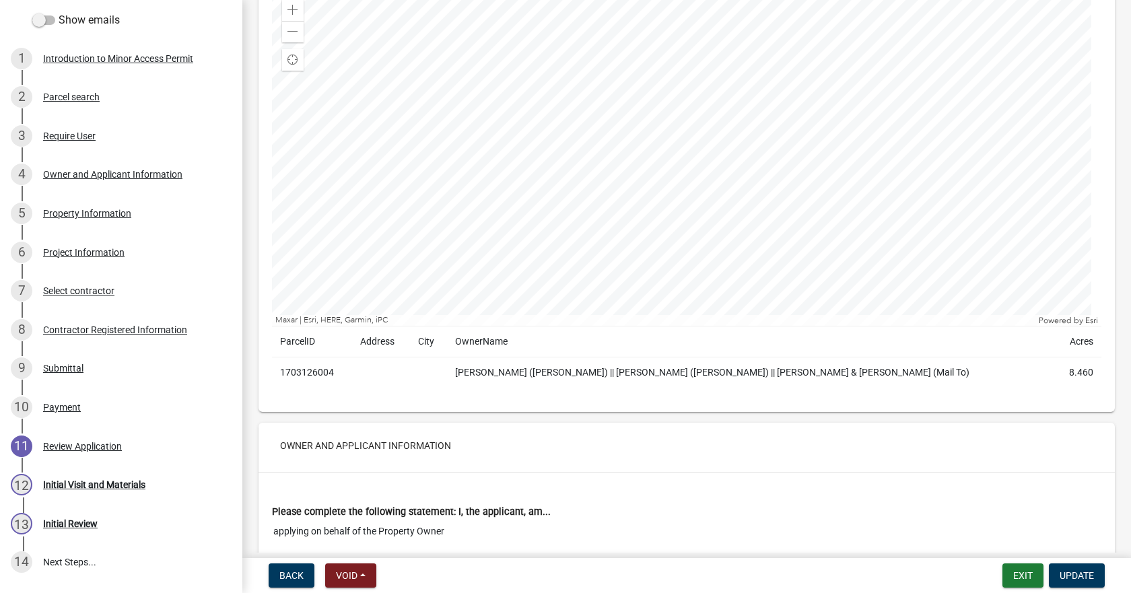
scroll to position [1294, 0]
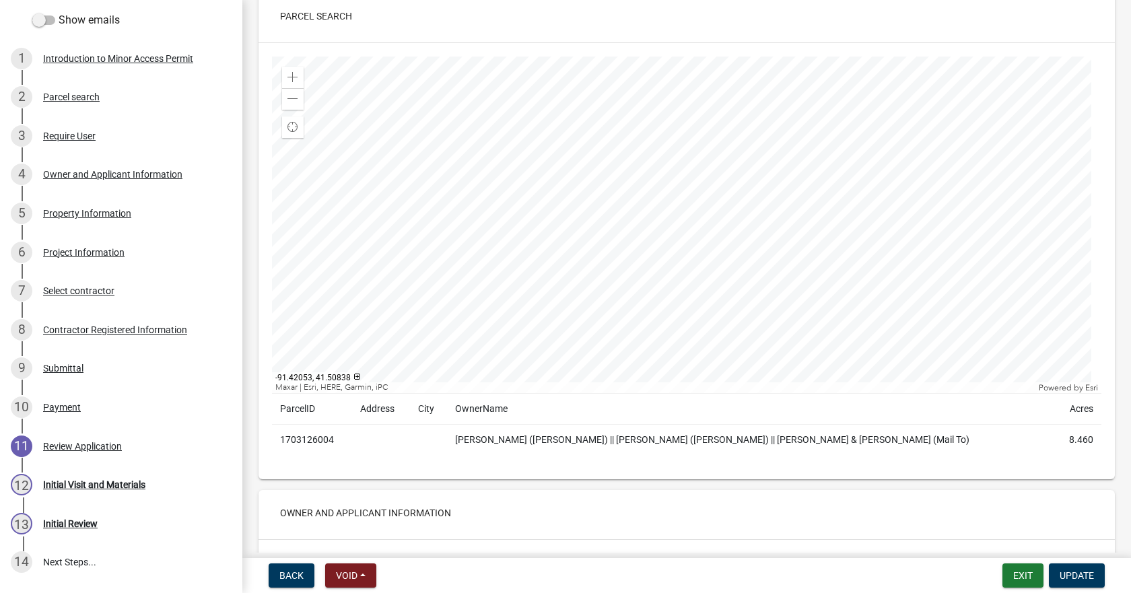
click at [496, 246] on div at bounding box center [687, 225] width 830 height 337
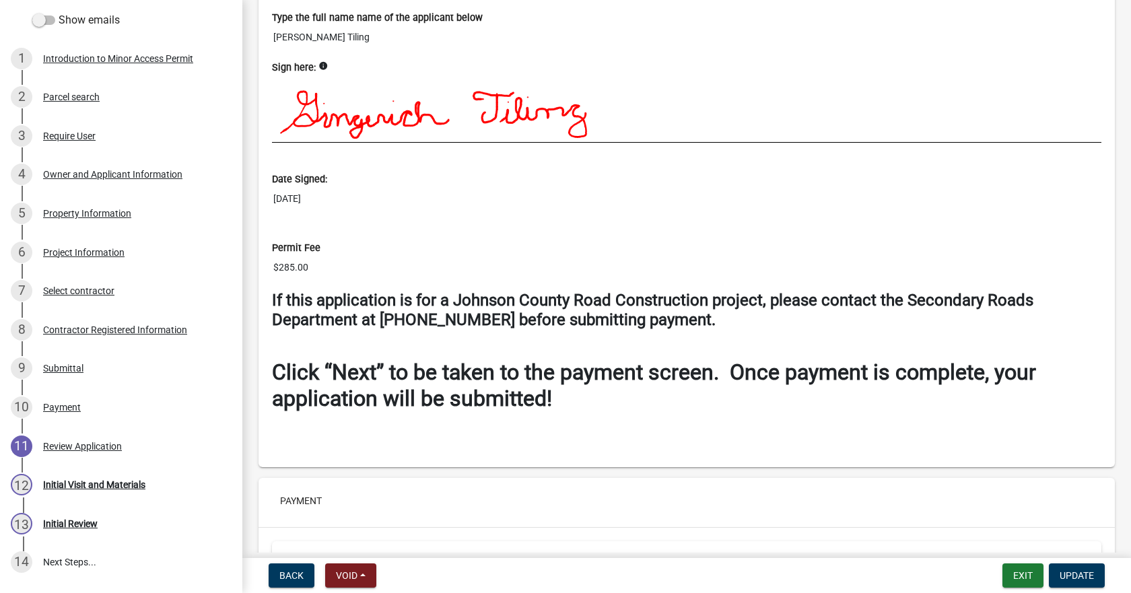
scroll to position [5862, 0]
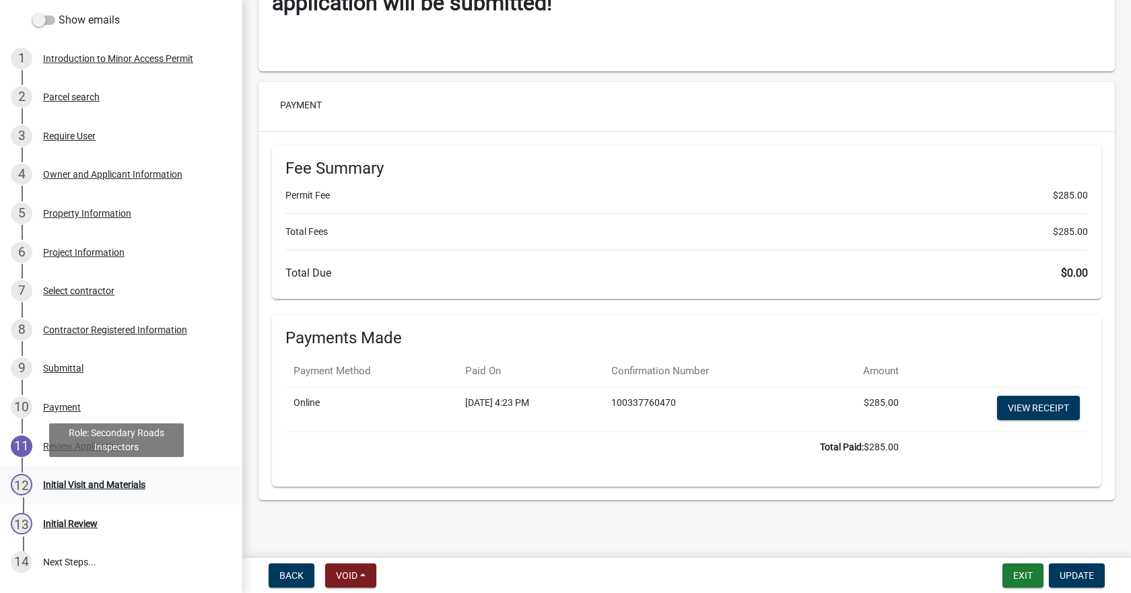
click at [114, 480] on div "Initial Visit and Materials" at bounding box center [94, 484] width 102 height 9
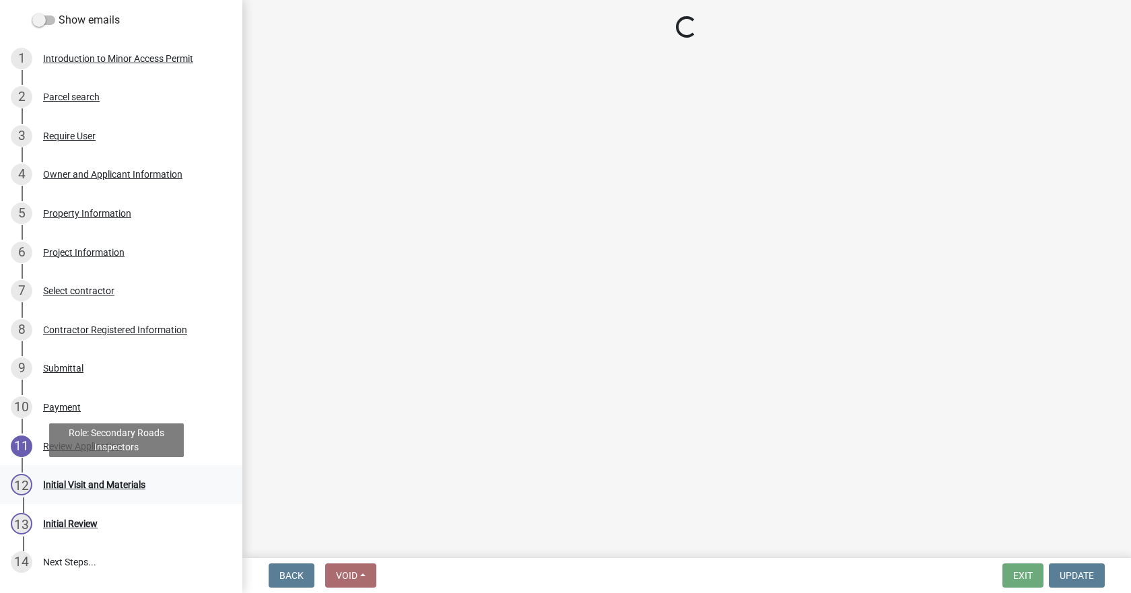
scroll to position [0, 0]
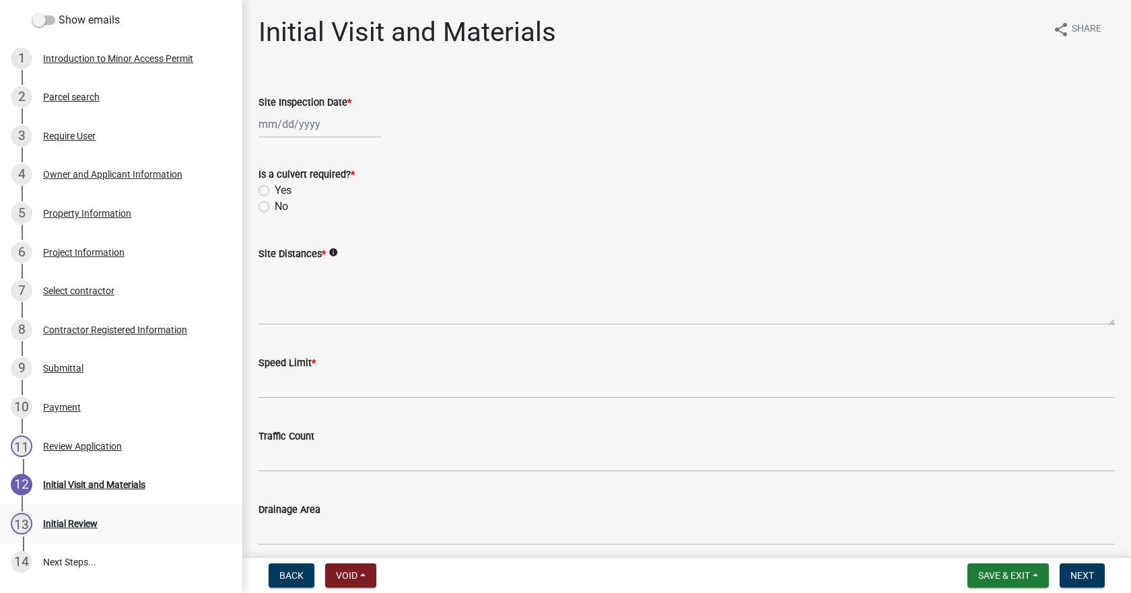
click at [69, 527] on div "Initial Review" at bounding box center [70, 523] width 55 height 9
click at [296, 574] on span "Back" at bounding box center [291, 575] width 24 height 11
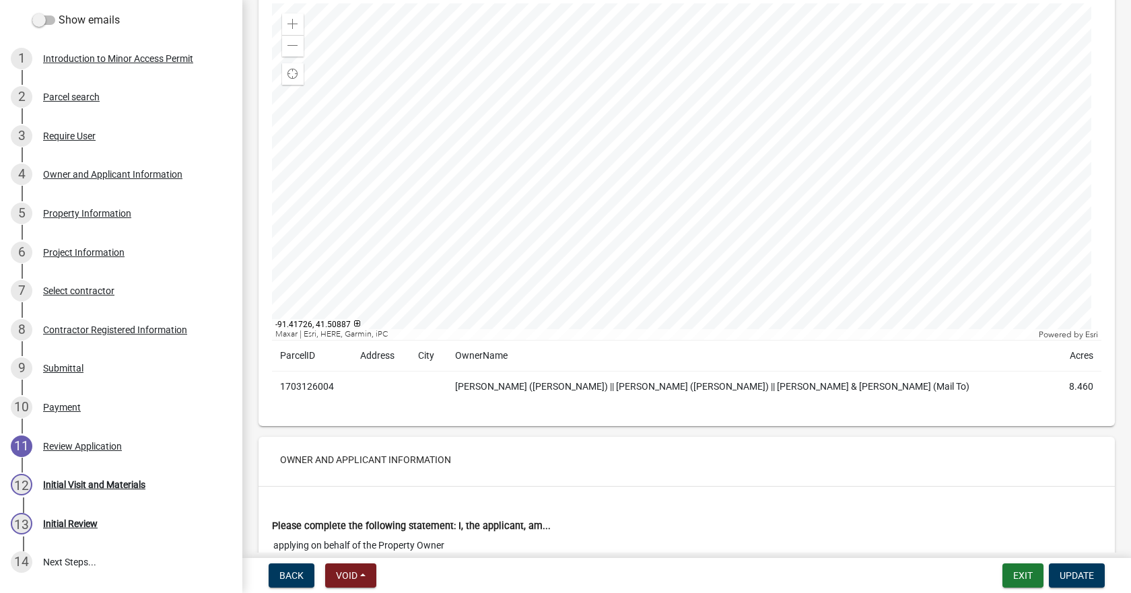
scroll to position [1212, 0]
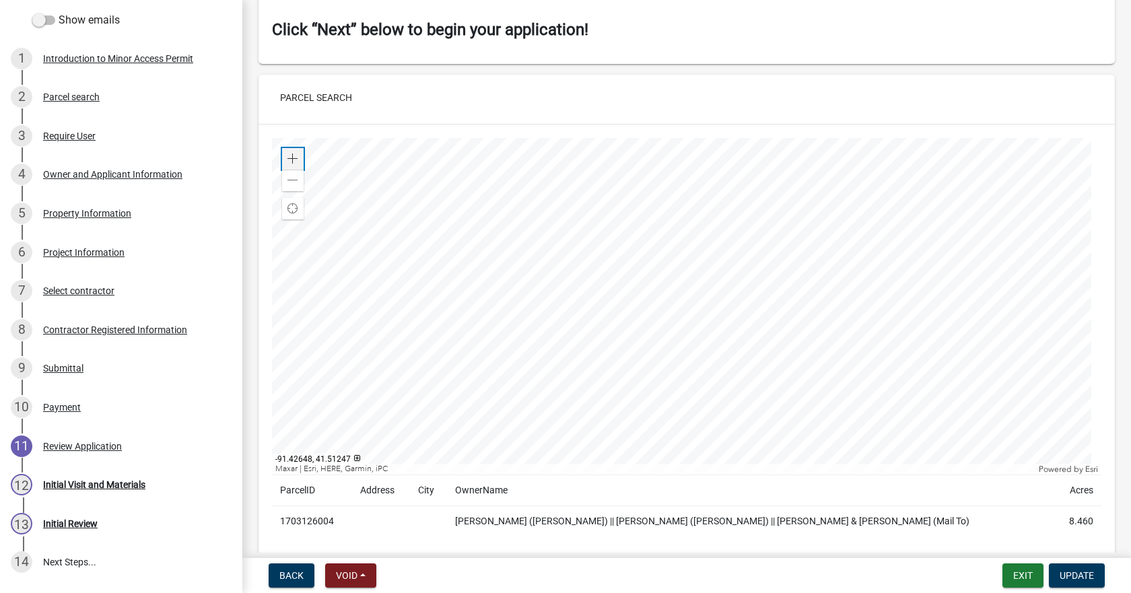
click at [292, 157] on span at bounding box center [293, 159] width 11 height 11
click at [569, 323] on div at bounding box center [687, 306] width 830 height 337
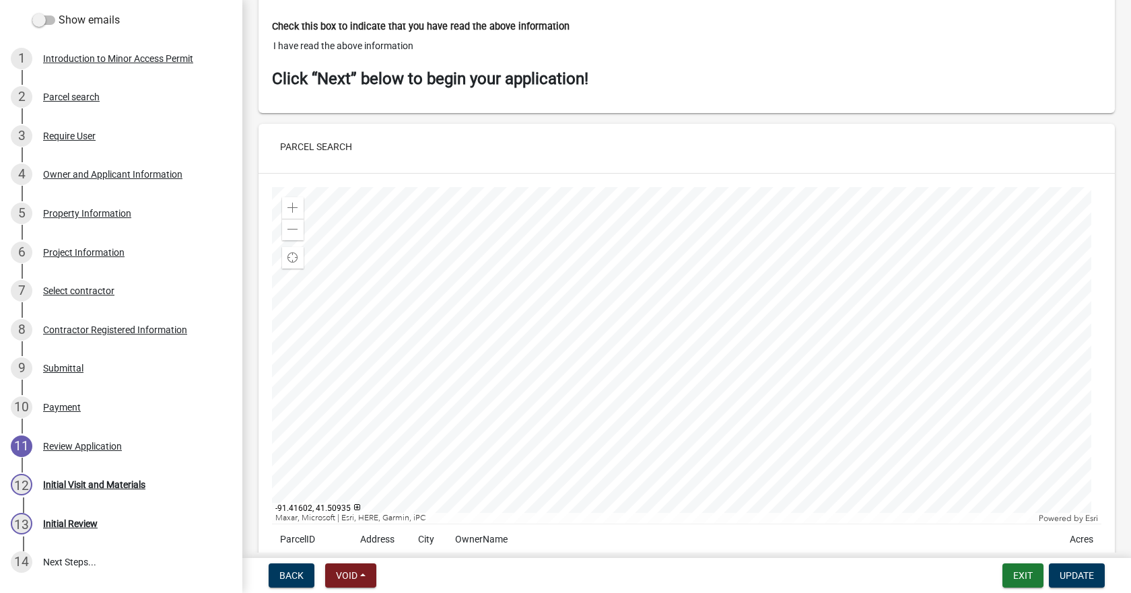
scroll to position [1181, 0]
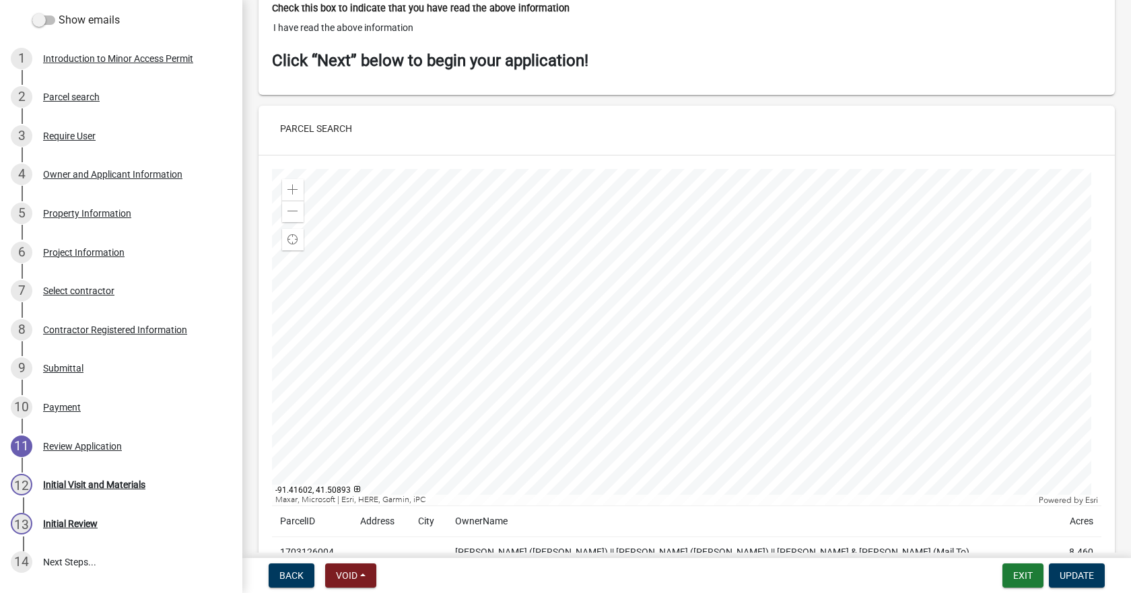
click at [571, 322] on div at bounding box center [687, 337] width 830 height 337
click at [282, 207] on div at bounding box center [687, 337] width 830 height 337
click at [285, 214] on div "Zoom out" at bounding box center [293, 212] width 22 height 22
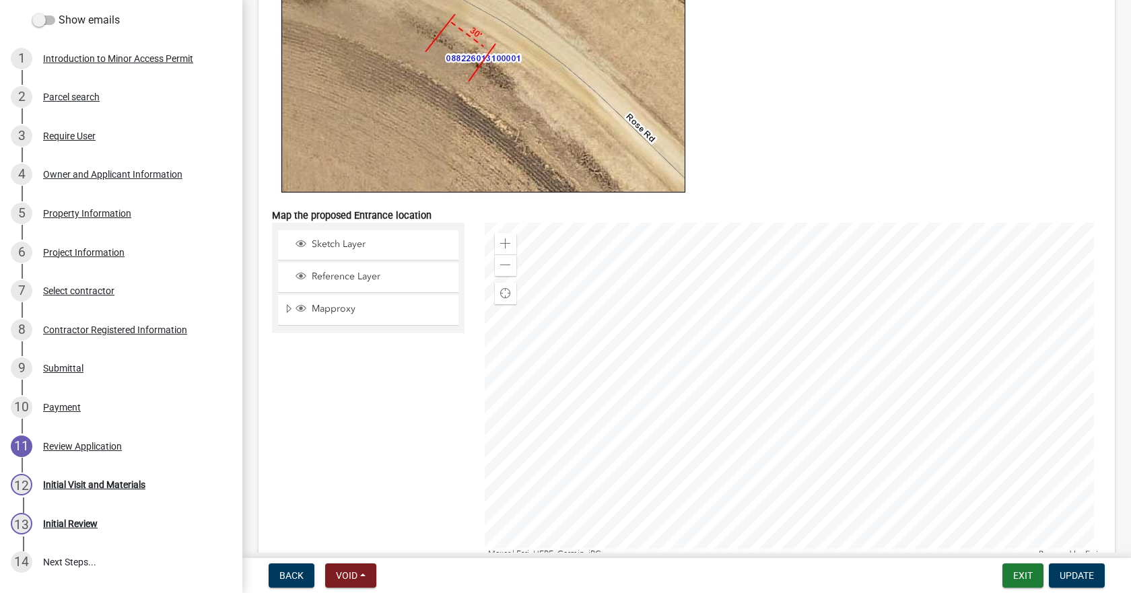
scroll to position [4043, 0]
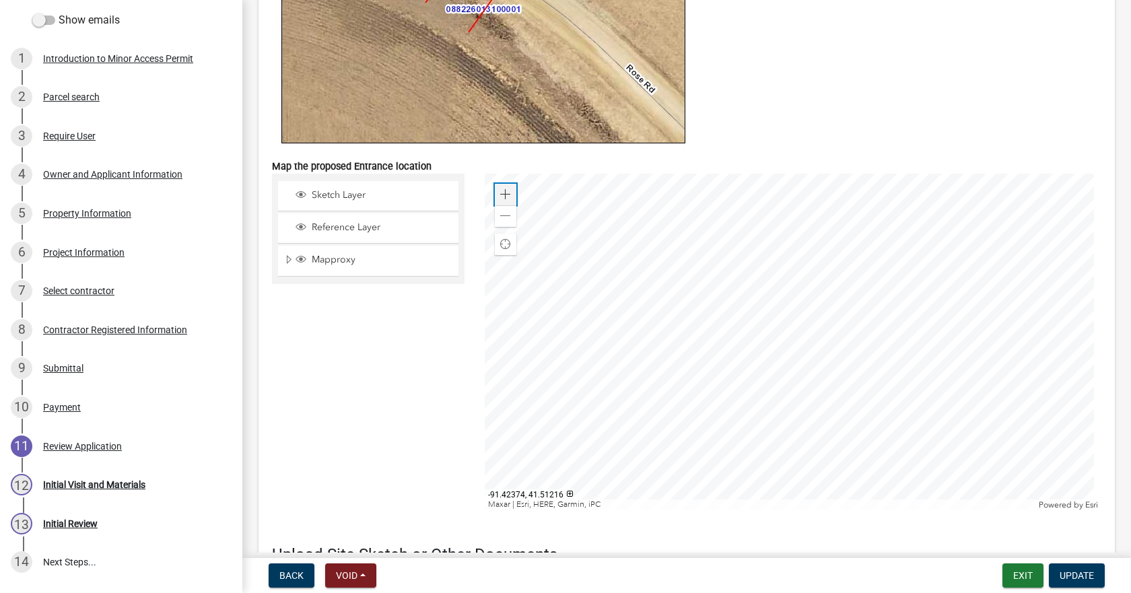
click at [500, 192] on span at bounding box center [505, 194] width 11 height 11
click at [927, 273] on div at bounding box center [794, 342] width 618 height 337
click at [785, 375] on div at bounding box center [794, 342] width 618 height 337
click at [661, 393] on div at bounding box center [794, 342] width 618 height 337
click at [602, 384] on div at bounding box center [794, 342] width 618 height 337
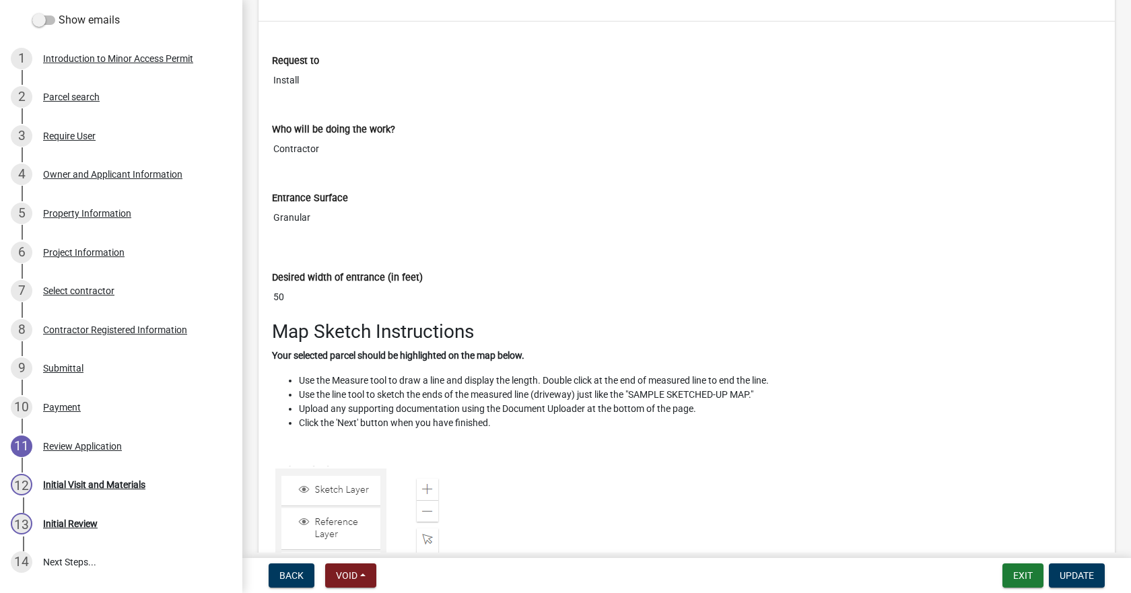
scroll to position [3033, 0]
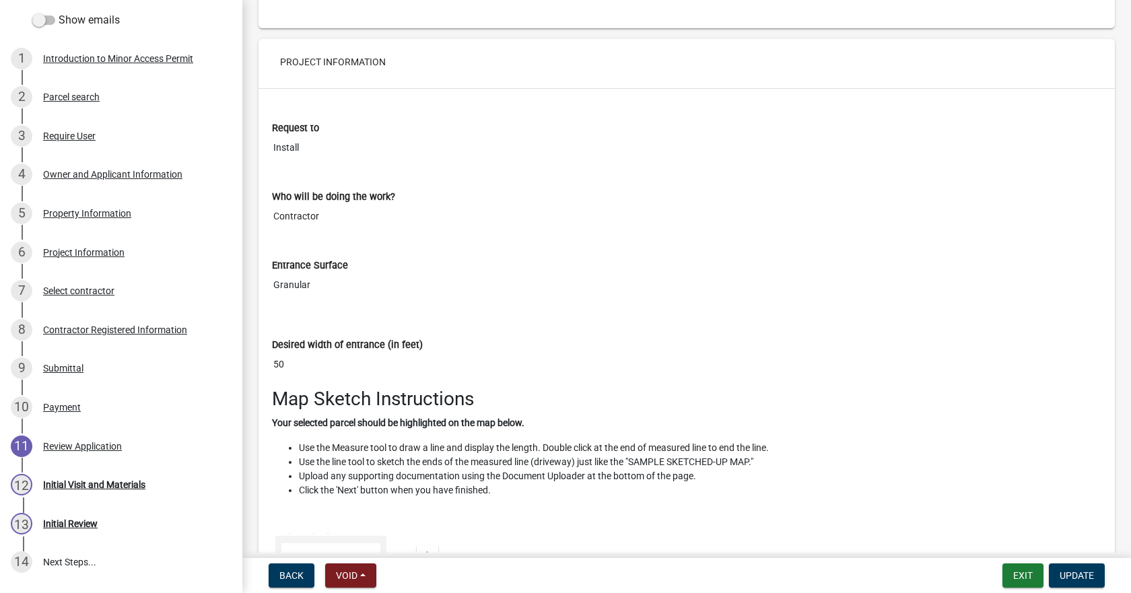
click at [306, 163] on div "Request to Install" at bounding box center [687, 136] width 850 height 69
drag, startPoint x: 310, startPoint y: 153, endPoint x: 280, endPoint y: 154, distance: 29.7
click at [280, 154] on input "Install" at bounding box center [687, 147] width 830 height 25
click at [537, 251] on div "Entrance Surface Granular" at bounding box center [687, 269] width 830 height 58
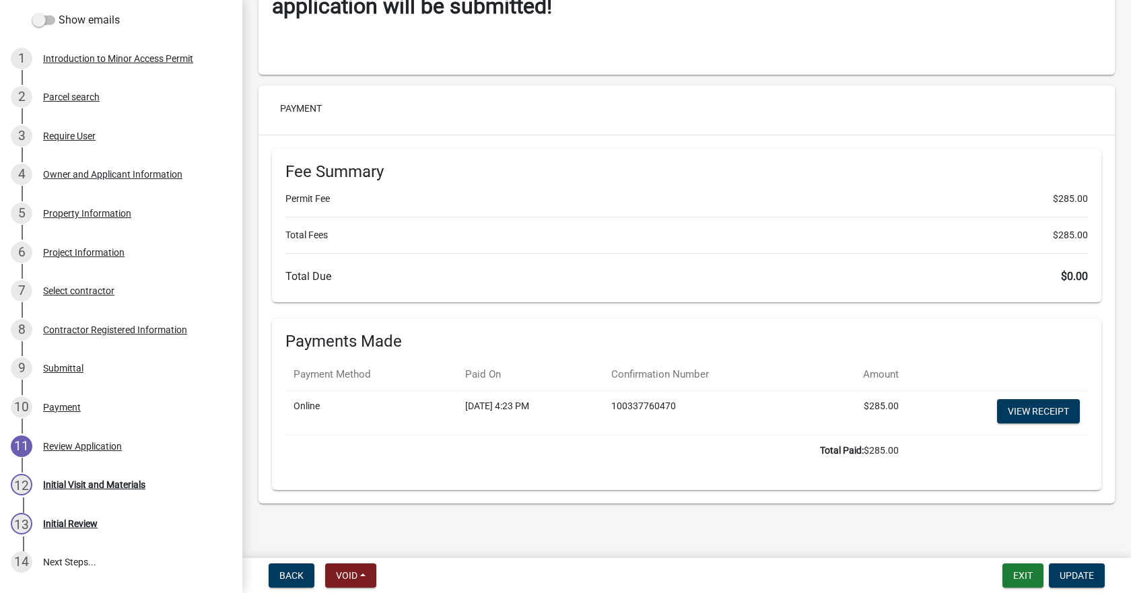
scroll to position [5862, 0]
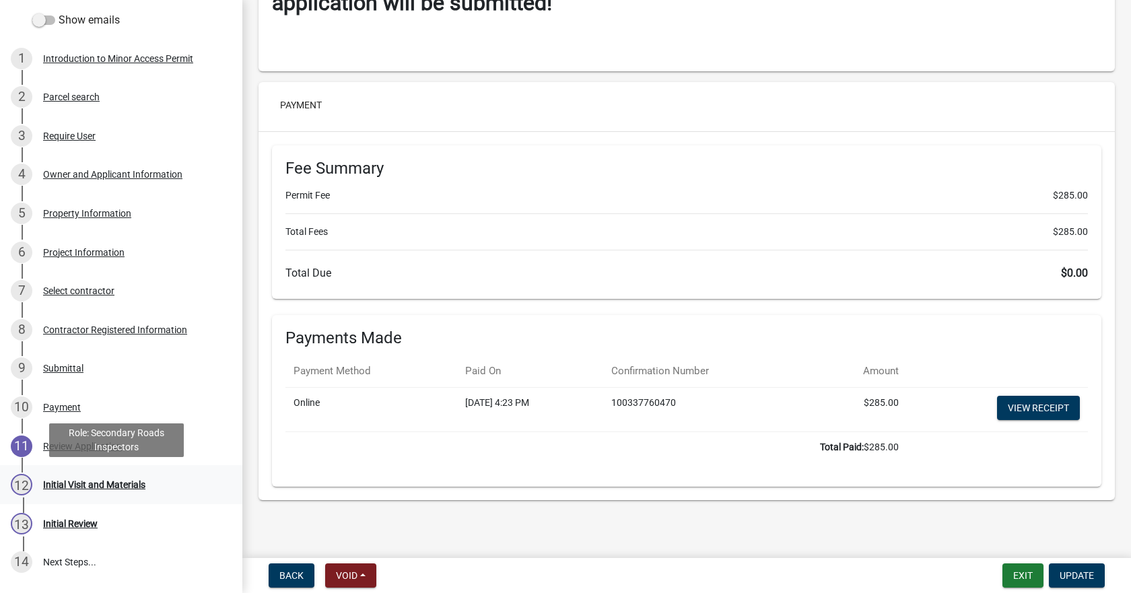
click at [112, 484] on div "Initial Visit and Materials" at bounding box center [94, 484] width 102 height 9
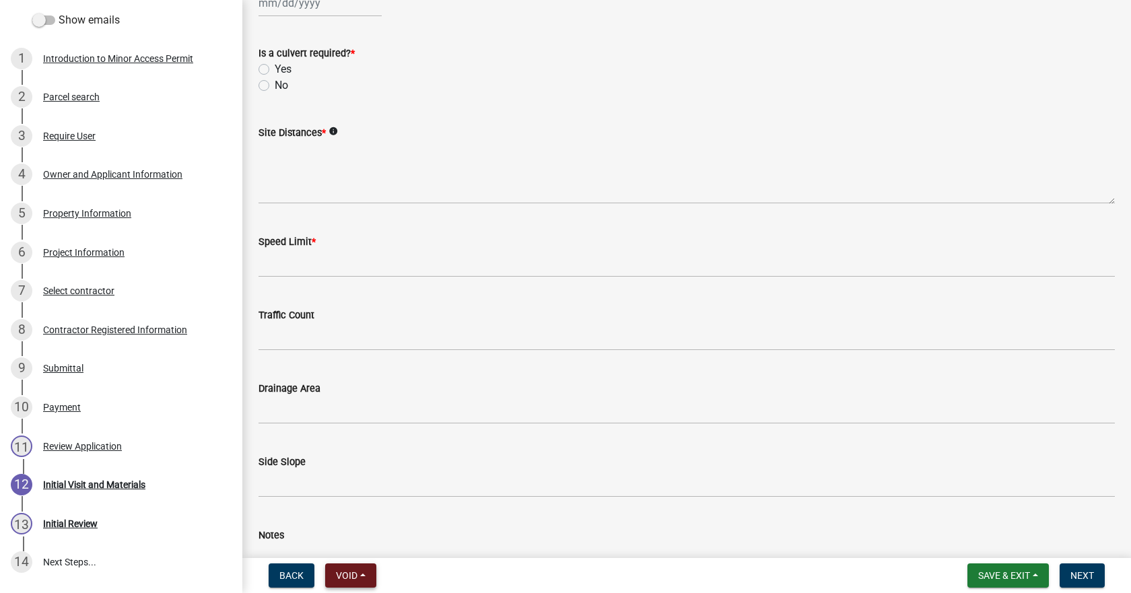
scroll to position [299, 0]
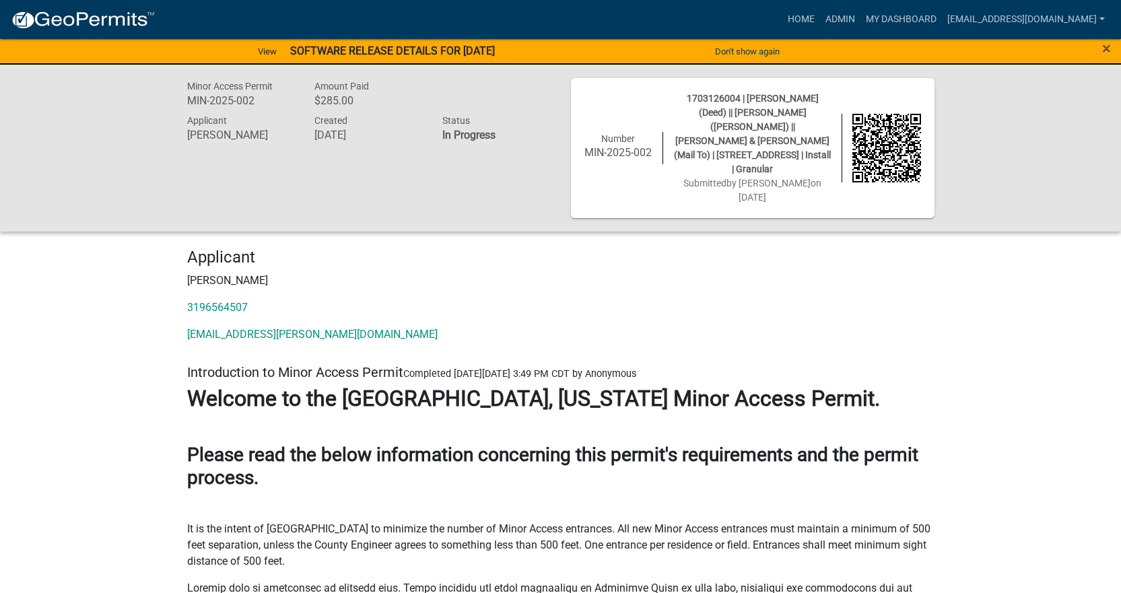
drag, startPoint x: 482, startPoint y: 438, endPoint x: 387, endPoint y: 416, distance: 96.9
click at [384, 444] on strong "Please read the below information concerning this permit's requirements and the…" at bounding box center [552, 466] width 731 height 45
